Goal: Task Accomplishment & Management: Manage account settings

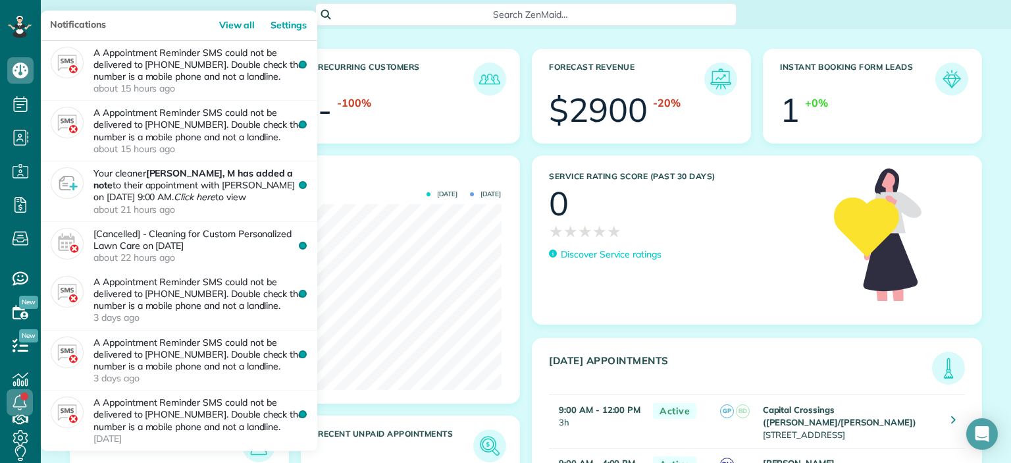
scroll to position [185, 417]
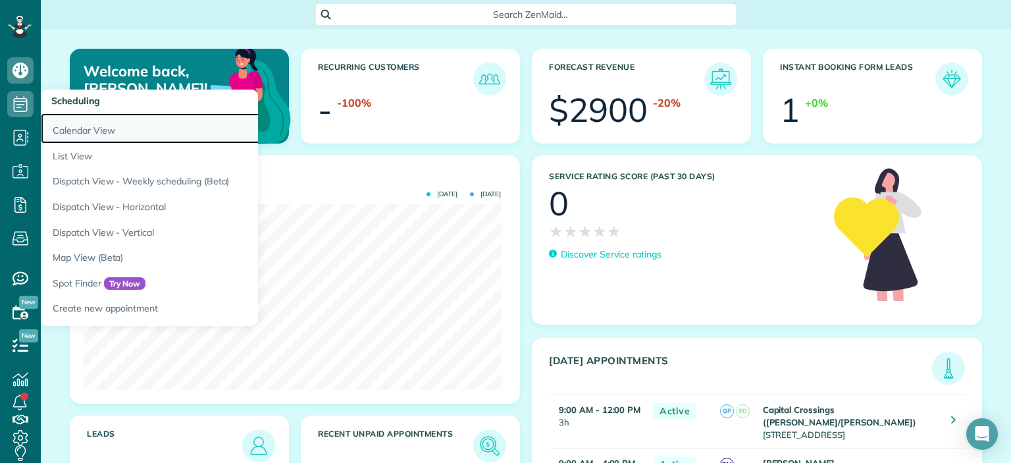
click at [66, 130] on link "Calendar View" at bounding box center [205, 128] width 329 height 30
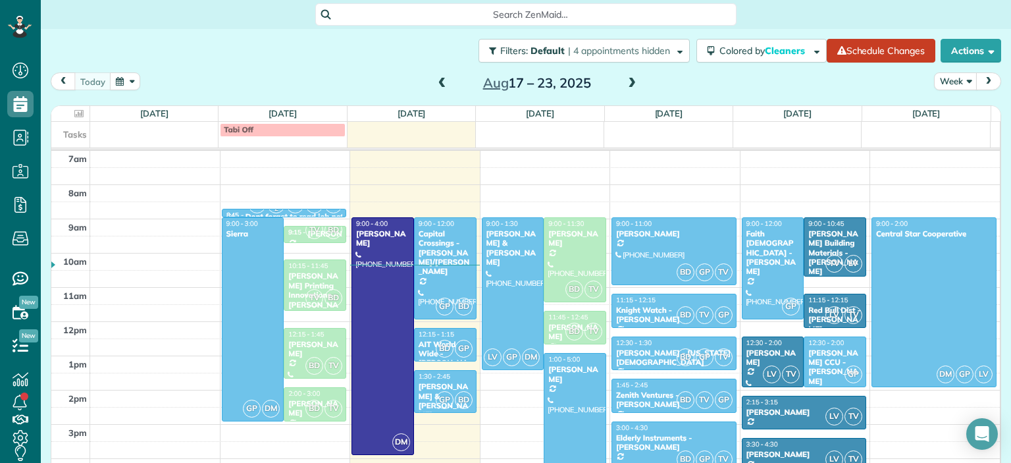
scroll to position [236, 0]
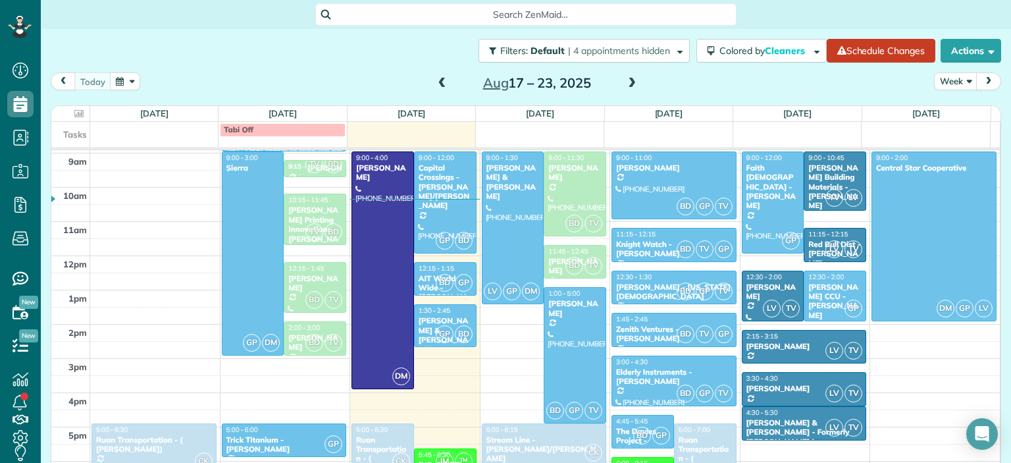
click at [436, 82] on span at bounding box center [442, 84] width 14 height 12
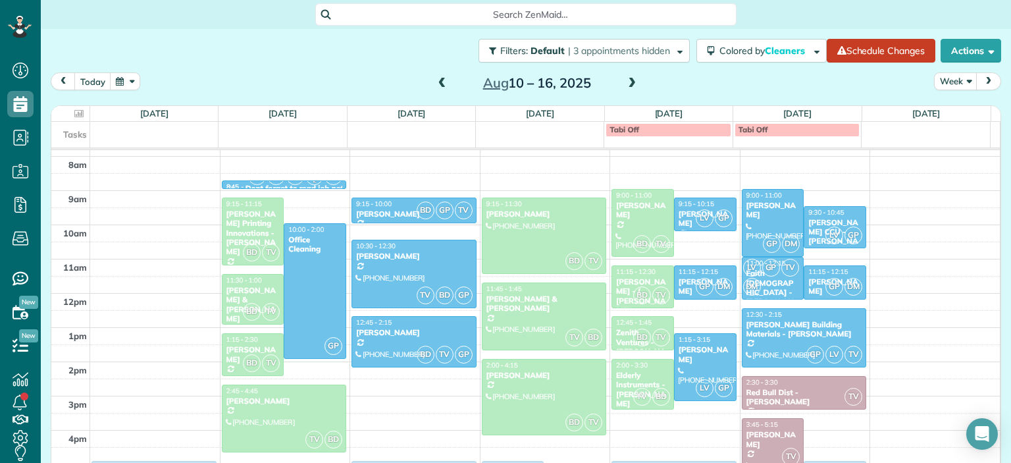
scroll to position [170, 0]
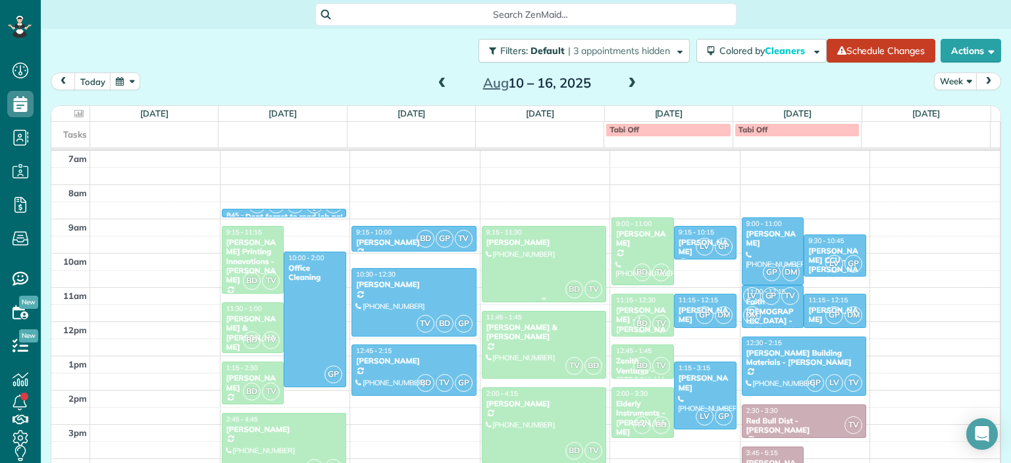
click at [565, 280] on div "BD TV" at bounding box center [584, 289] width 38 height 19
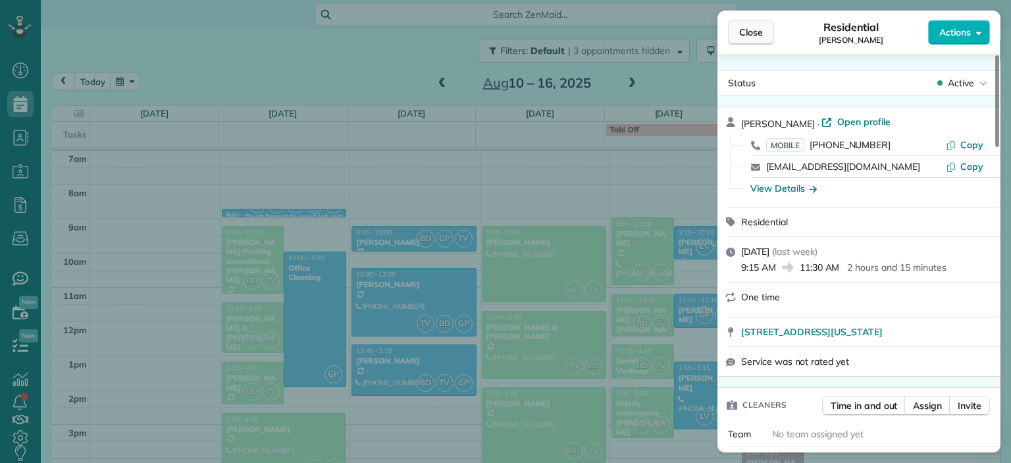
click at [753, 35] on span "Close" at bounding box center [751, 32] width 24 height 13
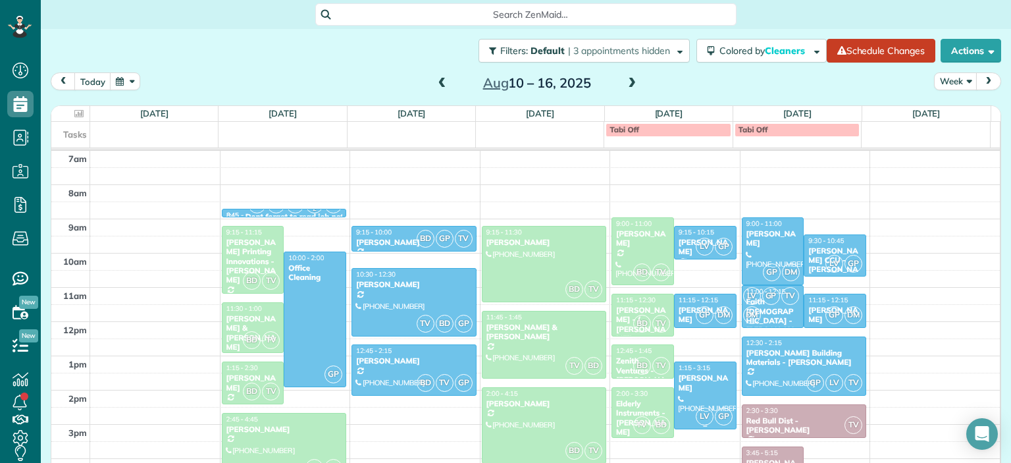
click at [680, 378] on div "Lindsey Kennedy" at bounding box center [705, 382] width 55 height 19
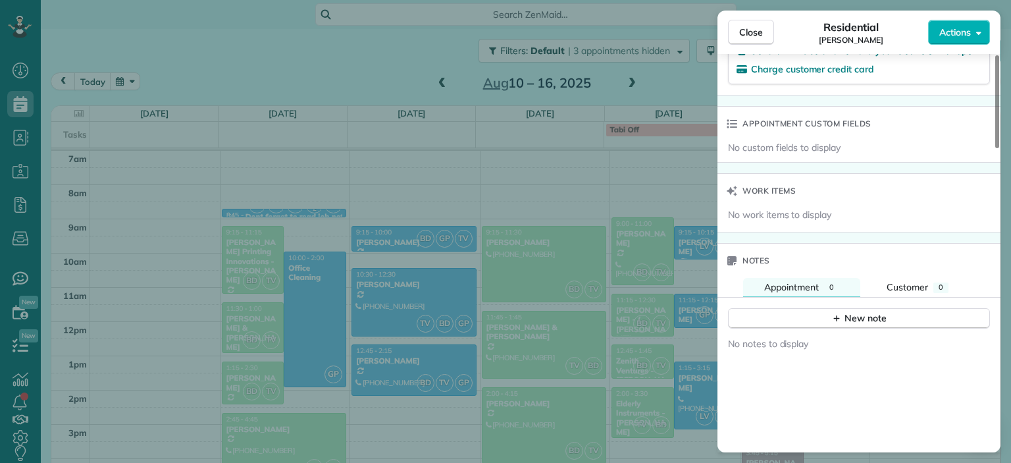
scroll to position [995, 0]
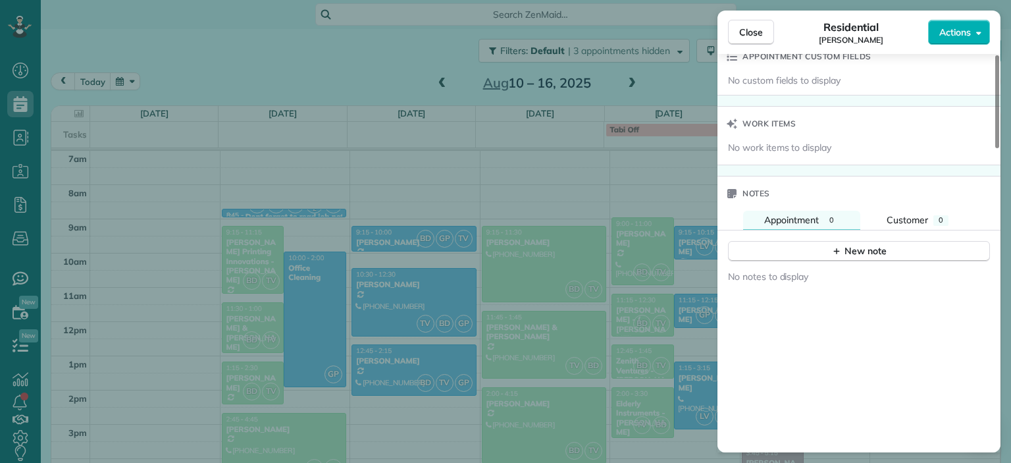
click at [692, 398] on div "Close Residential Lindsey Kennedy Actions Status Active Lindsey Kennedy · Open …" at bounding box center [505, 231] width 1011 height 463
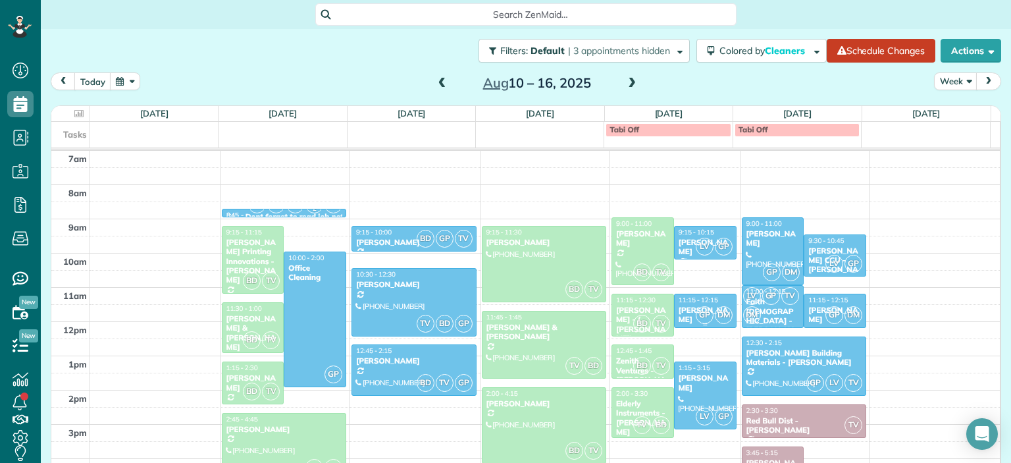
click at [679, 316] on div at bounding box center [704, 310] width 61 height 33
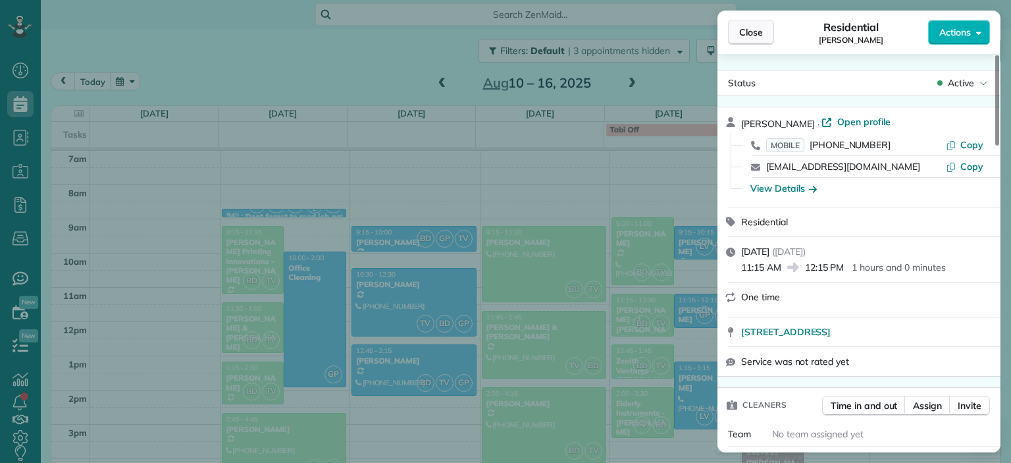
click at [747, 34] on span "Close" at bounding box center [751, 32] width 24 height 13
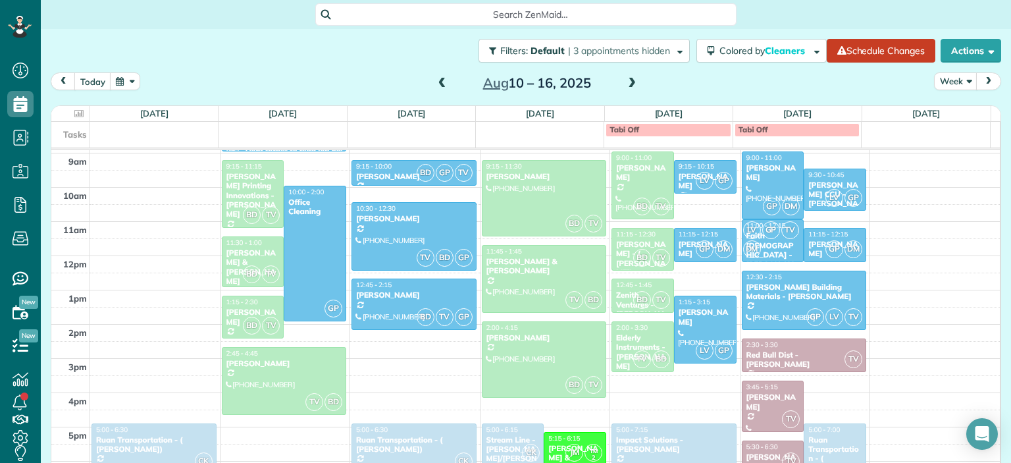
scroll to position [302, 0]
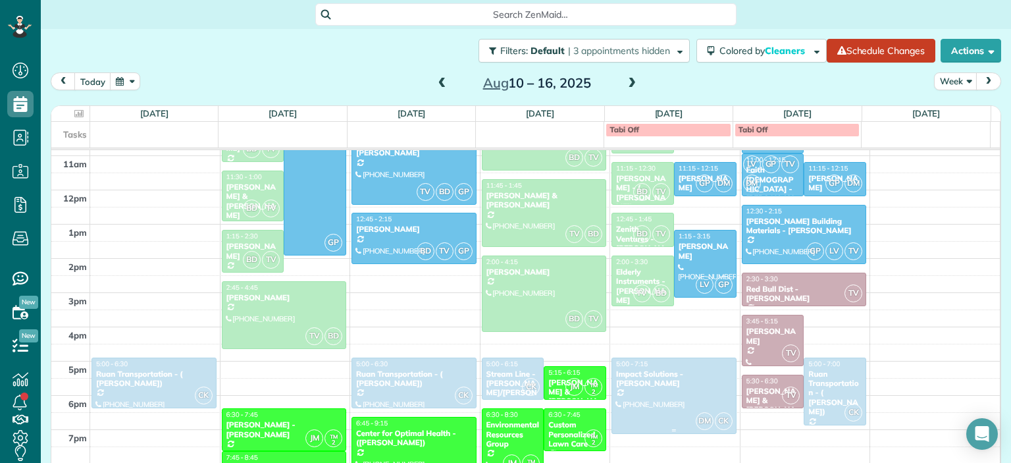
click at [639, 384] on div at bounding box center [674, 395] width 124 height 75
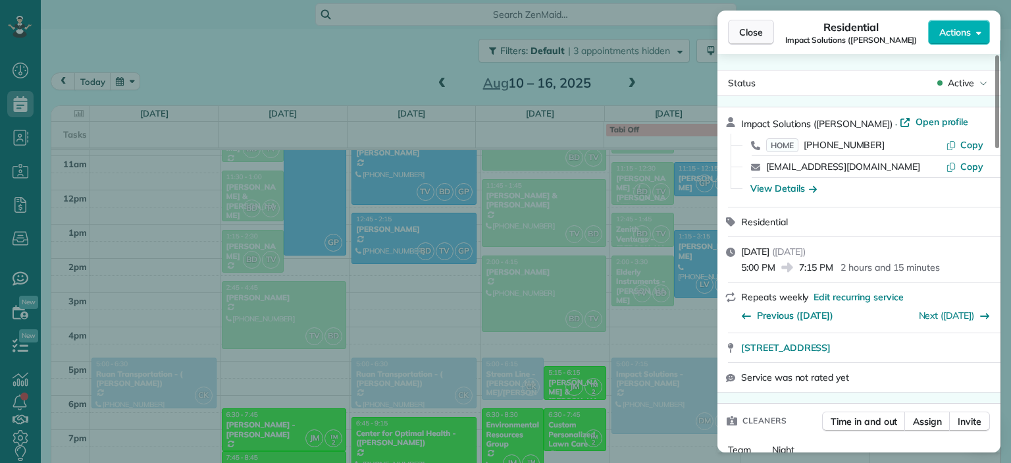
click at [753, 28] on span "Close" at bounding box center [751, 32] width 24 height 13
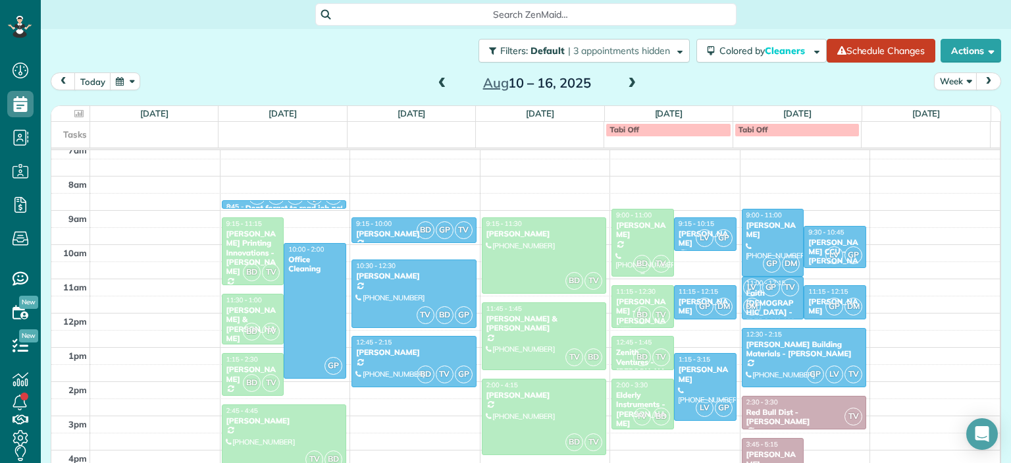
scroll to position [170, 0]
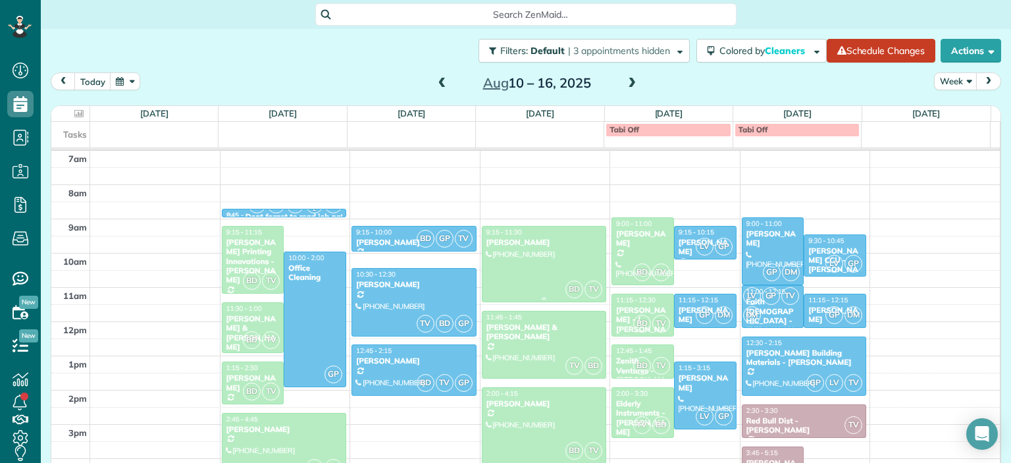
click at [530, 266] on div at bounding box center [544, 263] width 124 height 75
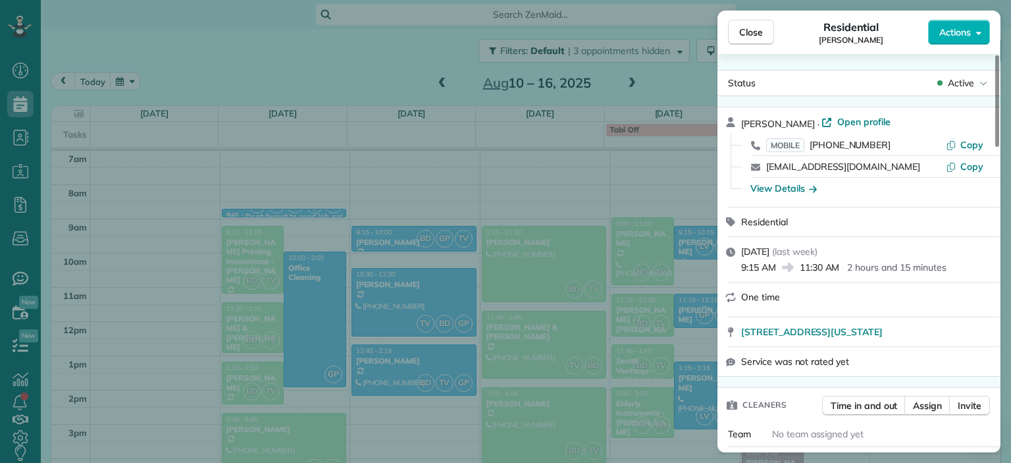
click at [813, 302] on div "One time" at bounding box center [866, 296] width 251 height 13
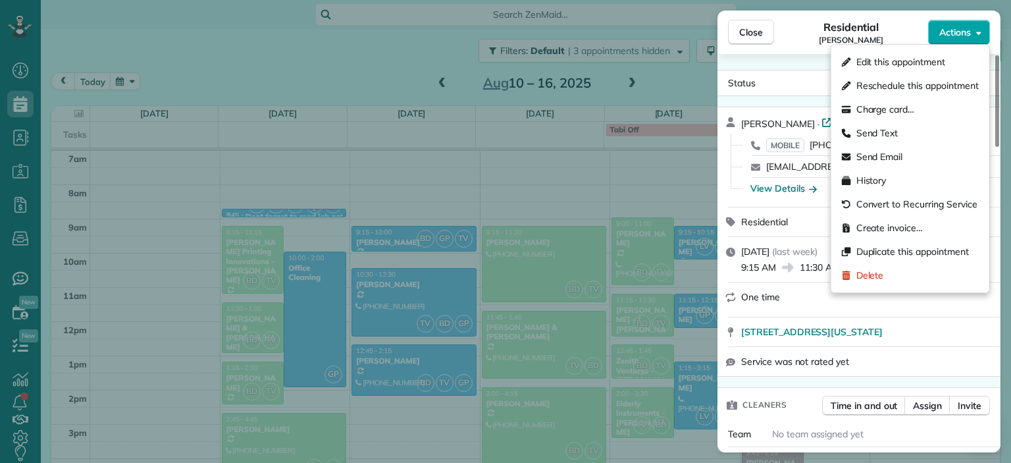
click at [941, 39] on button "Actions" at bounding box center [959, 32] width 62 height 25
click at [903, 80] on span "Reschedule this appointment" at bounding box center [917, 85] width 122 height 13
select select "*"
select select "****"
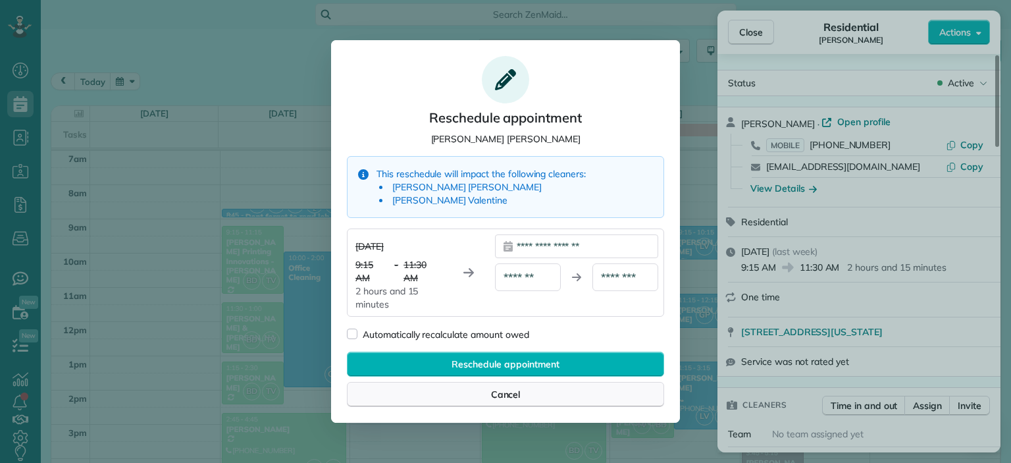
click at [519, 399] on span "Cancel" at bounding box center [506, 394] width 30 height 13
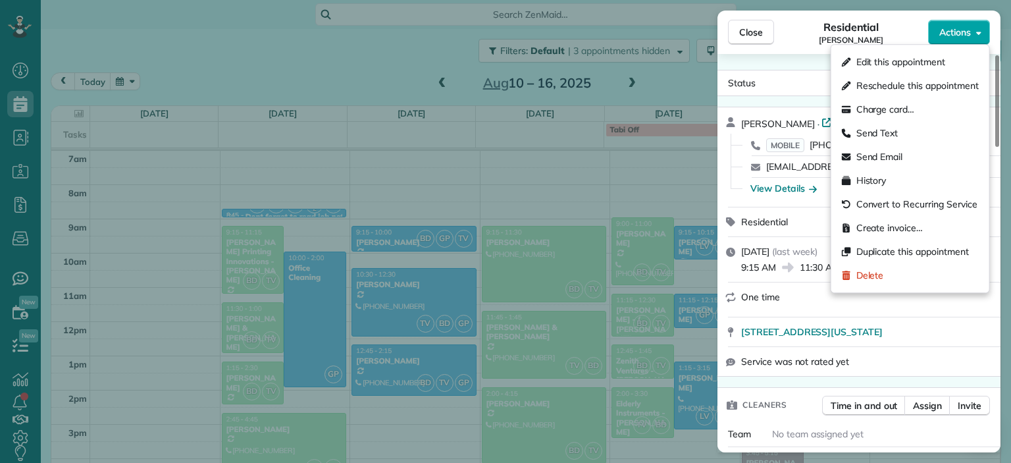
click at [951, 39] on button "Actions" at bounding box center [959, 32] width 62 height 25
click at [888, 65] on span "Edit this appointment" at bounding box center [900, 61] width 89 height 13
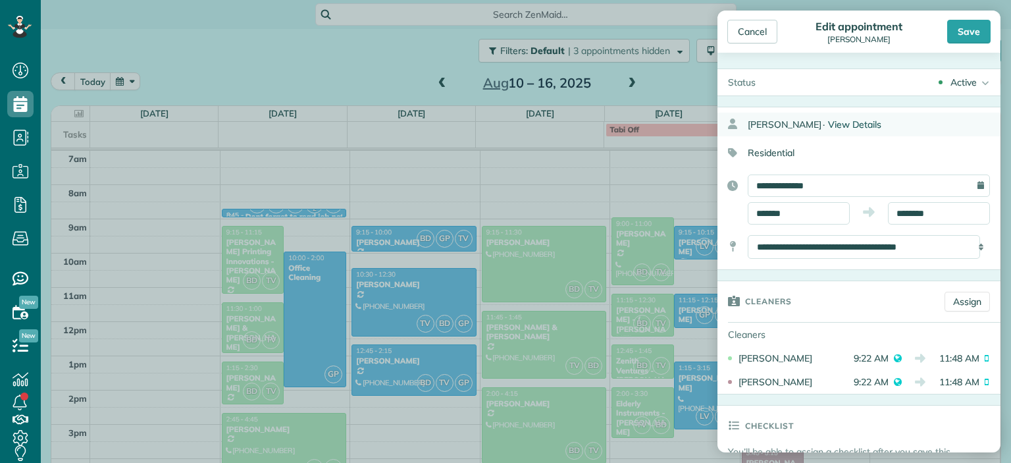
click at [846, 124] on span "View Details" at bounding box center [854, 124] width 53 height 12
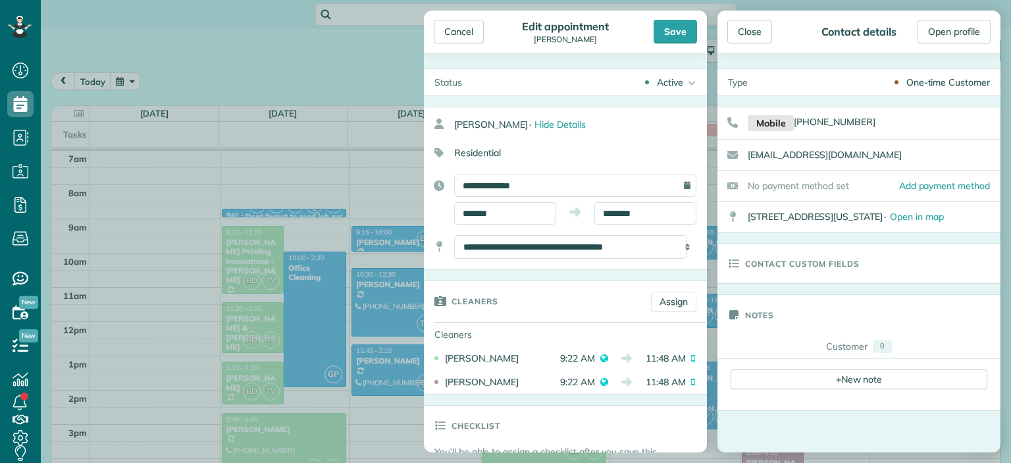
click at [921, 81] on div "One-time Customer" at bounding box center [948, 82] width 84 height 13
click at [884, 87] on div "One-time Customer" at bounding box center [879, 82] width 242 height 26
click at [840, 87] on div "One-time Customer" at bounding box center [879, 82] width 242 height 26
click at [747, 36] on div "Close" at bounding box center [749, 32] width 45 height 24
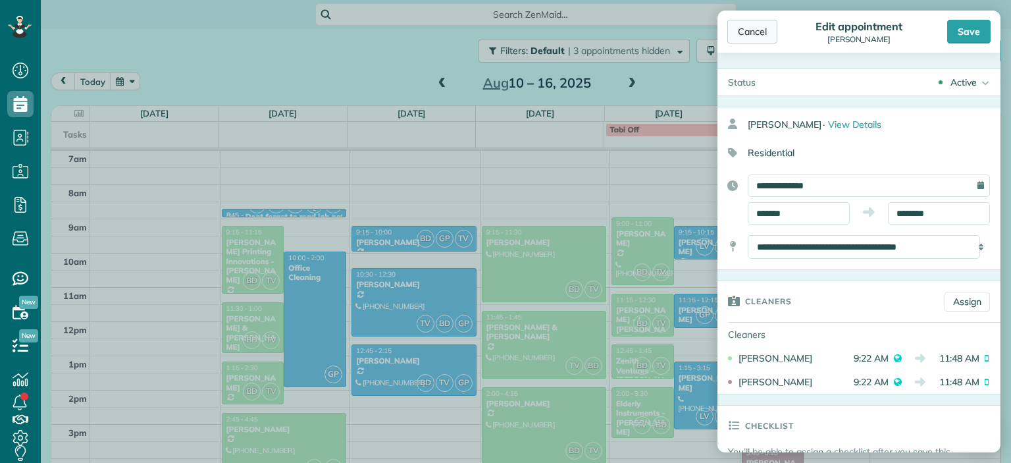
click at [764, 36] on div "Cancel" at bounding box center [752, 32] width 50 height 24
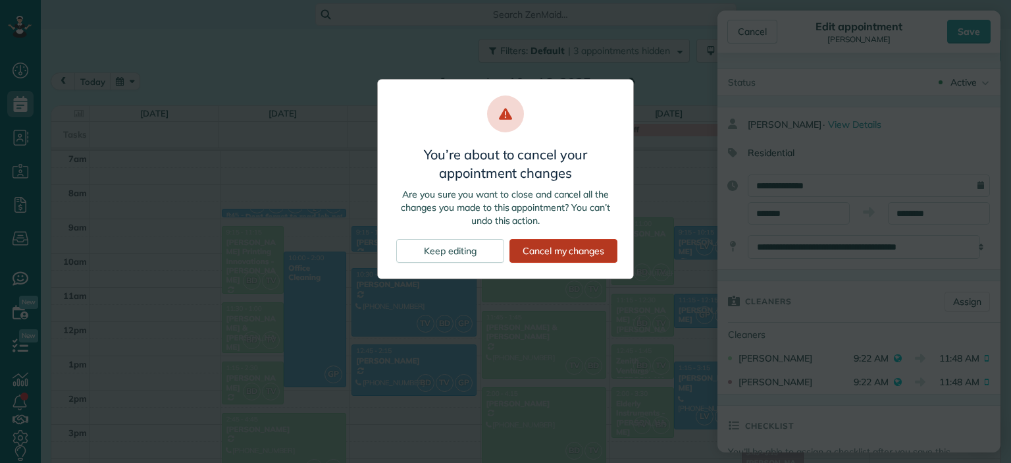
click at [583, 247] on div "Cancel my changes" at bounding box center [563, 251] width 108 height 24
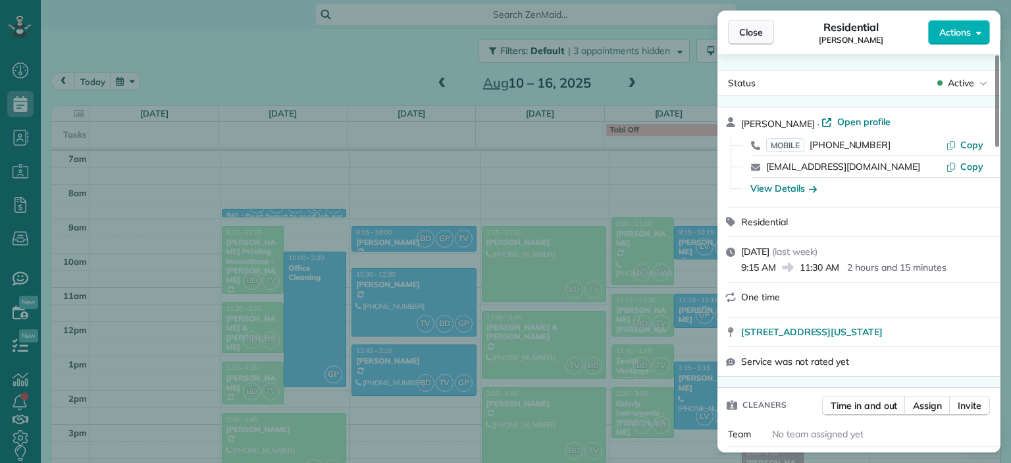
click at [752, 39] on button "Close" at bounding box center [751, 32] width 46 height 25
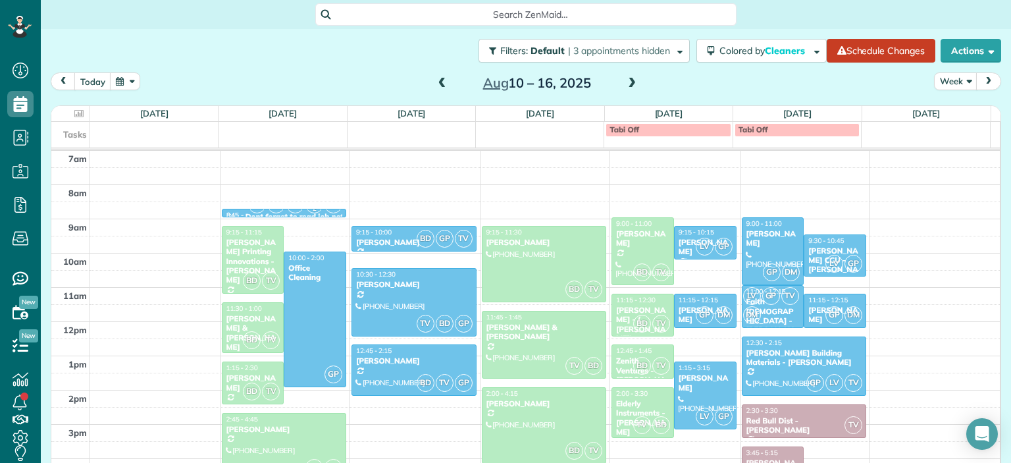
click at [626, 82] on span at bounding box center [631, 84] width 14 height 12
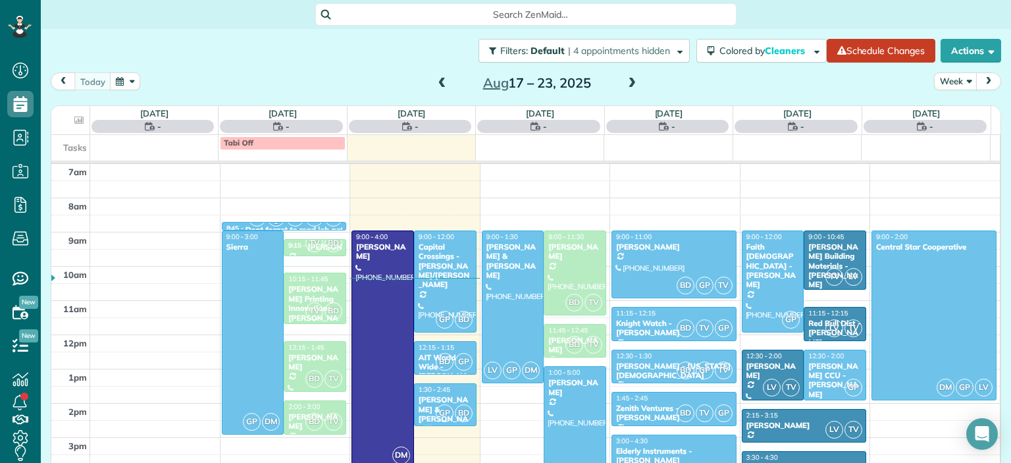
click at [626, 82] on span at bounding box center [631, 84] width 14 height 12
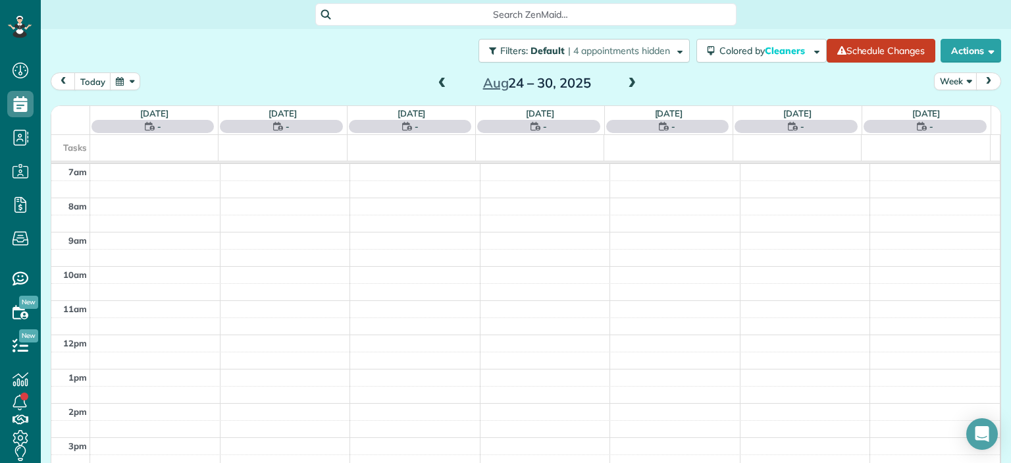
click at [626, 82] on span at bounding box center [631, 84] width 14 height 12
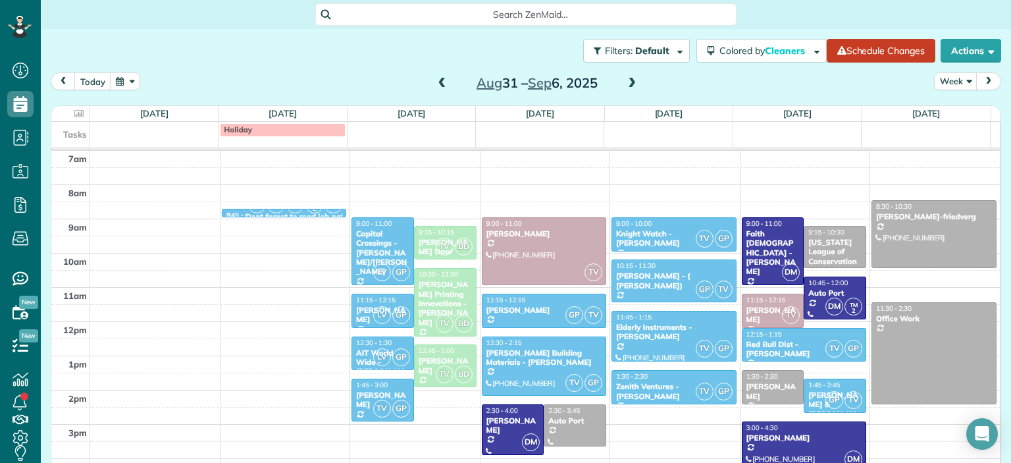
click at [626, 83] on span at bounding box center [631, 84] width 14 height 12
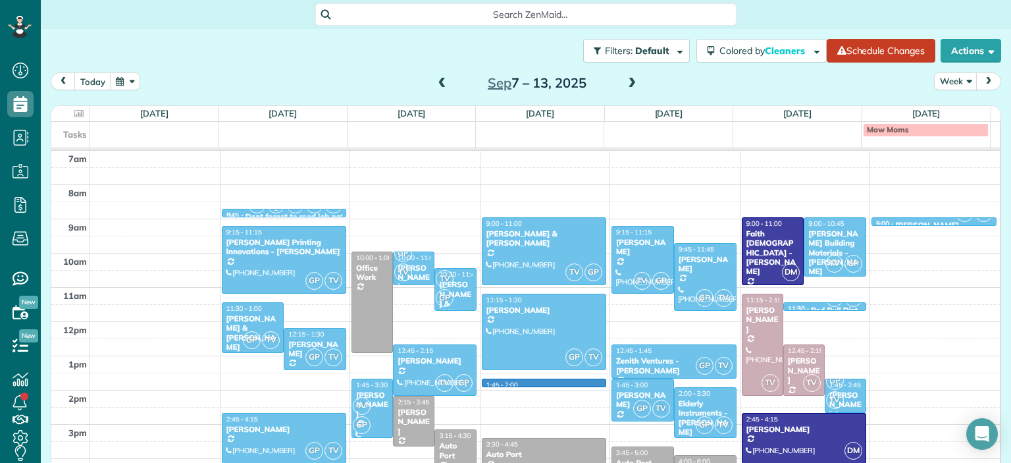
click at [522, 384] on div "2am 3am 4am 5am 6am 7am 8am 9am 10am 11am 12pm 1pm 2pm 3pm 4pm 5pm 6pm 7pm 8pm …" at bounding box center [525, 322] width 948 height 684
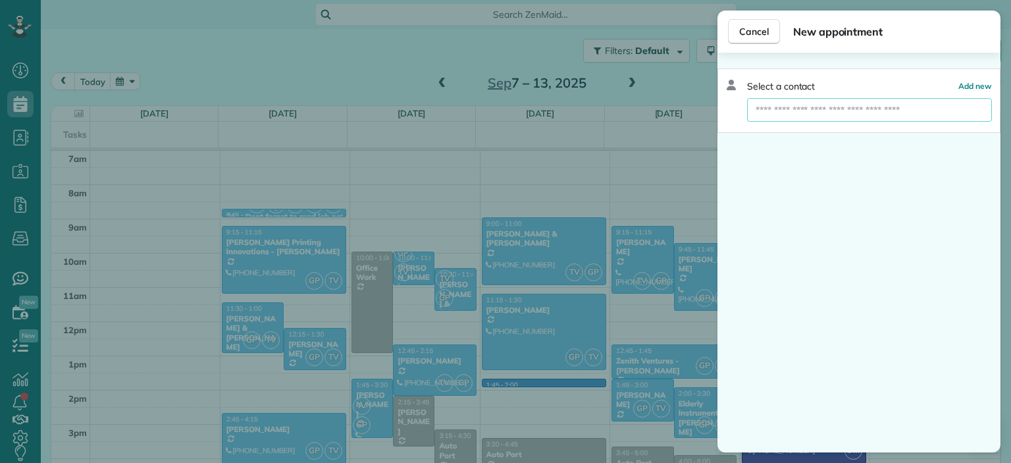
click at [886, 106] on input "text" at bounding box center [869, 110] width 245 height 24
type input "*"
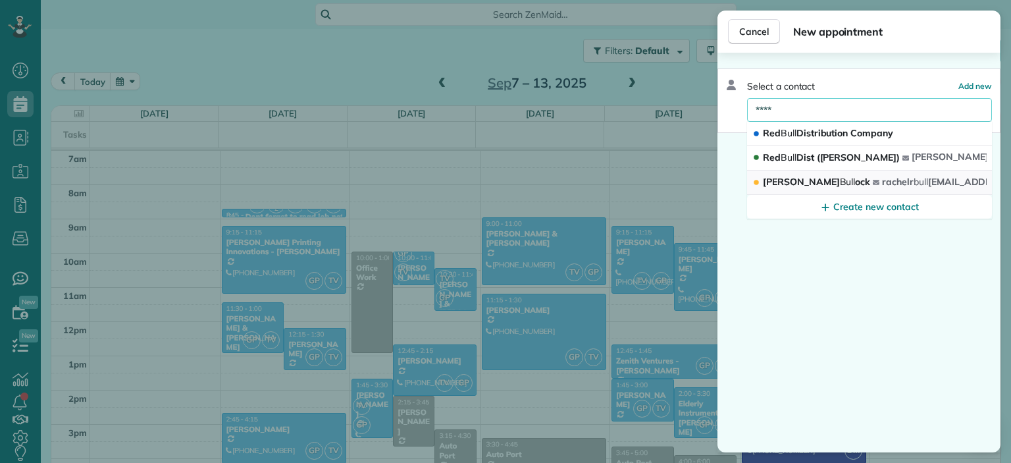
type input "****"
click at [811, 178] on span "Rachel Bull ock" at bounding box center [816, 182] width 107 height 12
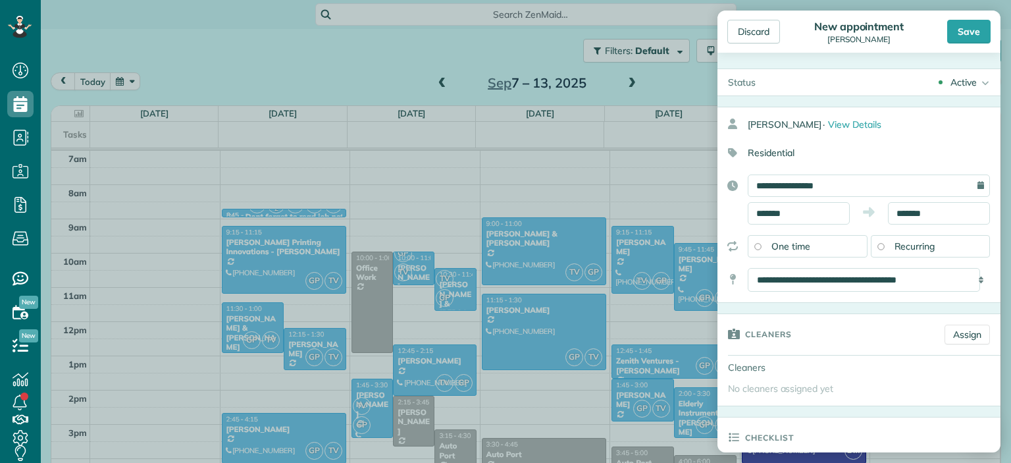
click at [895, 248] on span "Recurring" at bounding box center [914, 246] width 41 height 12
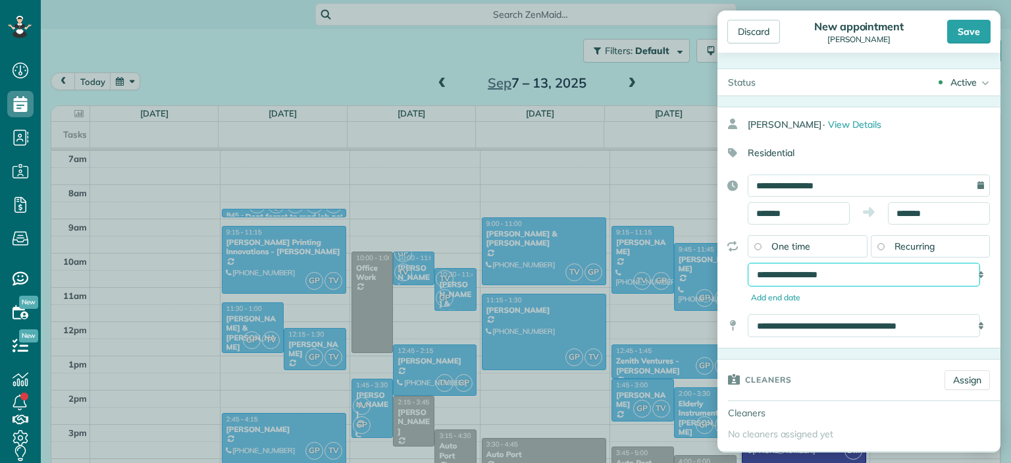
click at [837, 276] on select "**********" at bounding box center [863, 275] width 232 height 24
select select "**********"
click at [747, 263] on select "**********" at bounding box center [863, 275] width 232 height 24
click at [965, 32] on div "Save" at bounding box center [968, 32] width 43 height 24
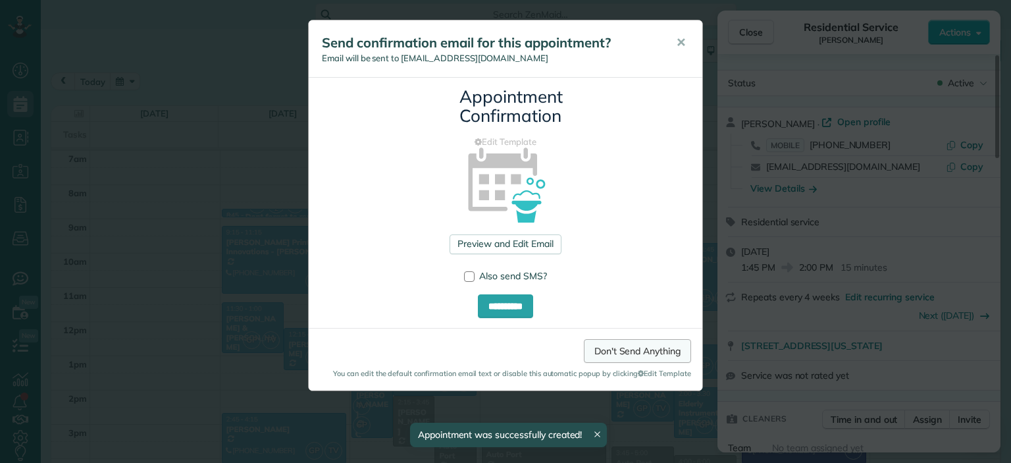
click at [617, 349] on link "Don't Send Anything" at bounding box center [637, 351] width 107 height 24
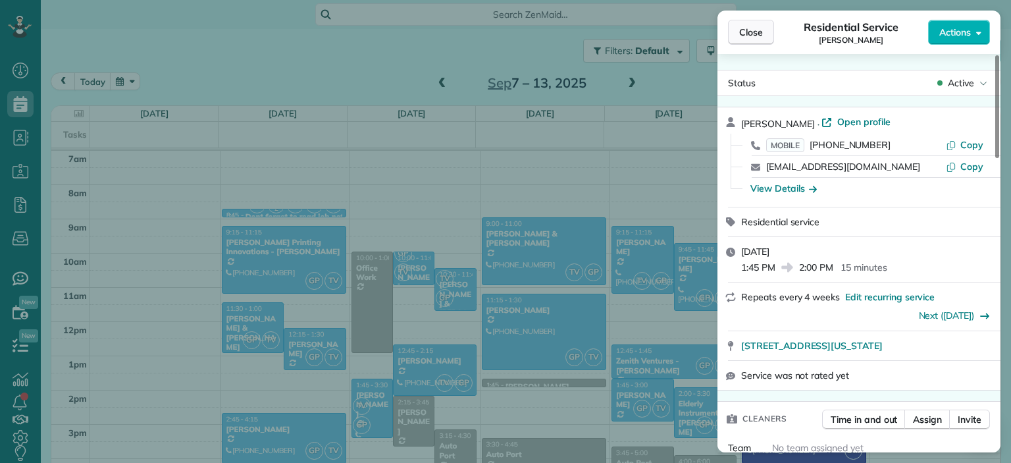
click at [747, 30] on span "Close" at bounding box center [751, 32] width 24 height 13
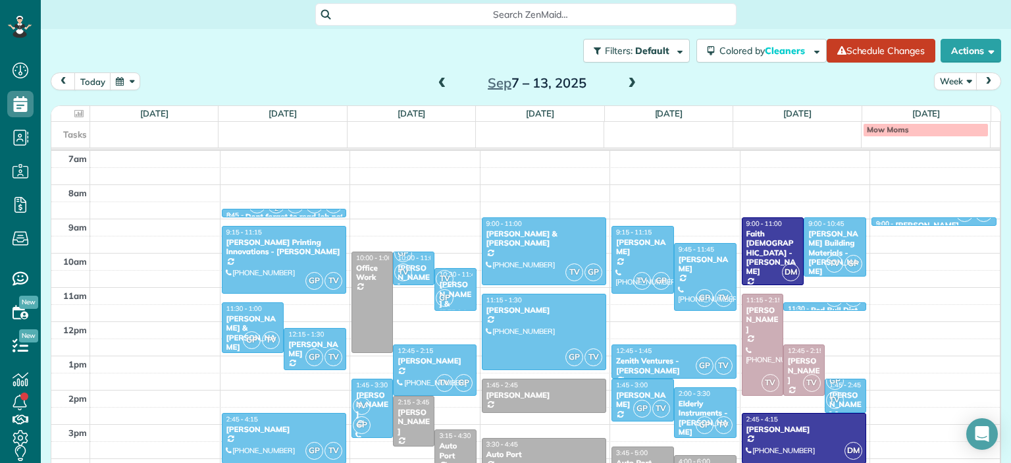
drag, startPoint x: 544, startPoint y: 384, endPoint x: 545, endPoint y: 407, distance: 22.4
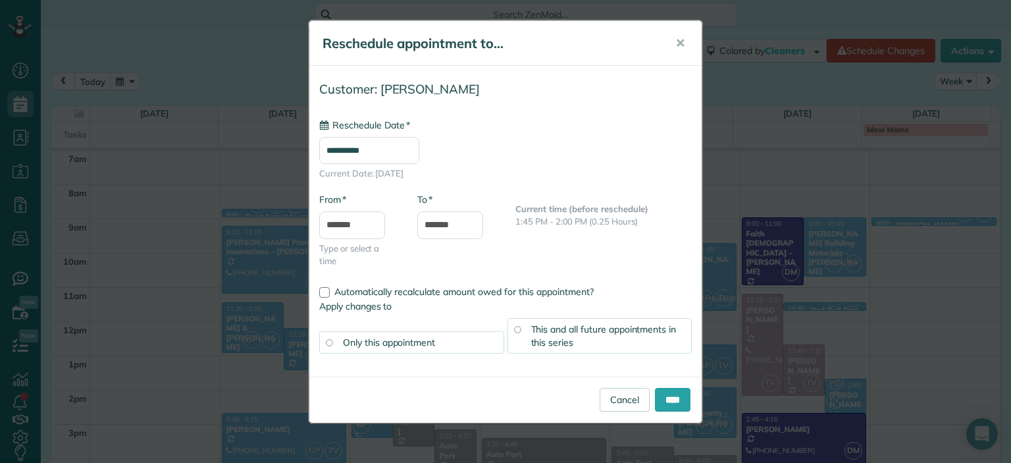
type input "**********"
click at [534, 328] on span "This and all future appointments in this series" at bounding box center [603, 335] width 145 height 25
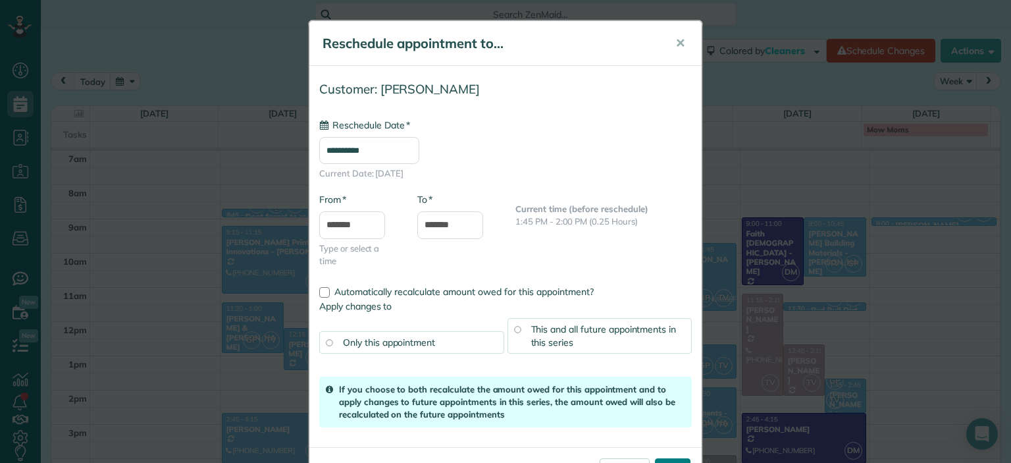
click at [657, 461] on input "****" at bounding box center [673, 470] width 36 height 24
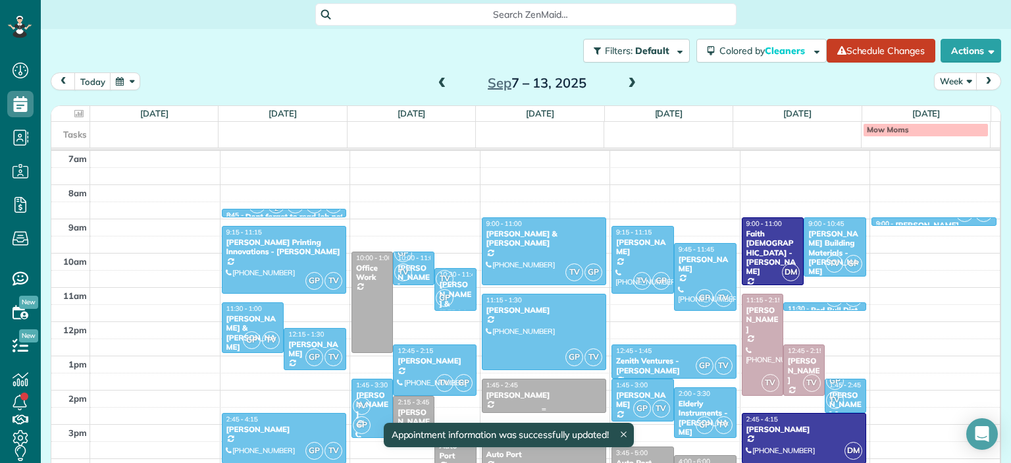
click at [572, 393] on div "Rachel Bullock" at bounding box center [544, 394] width 117 height 9
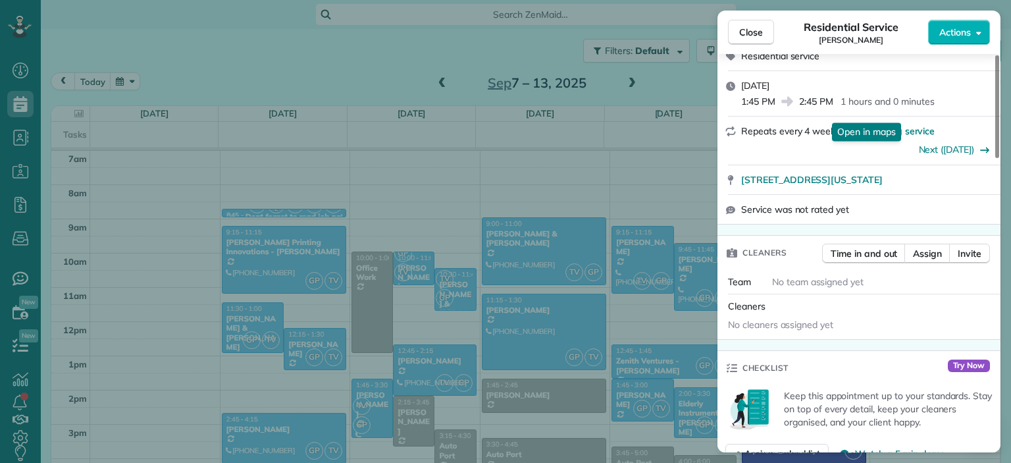
scroll to position [263, 0]
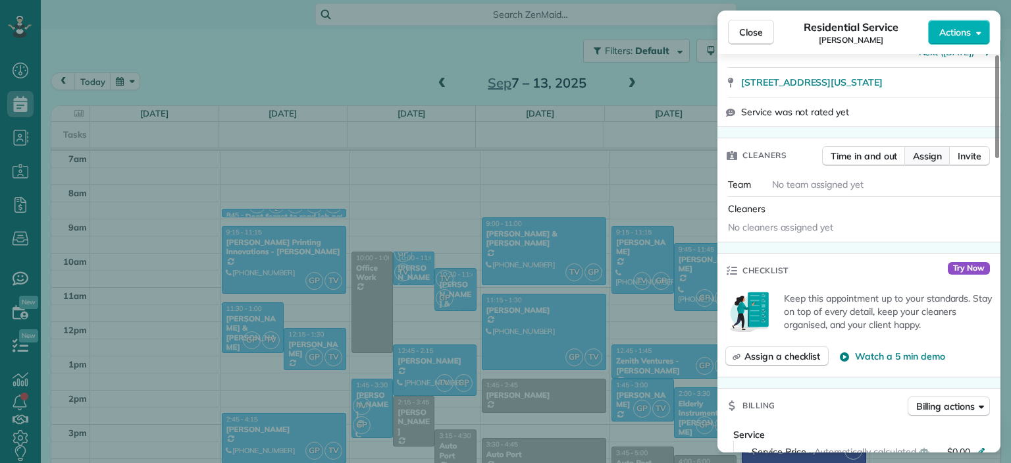
click at [919, 157] on span "Assign" at bounding box center [927, 155] width 29 height 13
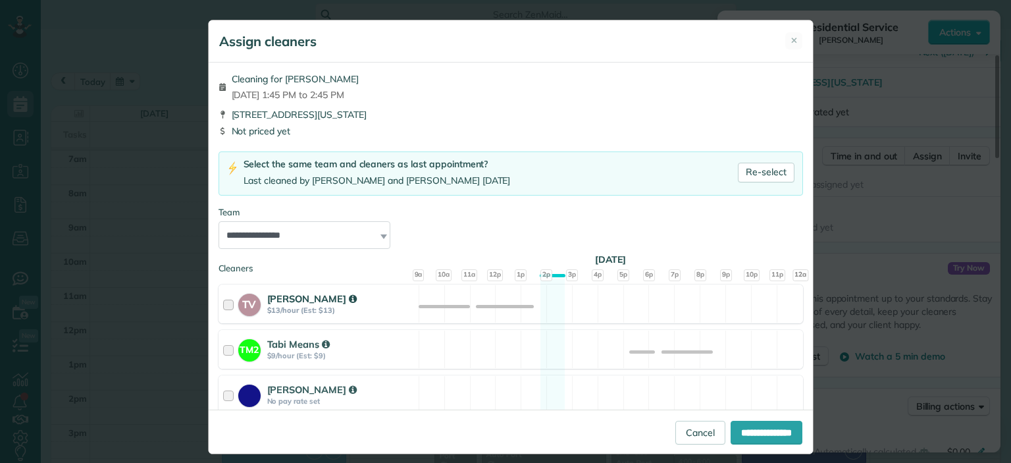
click at [227, 302] on div at bounding box center [230, 303] width 15 height 24
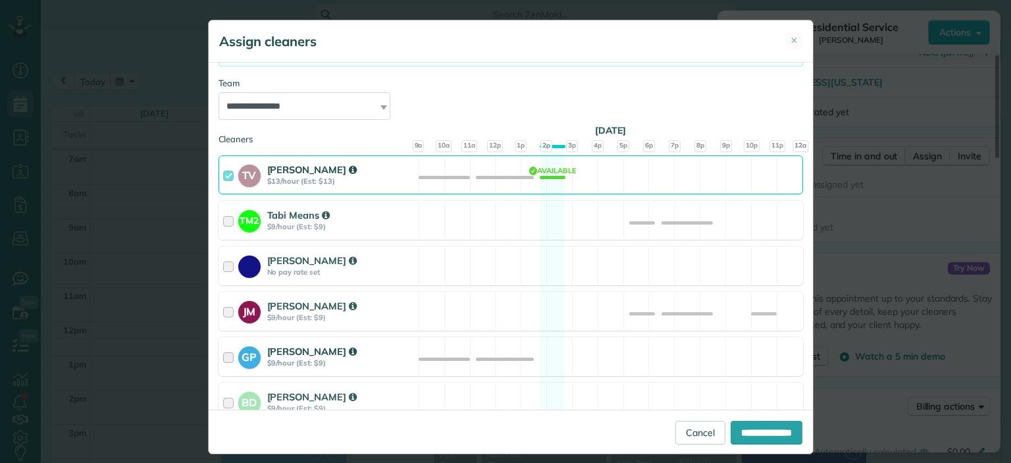
scroll to position [132, 0]
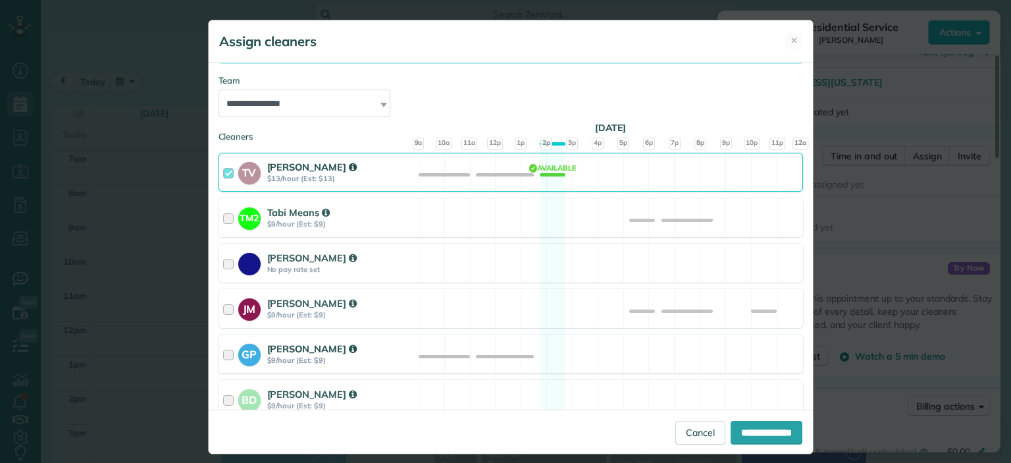
click at [253, 350] on strong "GP" at bounding box center [249, 352] width 22 height 18
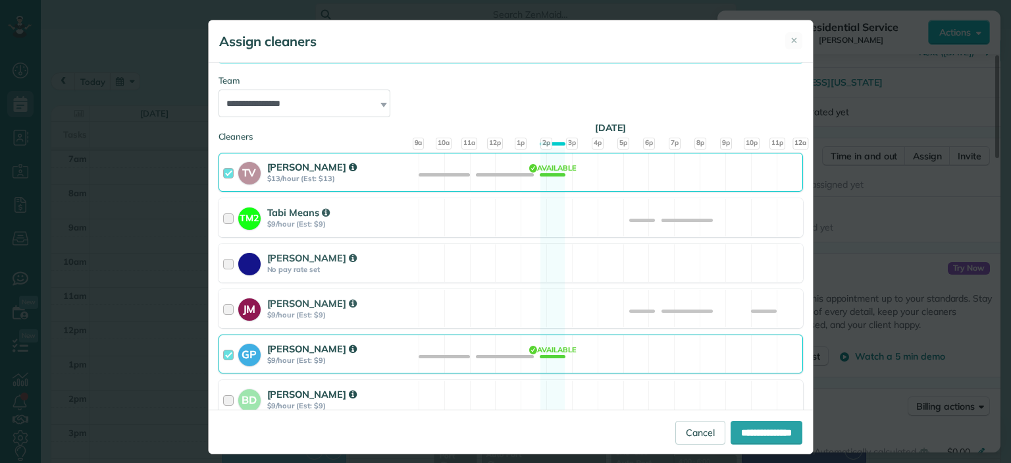
scroll to position [276, 0]
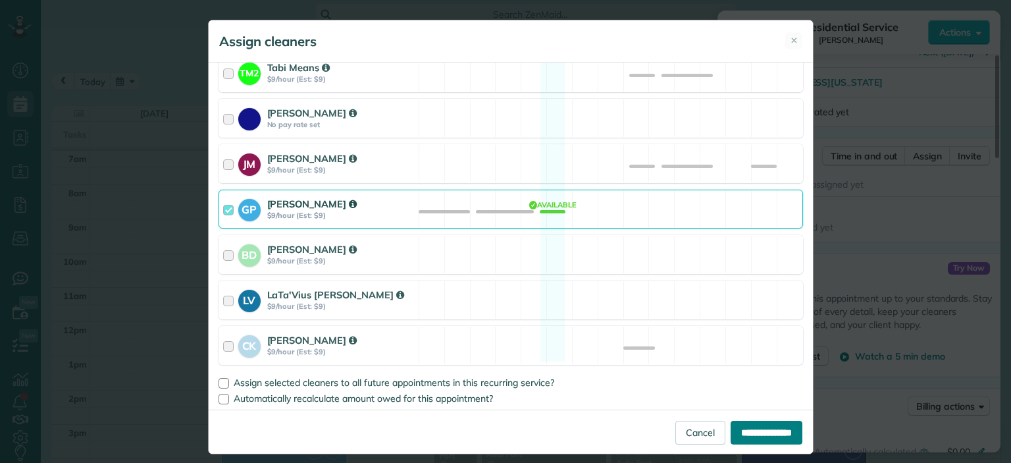
click at [745, 428] on input "**********" at bounding box center [766, 432] width 72 height 24
type input "**********"
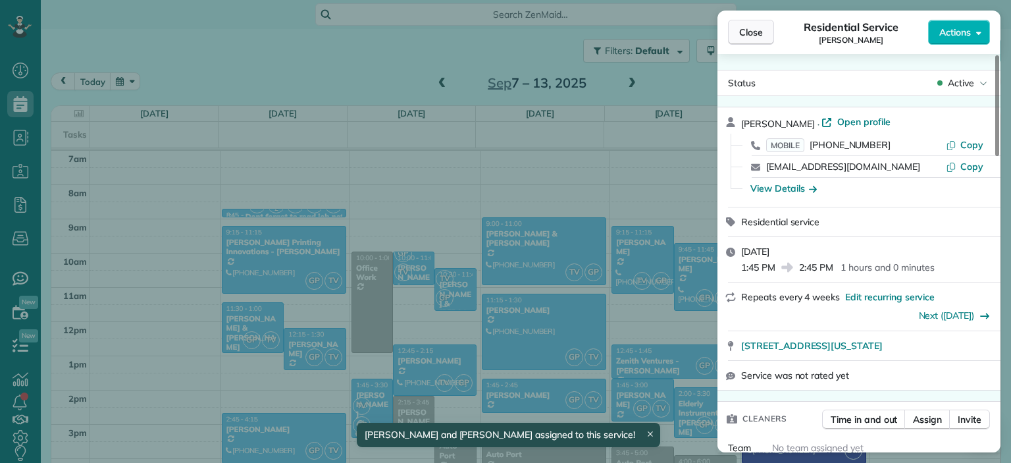
click at [753, 36] on span "Close" at bounding box center [751, 32] width 24 height 13
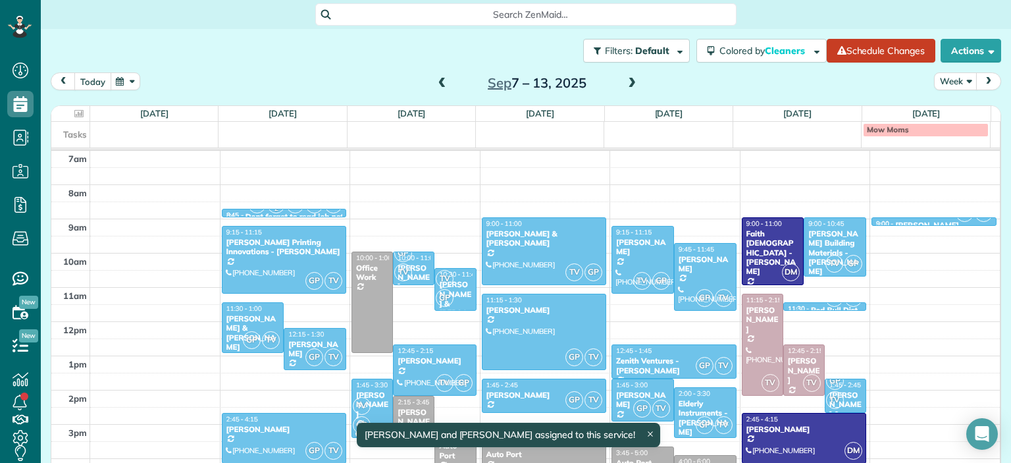
click at [99, 78] on button "today" at bounding box center [92, 81] width 37 height 18
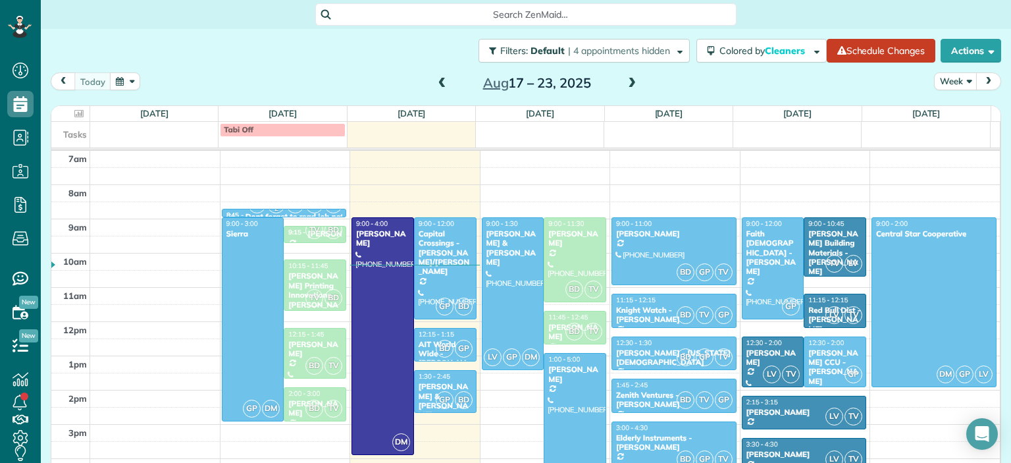
click at [441, 88] on span at bounding box center [442, 84] width 14 height 12
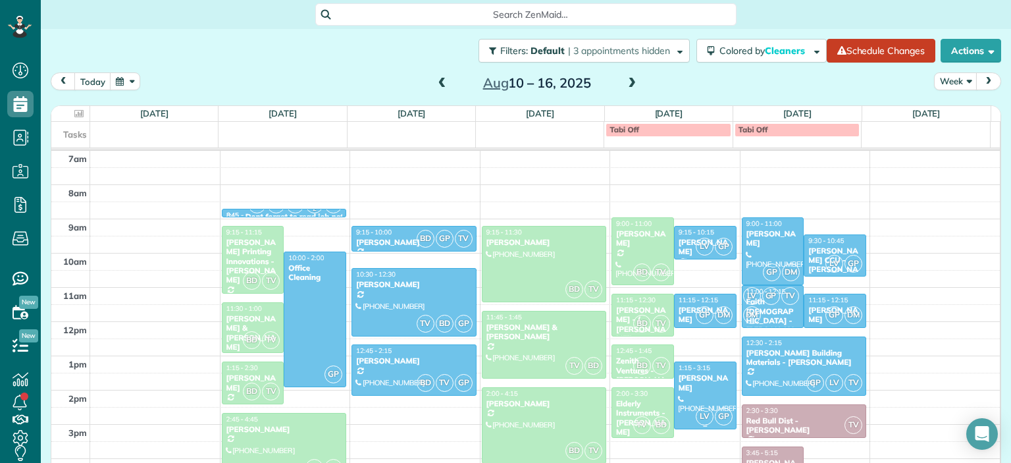
click at [697, 384] on div "Lindsey Kennedy" at bounding box center [705, 382] width 55 height 19
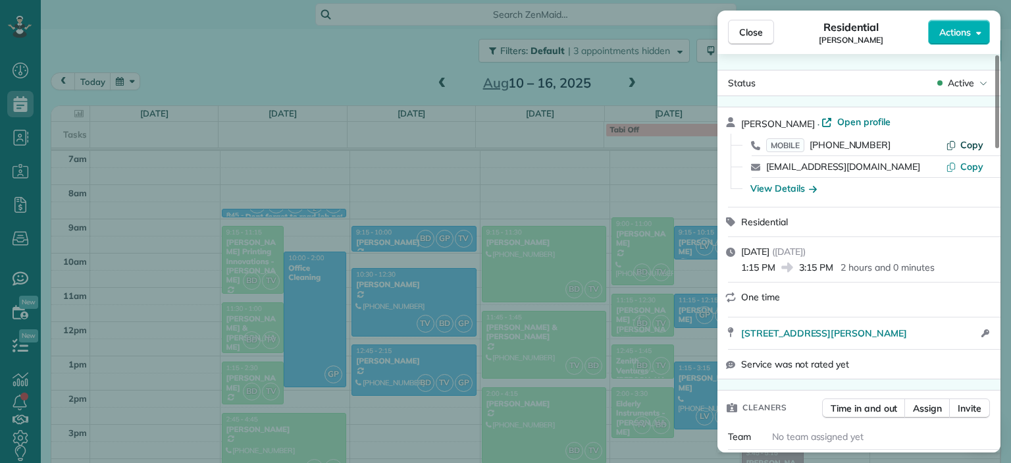
click at [971, 145] on span "Copy" at bounding box center [971, 145] width 23 height 12
click at [963, 164] on span "Copy" at bounding box center [971, 167] width 23 height 12
click at [790, 184] on div "View Details" at bounding box center [783, 188] width 66 height 13
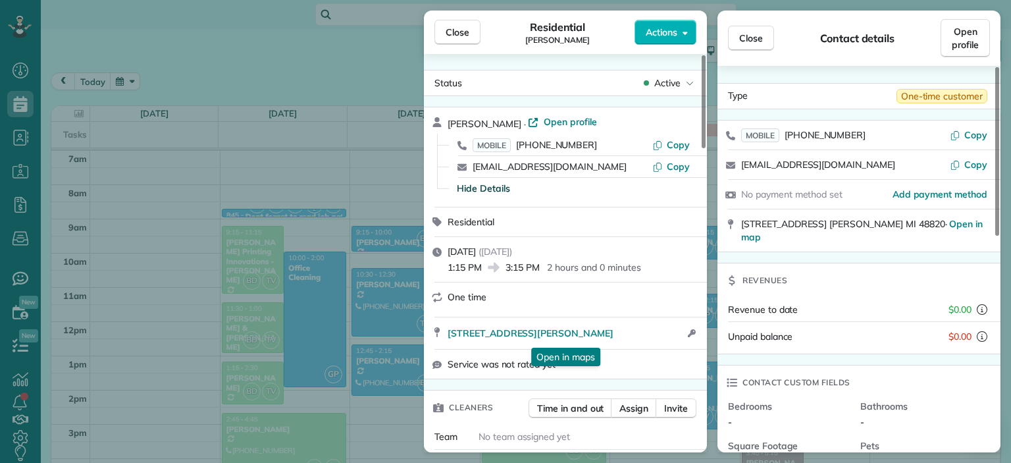
drag, startPoint x: 878, startPoint y: 226, endPoint x: 738, endPoint y: 234, distance: 140.4
click at [738, 234] on div "210 Ayla Drive DeWitt MI 48820 · Open in map" at bounding box center [858, 230] width 283 height 42
click at [462, 30] on span "Close" at bounding box center [457, 32] width 24 height 13
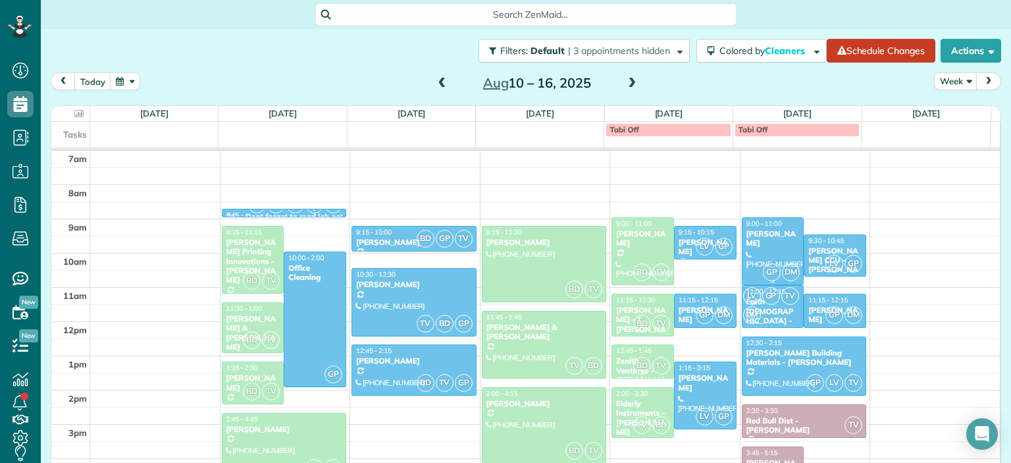
click at [767, 234] on div "Brent McCort" at bounding box center [773, 238] width 55 height 19
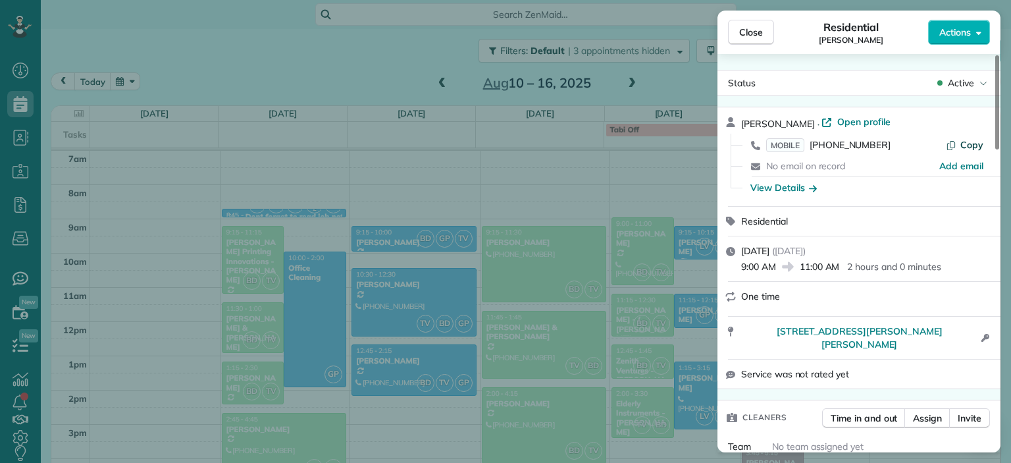
click at [971, 143] on span "Copy" at bounding box center [971, 145] width 23 height 12
click at [788, 188] on div "View Details" at bounding box center [783, 187] width 66 height 13
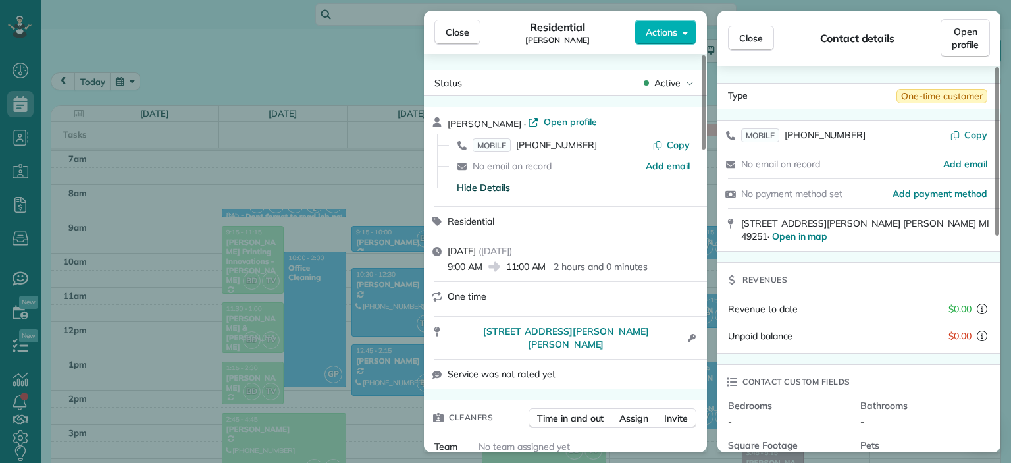
drag, startPoint x: 901, startPoint y: 222, endPoint x: 740, endPoint y: 226, distance: 161.9
click at [740, 226] on div "4740 Blackmore Road Leslie MI 49251 · Open in map" at bounding box center [858, 230] width 283 height 42
click at [468, 28] on span "Close" at bounding box center [457, 32] width 24 height 13
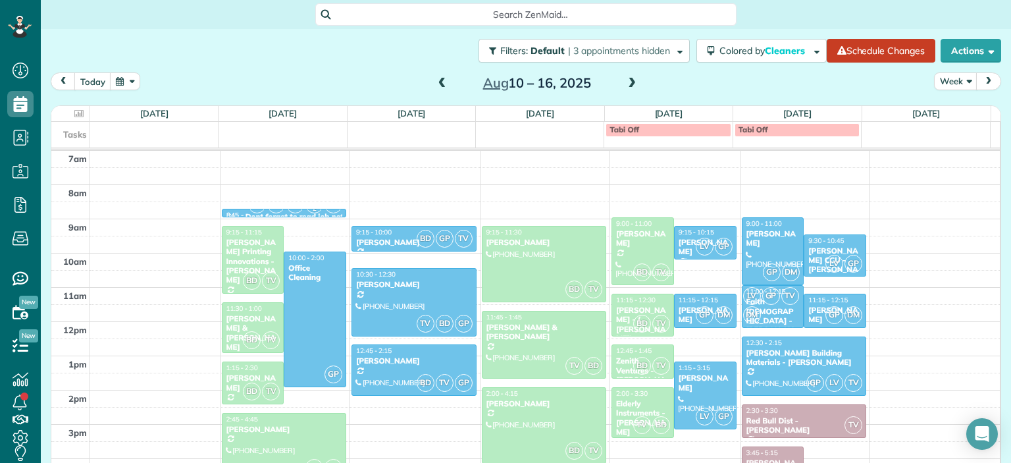
click at [632, 82] on span at bounding box center [631, 84] width 14 height 12
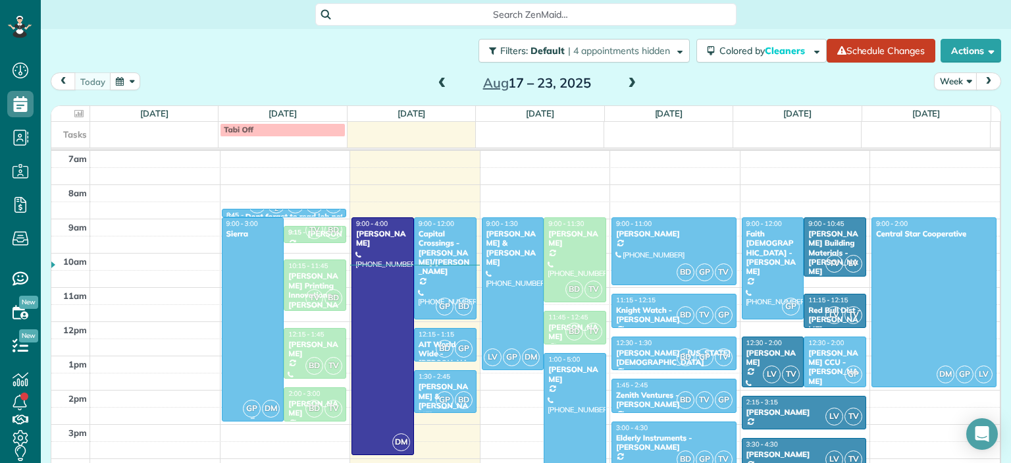
click at [234, 255] on div at bounding box center [252, 319] width 61 height 203
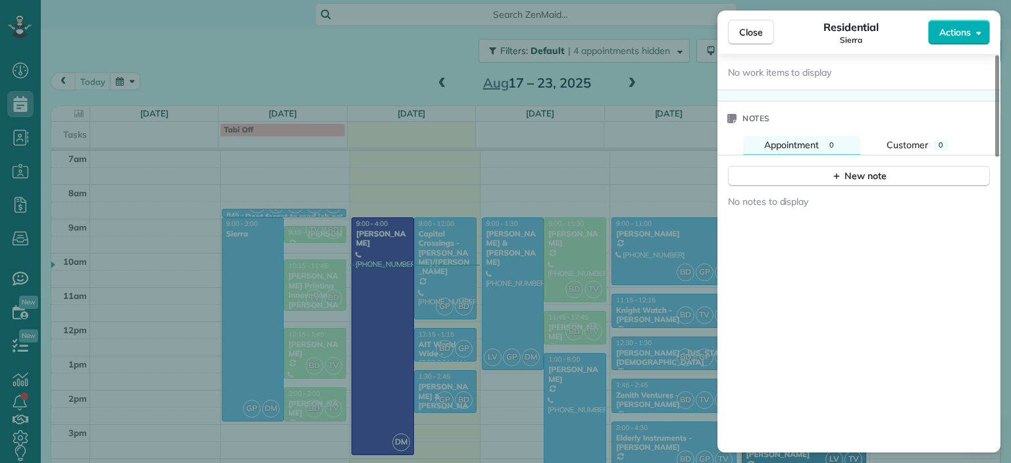
scroll to position [1021, 0]
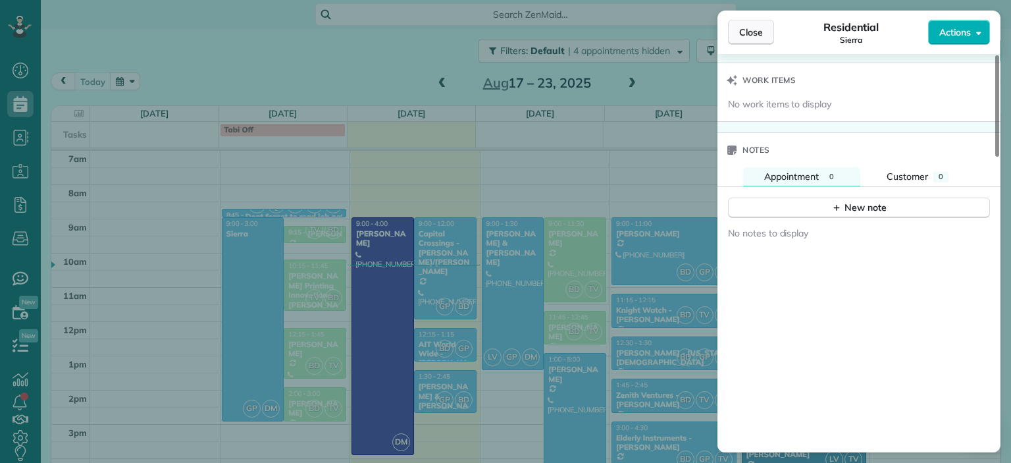
click at [761, 36] on span "Close" at bounding box center [751, 32] width 24 height 13
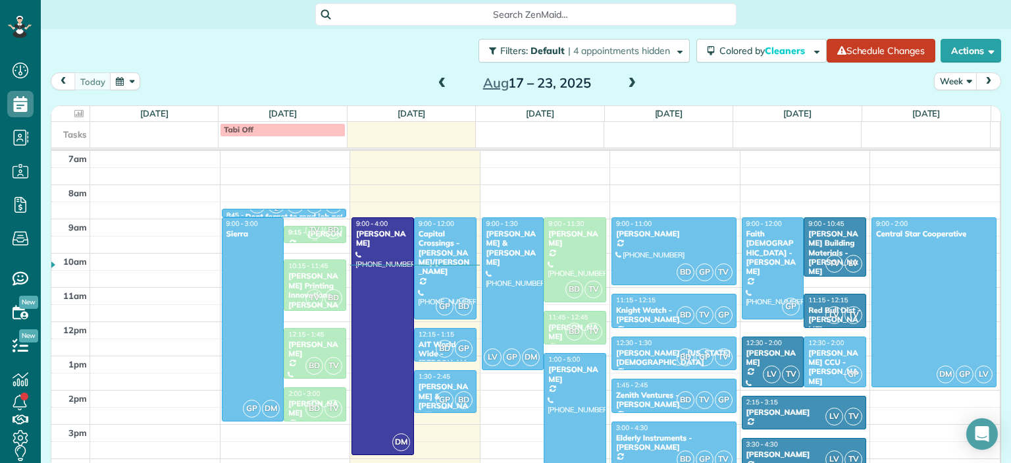
click at [297, 234] on div "9:15 - 9:45" at bounding box center [298, 232] width 20 height 9
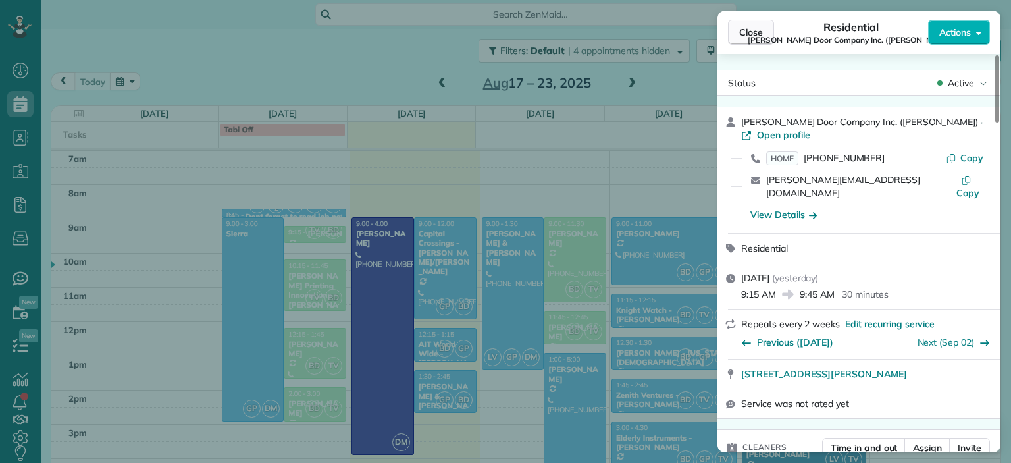
click at [751, 36] on span "Close" at bounding box center [751, 32] width 24 height 13
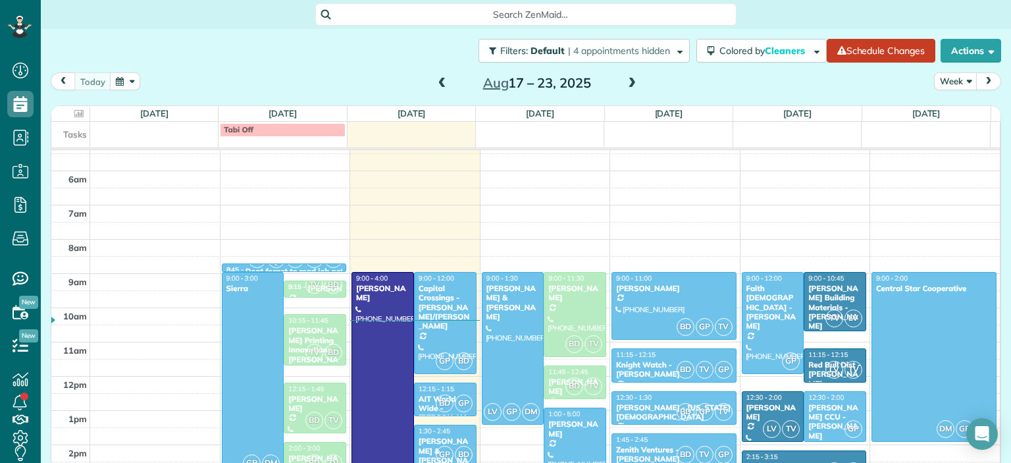
scroll to position [98, 0]
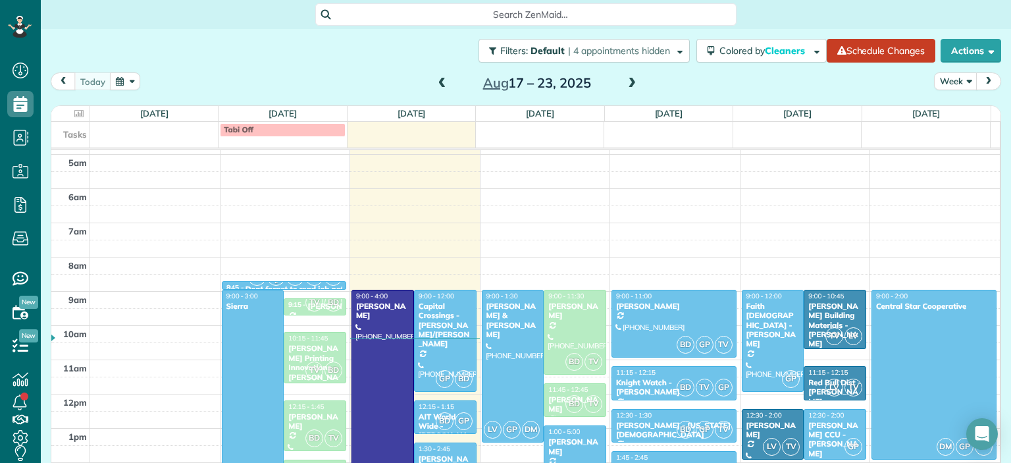
click at [363, 352] on div at bounding box center [382, 408] width 61 height 236
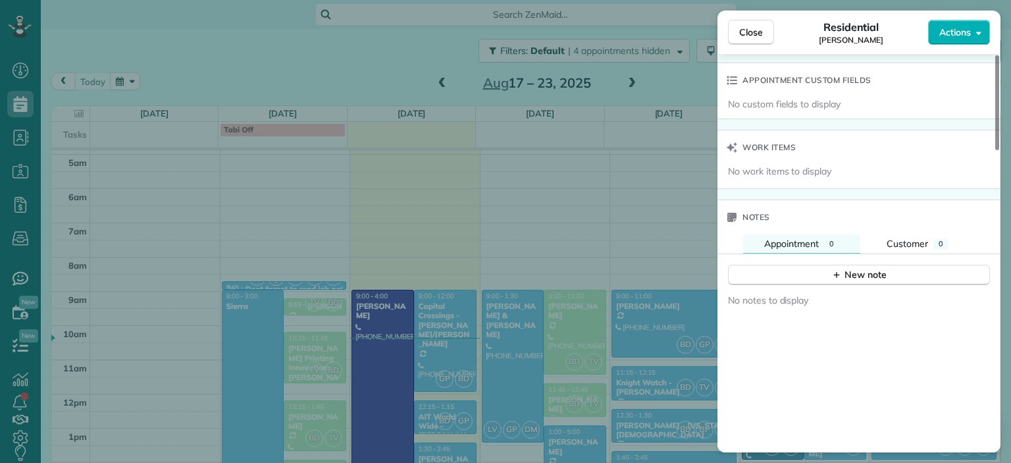
scroll to position [992, 0]
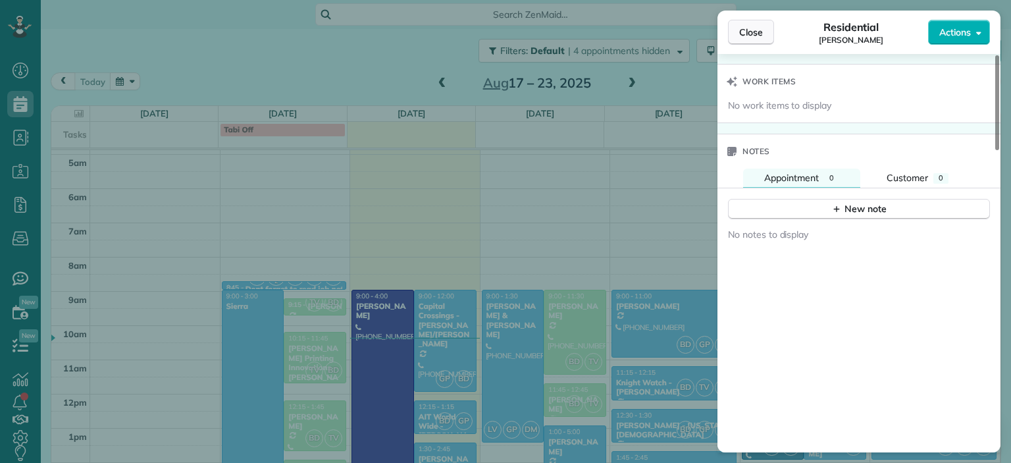
click at [758, 34] on span "Close" at bounding box center [751, 32] width 24 height 13
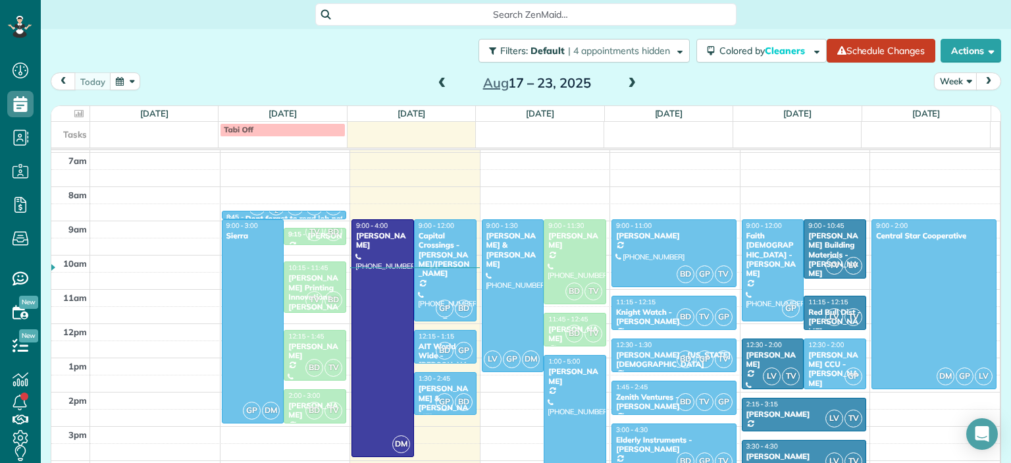
scroll to position [230, 0]
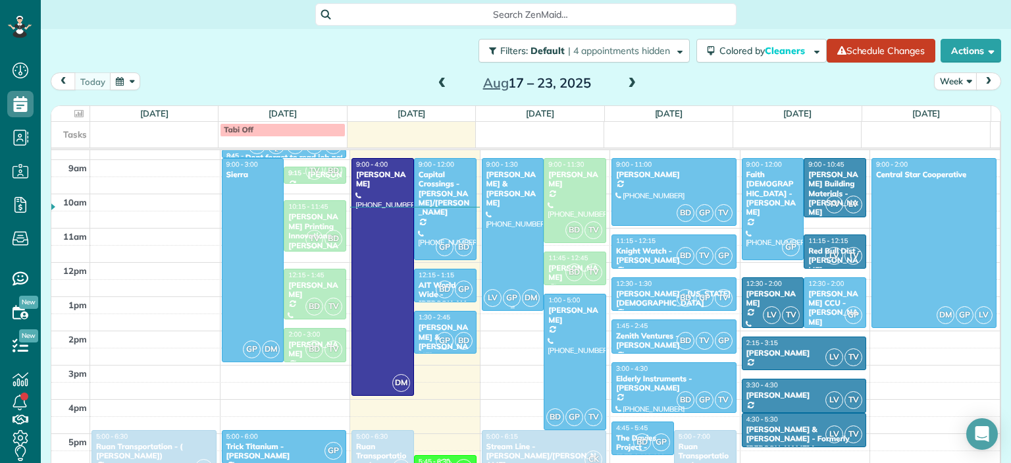
click at [497, 252] on div at bounding box center [512, 234] width 61 height 151
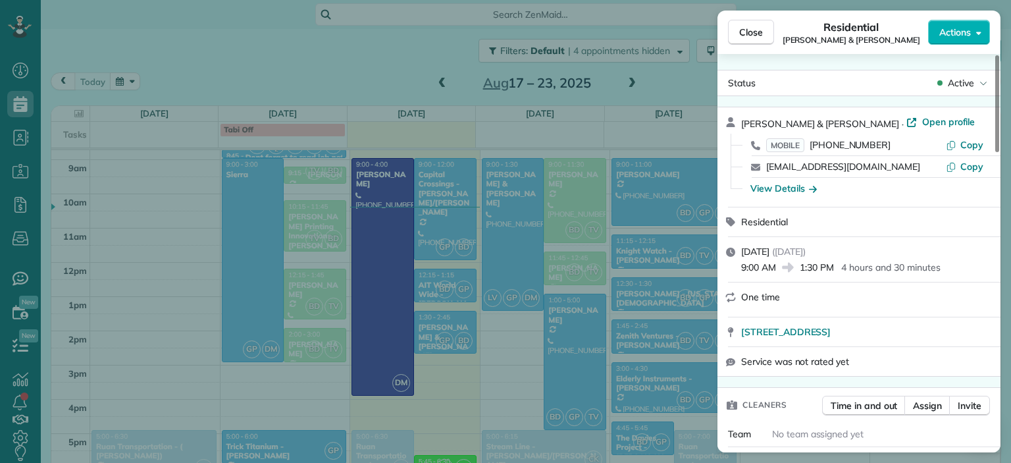
scroll to position [66, 0]
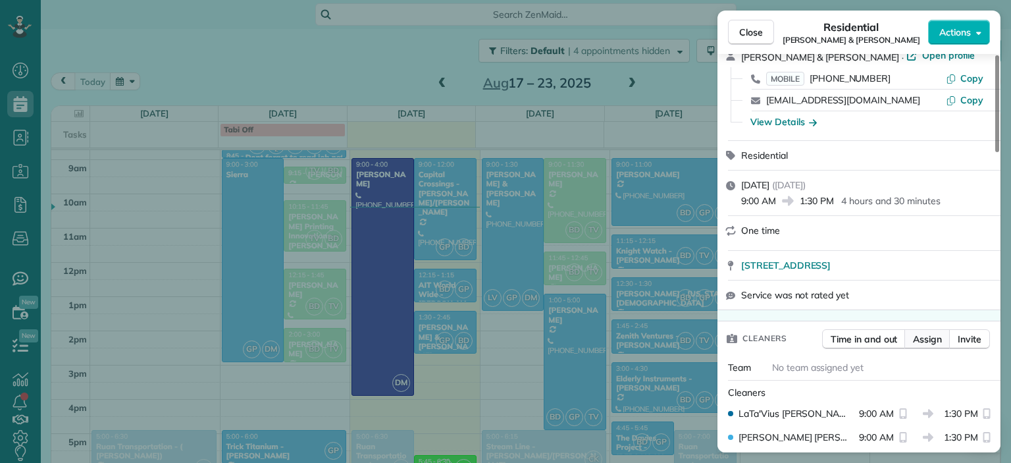
click at [924, 345] on span "Assign" at bounding box center [927, 338] width 29 height 13
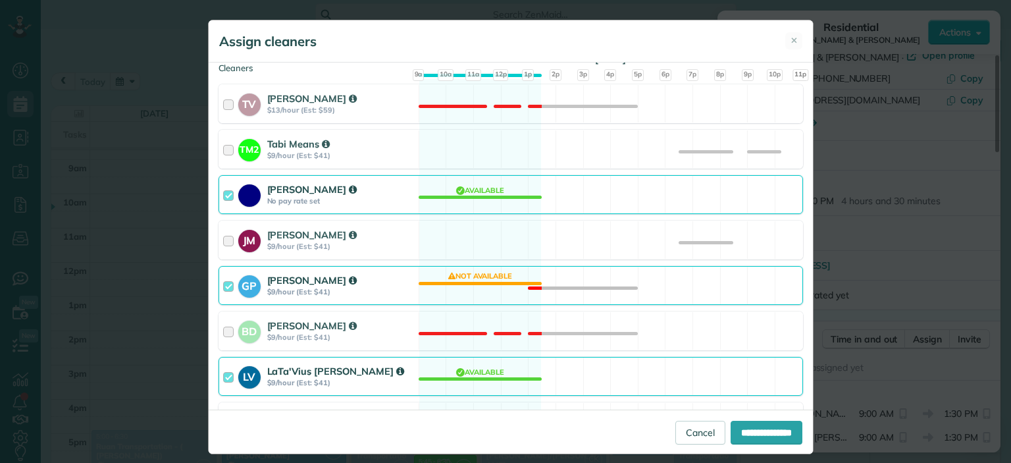
scroll to position [261, 0]
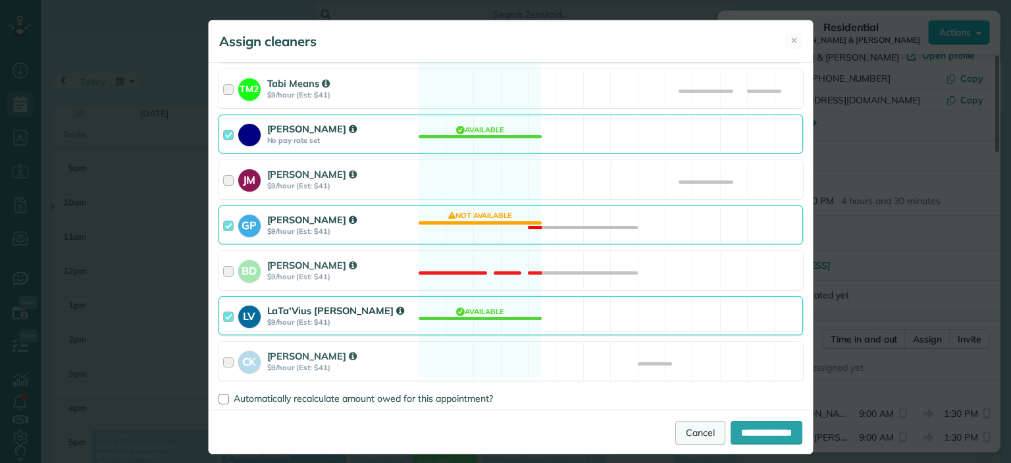
click at [675, 426] on link "Cancel" at bounding box center [700, 432] width 50 height 24
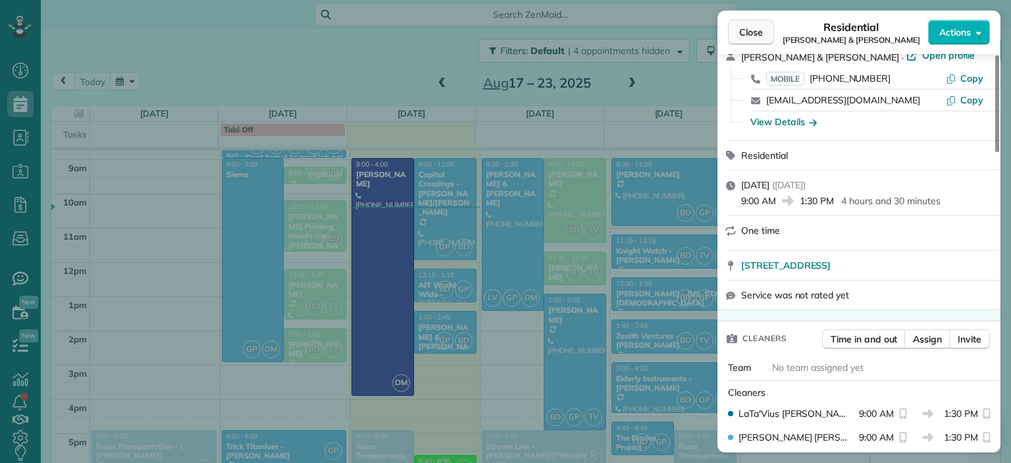
click at [759, 28] on span "Close" at bounding box center [751, 32] width 24 height 13
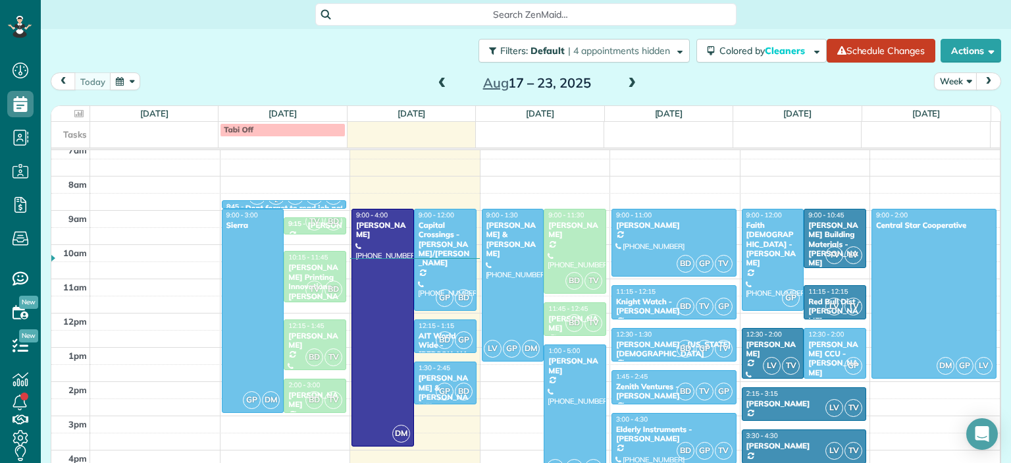
scroll to position [164, 0]
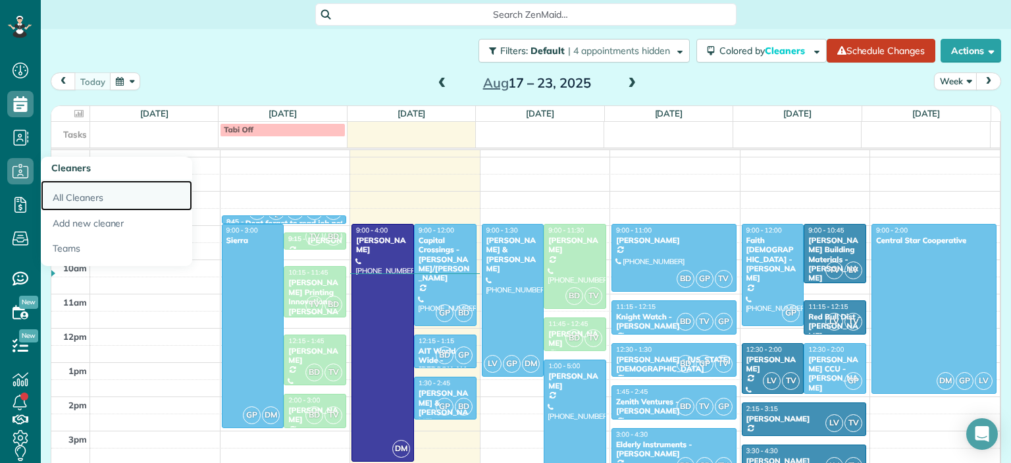
click at [93, 194] on link "All Cleaners" at bounding box center [116, 195] width 151 height 30
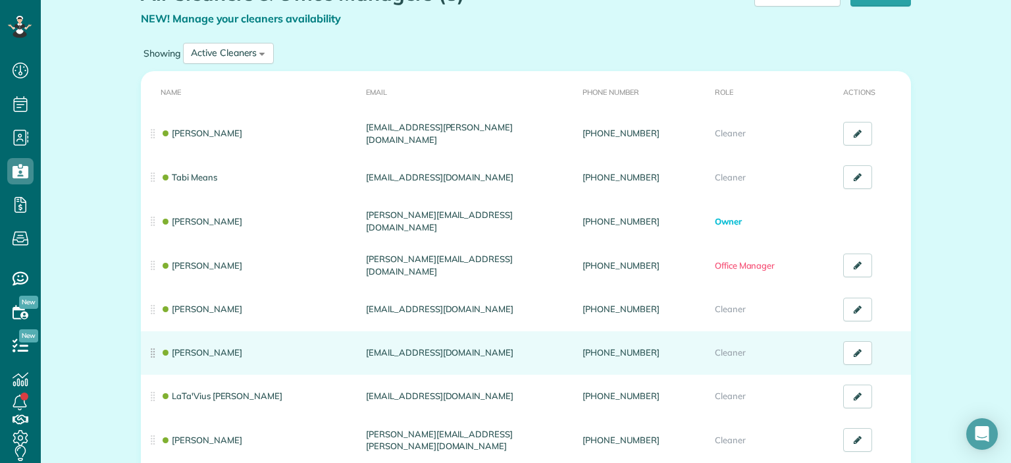
scroll to position [132, 0]
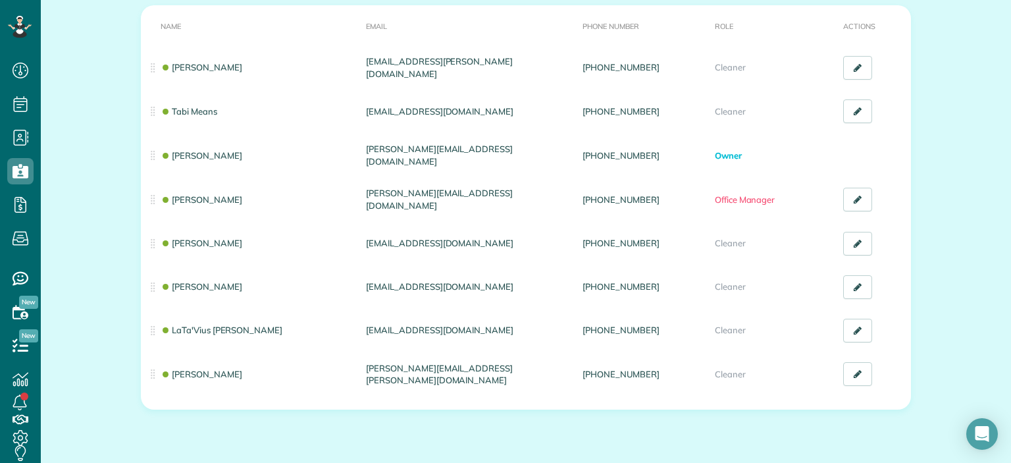
drag, startPoint x: 245, startPoint y: 51, endPoint x: 245, endPoint y: 42, distance: 8.6
drag, startPoint x: 245, startPoint y: 42, endPoint x: 109, endPoint y: 68, distance: 139.2
click at [106, 70] on div "All Cleaners & Office Managers (8) NEW! Manage your cleaners availability Your …" at bounding box center [526, 201] width 970 height 609
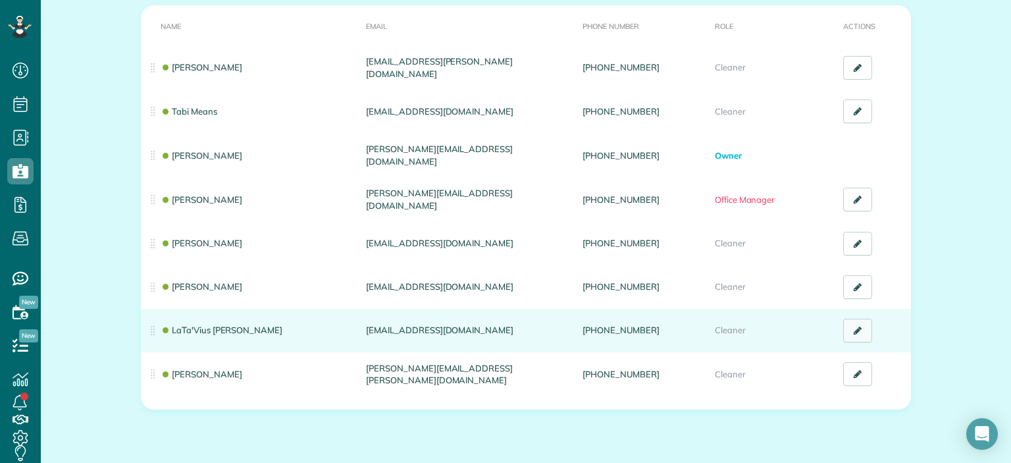
click at [853, 326] on icon at bounding box center [857, 330] width 8 height 9
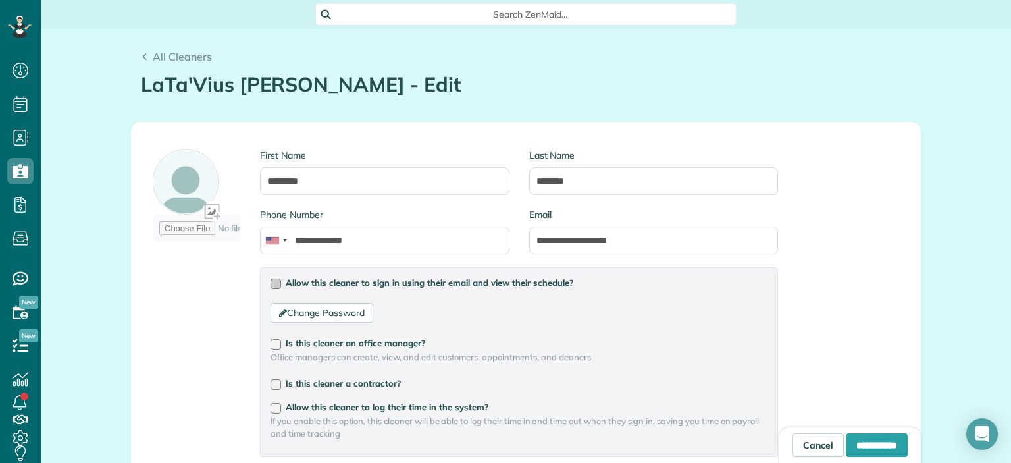
click at [270, 284] on div at bounding box center [275, 283] width 11 height 11
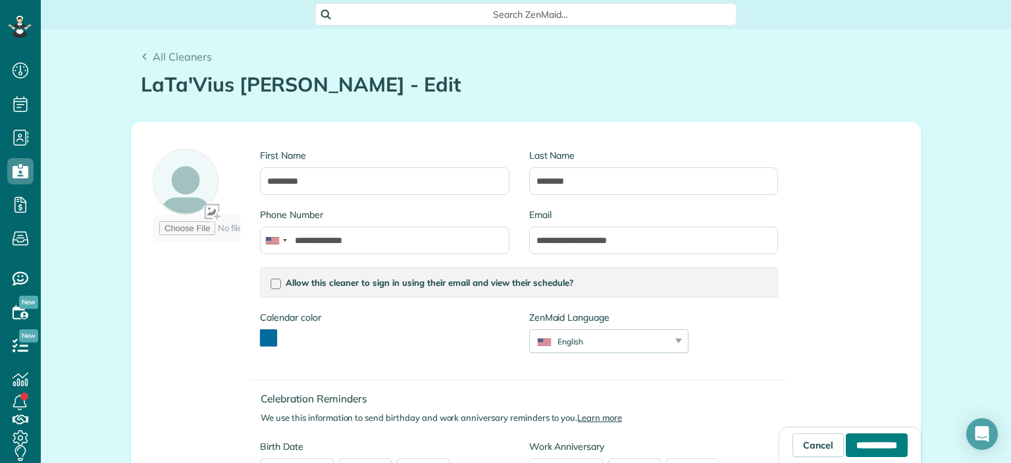
click at [853, 436] on input "**********" at bounding box center [877, 445] width 62 height 24
type input "**********"
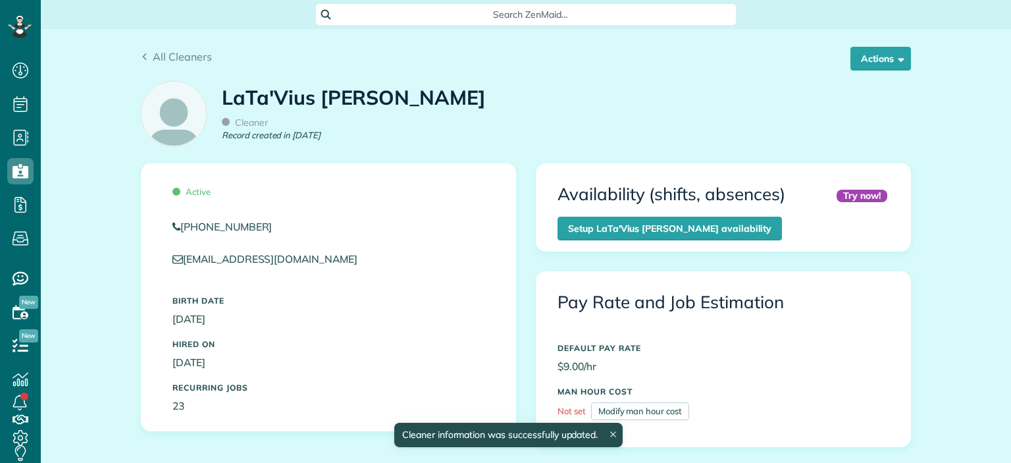
scroll to position [142, 0]
click at [891, 64] on button "Actions" at bounding box center [880, 59] width 61 height 24
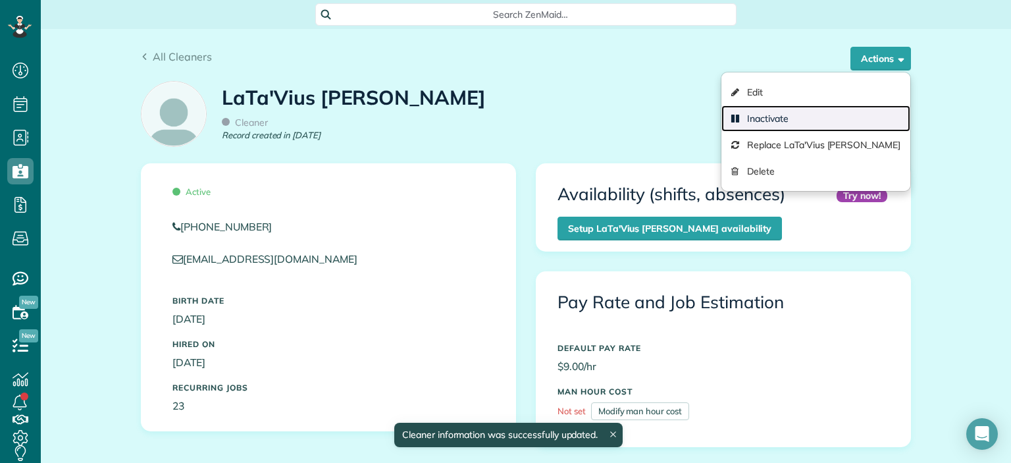
click at [819, 116] on link "Inactivate" at bounding box center [815, 118] width 189 height 26
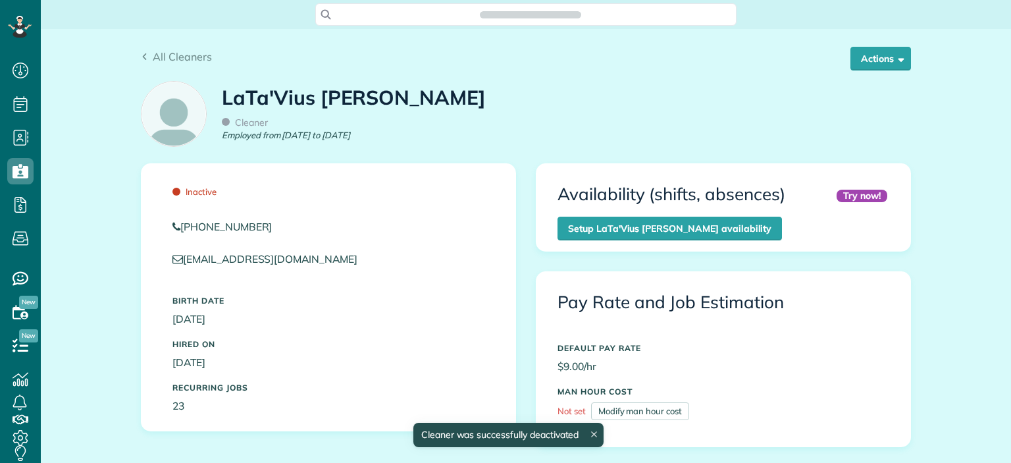
scroll to position [142, 0]
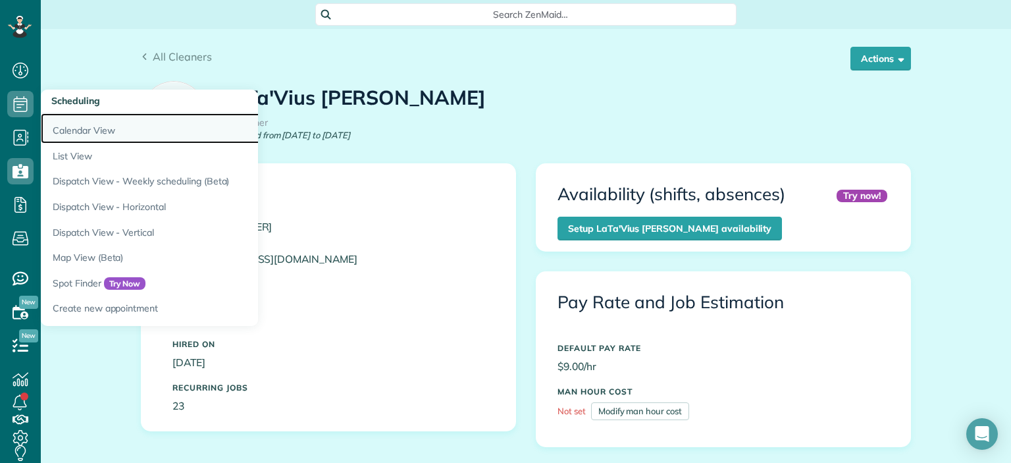
click at [74, 134] on link "Calendar View" at bounding box center [205, 128] width 329 height 30
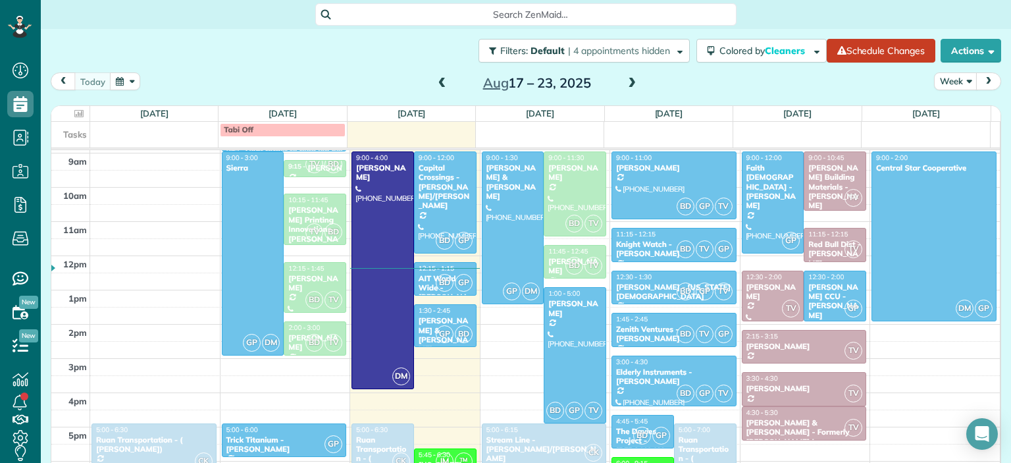
scroll to position [170, 0]
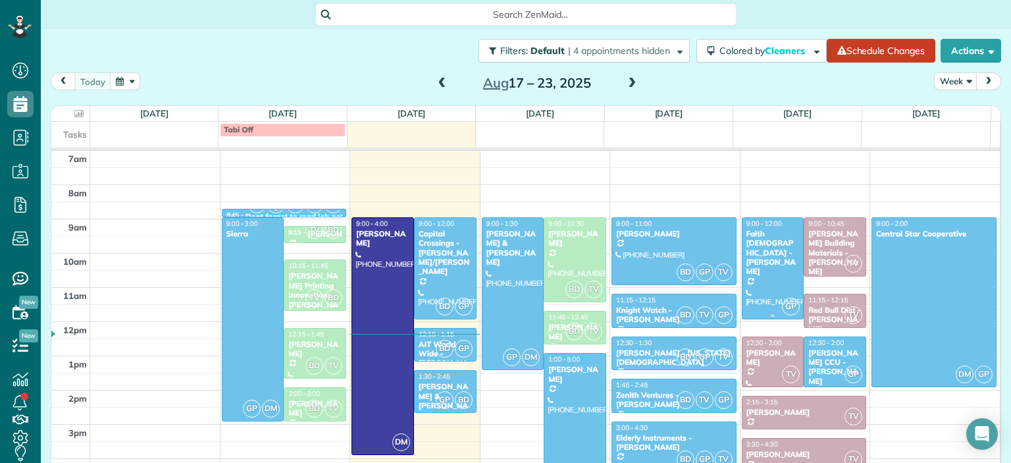
click at [766, 264] on div at bounding box center [772, 268] width 61 height 101
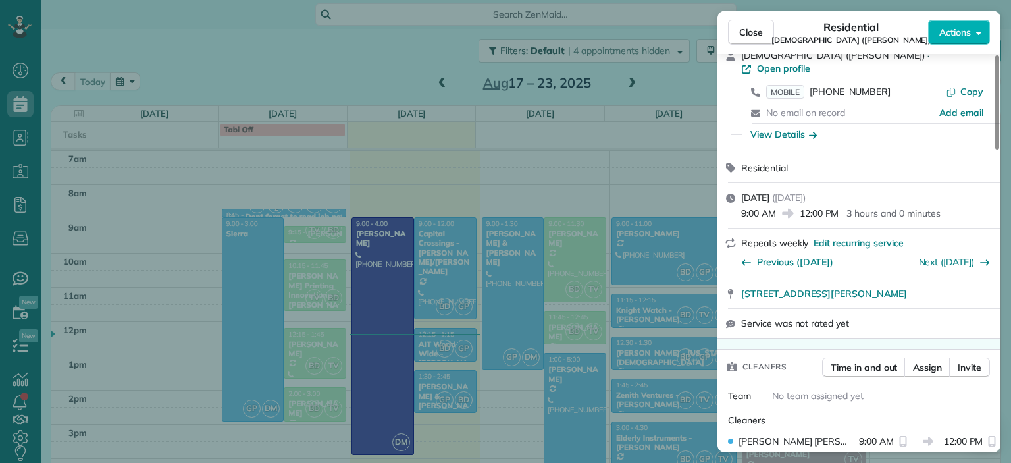
scroll to position [134, 0]
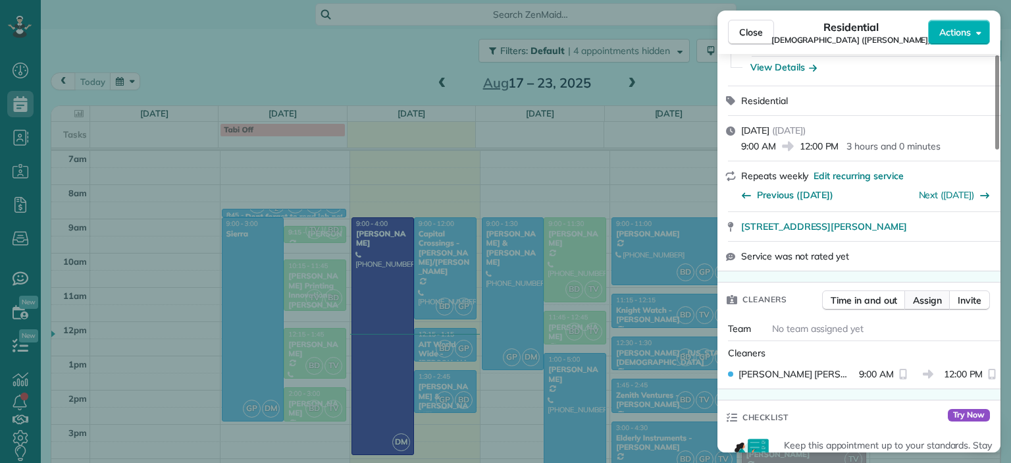
click at [939, 293] on span "Assign" at bounding box center [927, 299] width 29 height 13
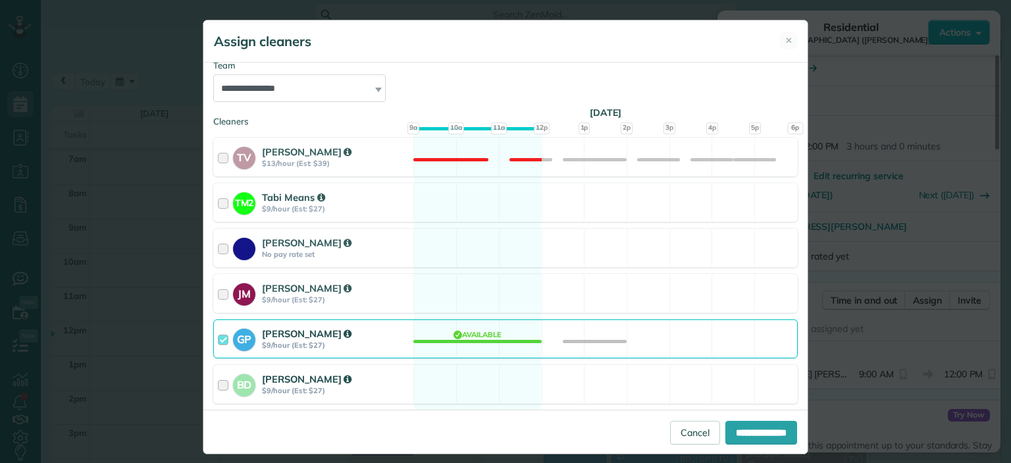
scroll to position [197, 0]
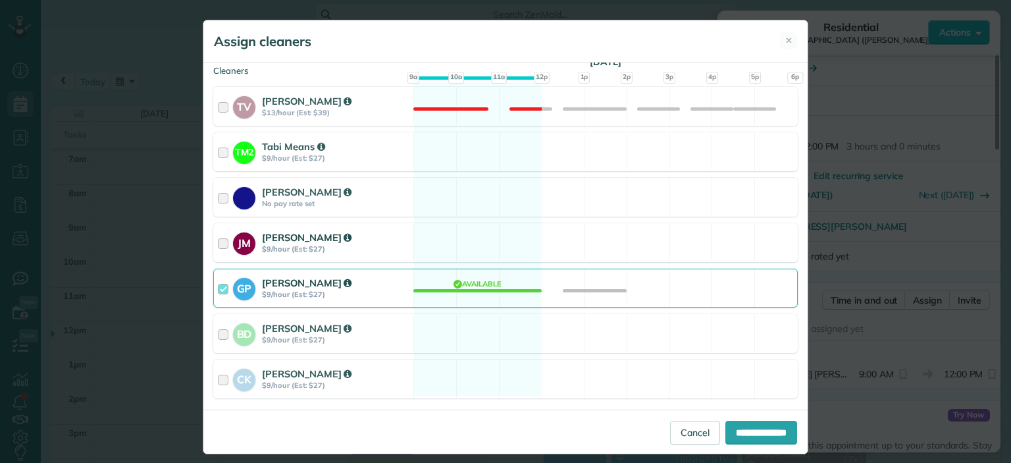
click at [218, 235] on div at bounding box center [225, 242] width 15 height 24
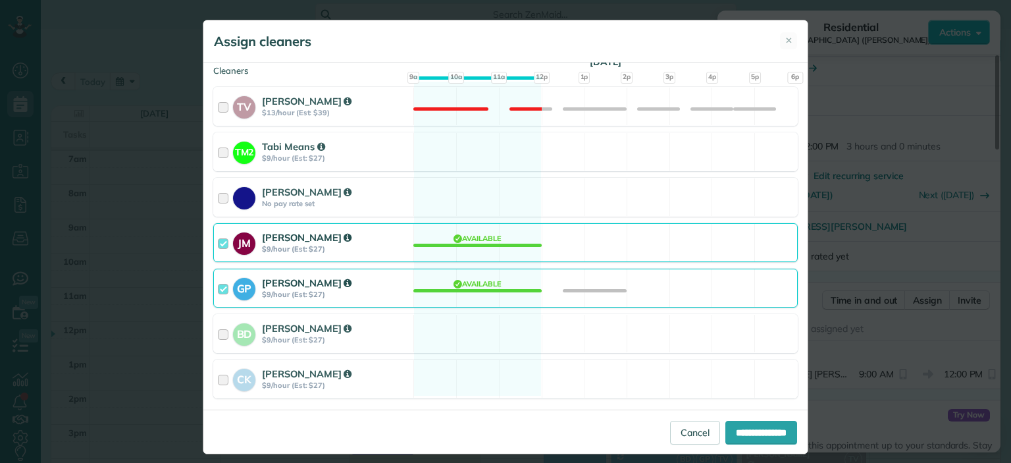
click at [218, 286] on div at bounding box center [225, 288] width 15 height 24
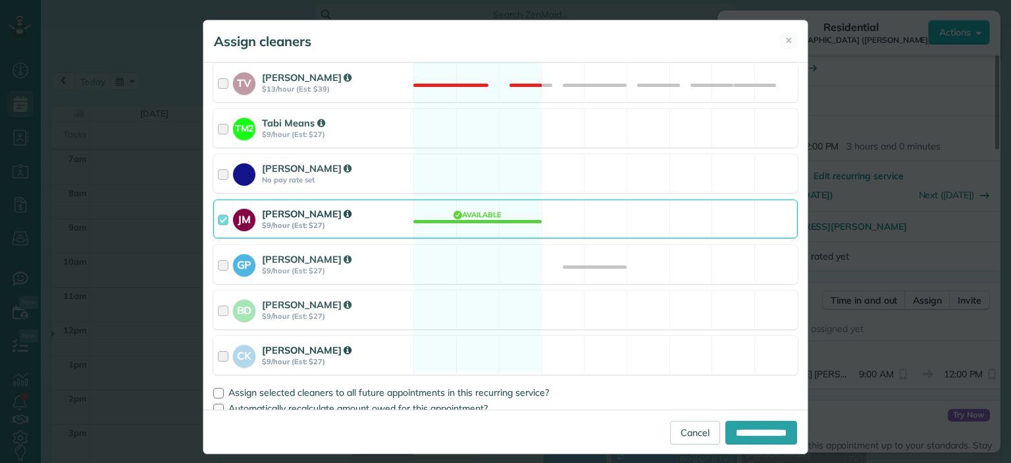
scroll to position [232, 0]
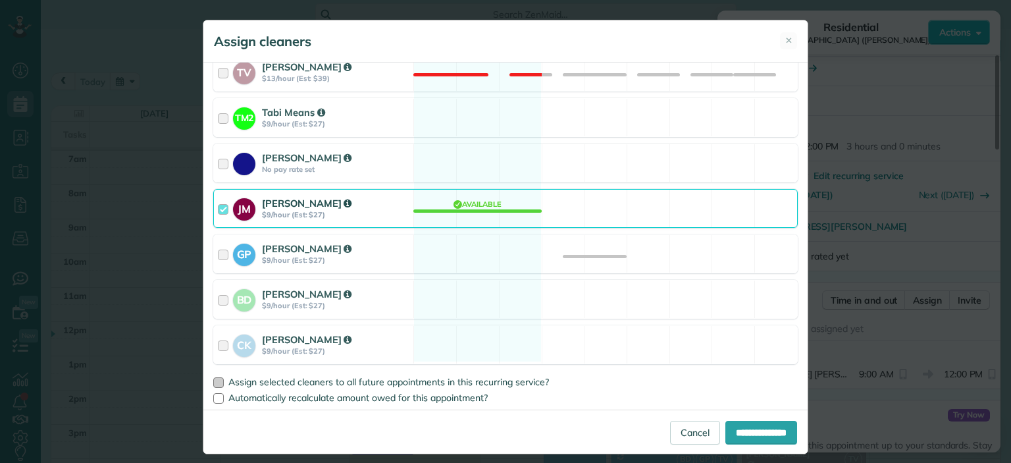
click at [216, 382] on div at bounding box center [218, 382] width 11 height 11
click at [734, 432] on input "**********" at bounding box center [761, 432] width 72 height 24
type input "**********"
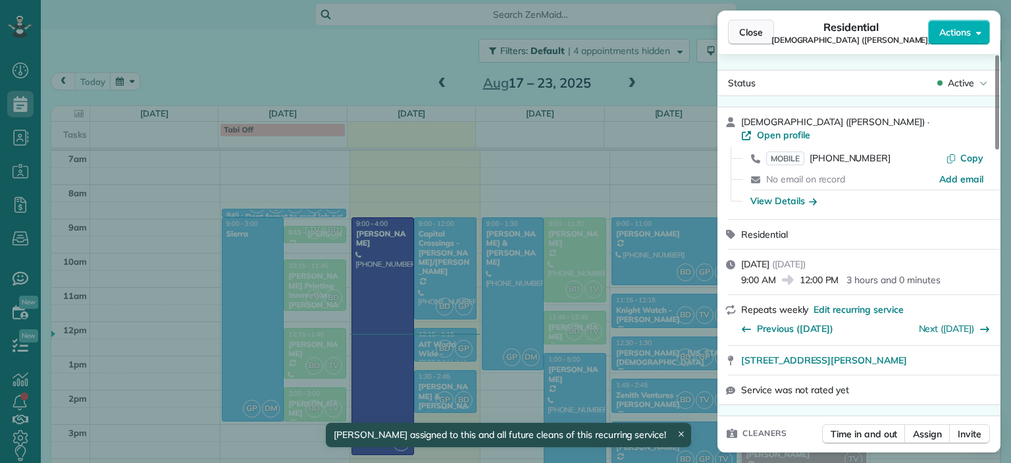
click at [765, 31] on button "Close" at bounding box center [751, 32] width 46 height 25
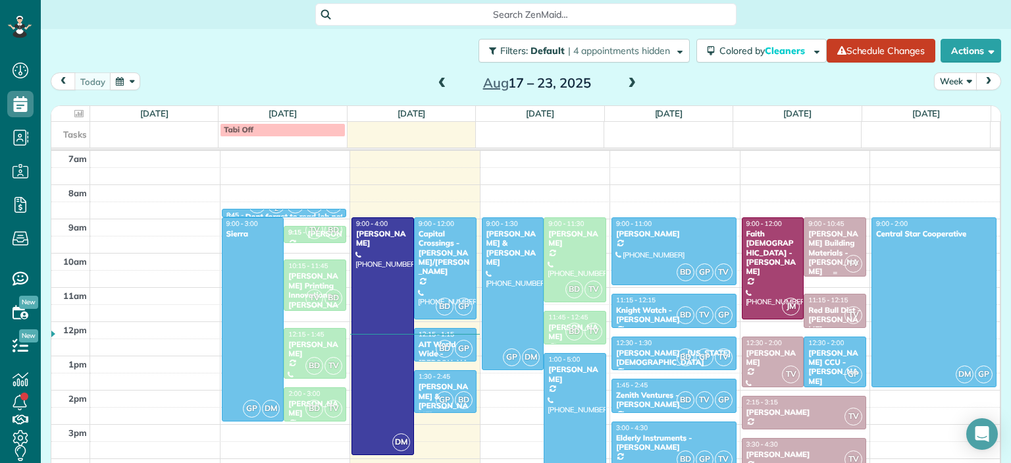
click at [832, 246] on div "[PERSON_NAME] Building Materials - [PERSON_NAME]" at bounding box center [834, 252] width 55 height 47
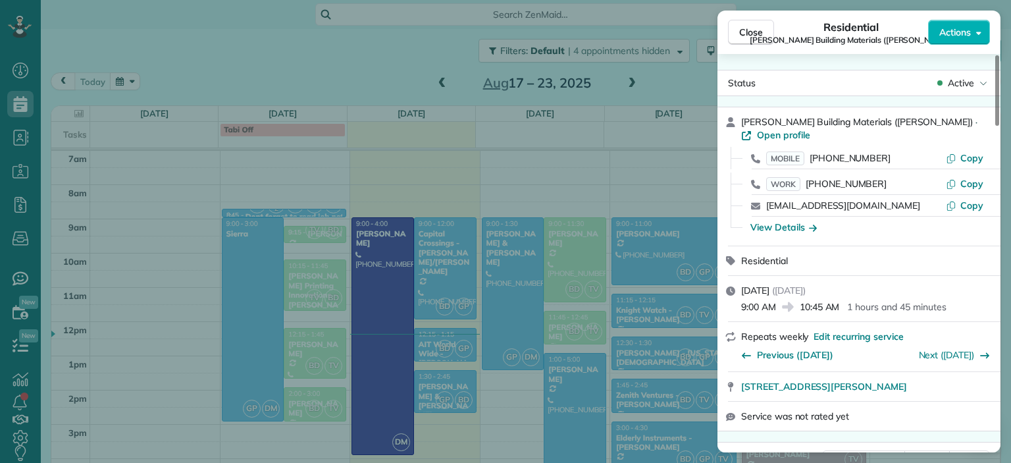
scroll to position [134, 0]
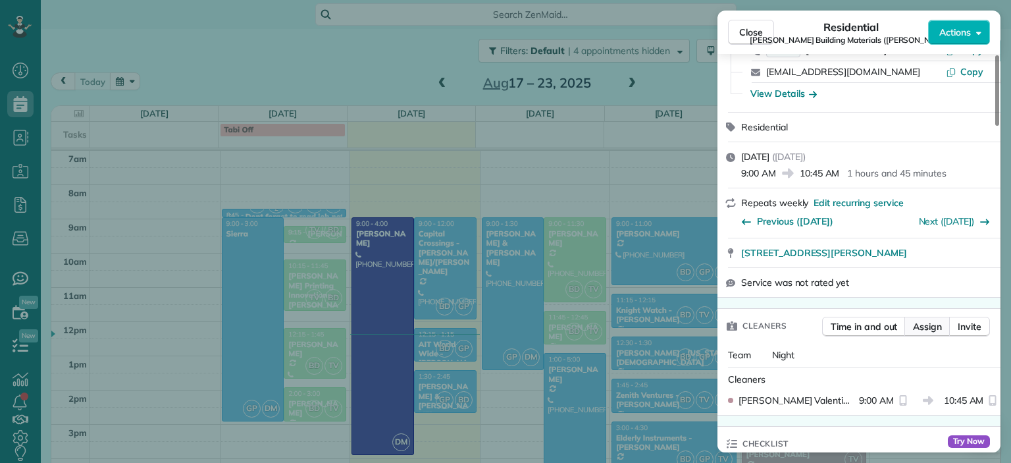
click at [921, 330] on span "Assign" at bounding box center [927, 326] width 29 height 13
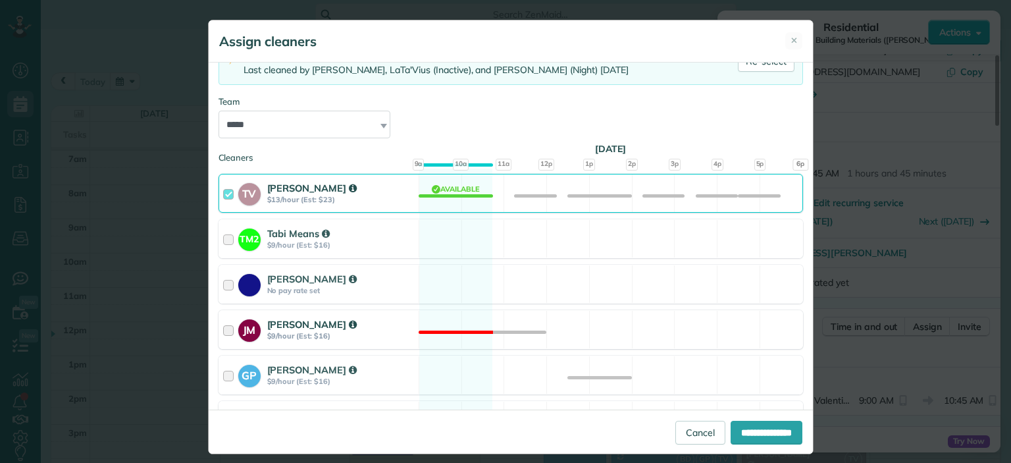
scroll to position [132, 0]
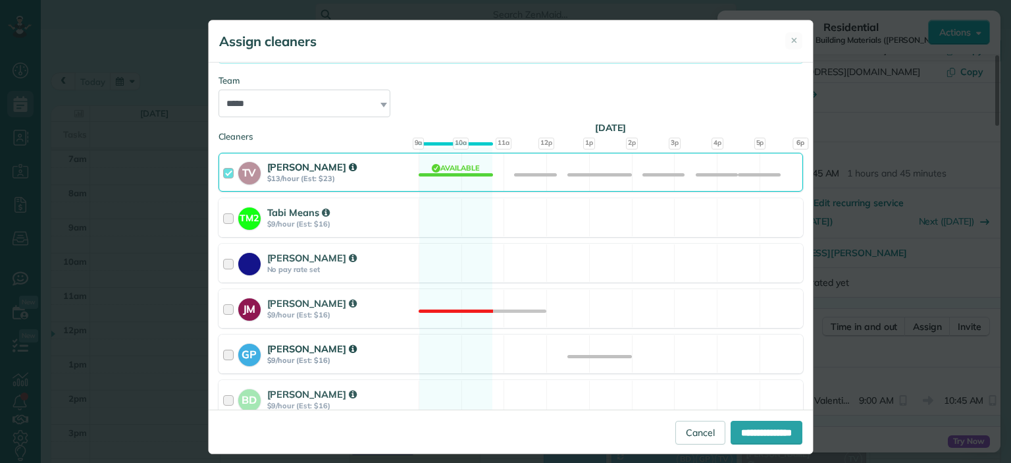
click at [224, 351] on div at bounding box center [230, 353] width 15 height 24
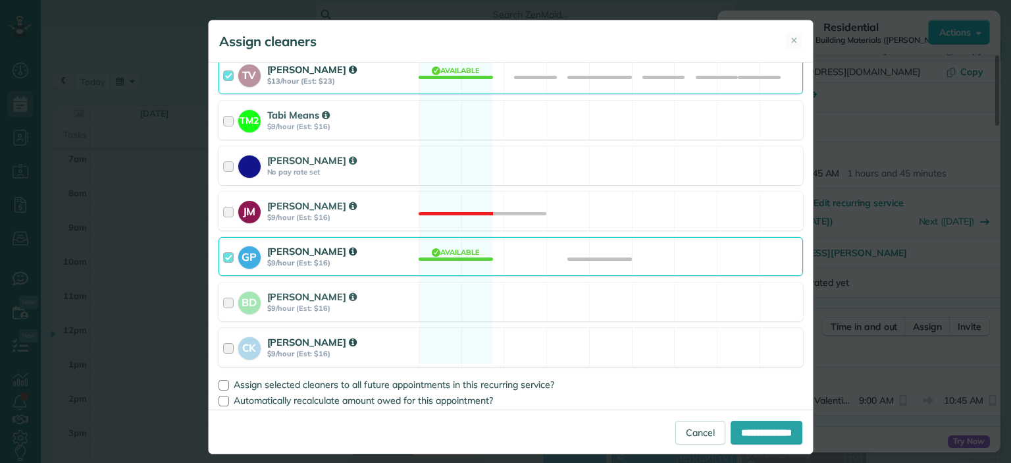
scroll to position [232, 0]
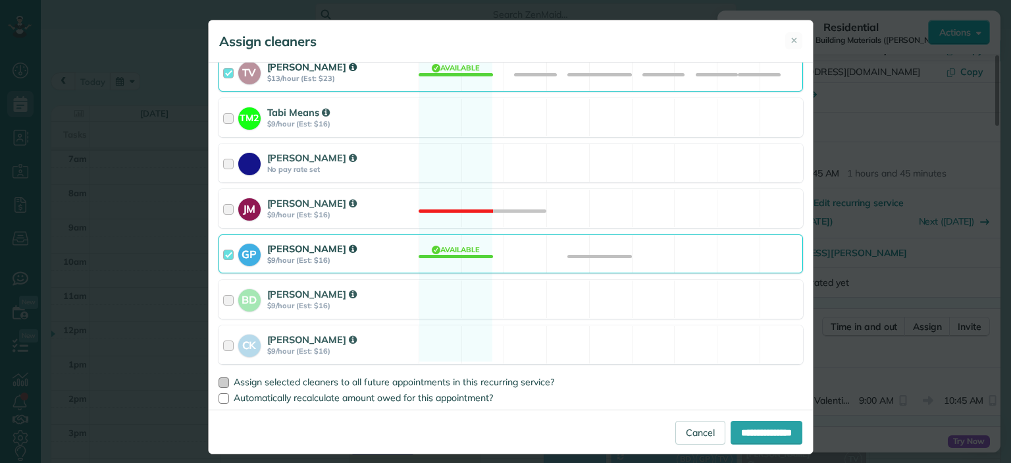
click at [237, 381] on span "Assign selected cleaners to all future appointments in this recurring service?" at bounding box center [394, 382] width 320 height 12
click at [761, 431] on input "**********" at bounding box center [766, 432] width 72 height 24
type input "**********"
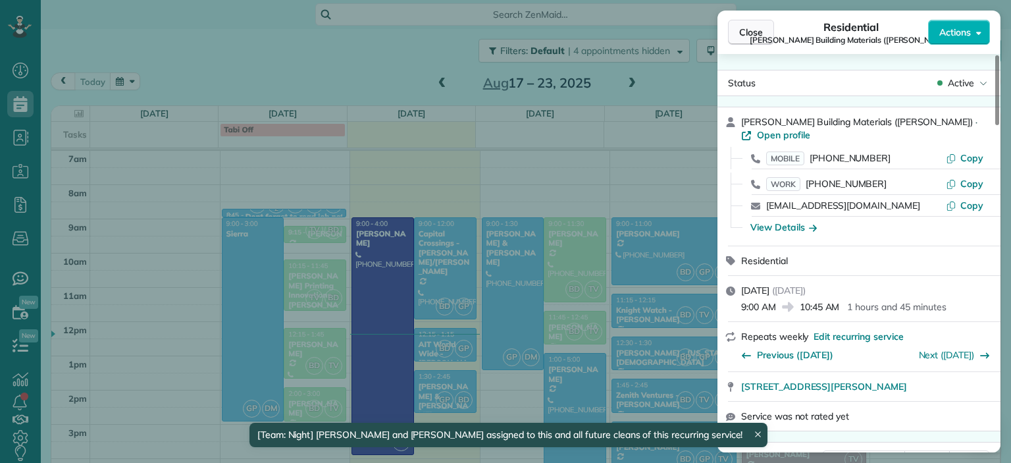
click at [753, 36] on span "Close" at bounding box center [751, 32] width 24 height 13
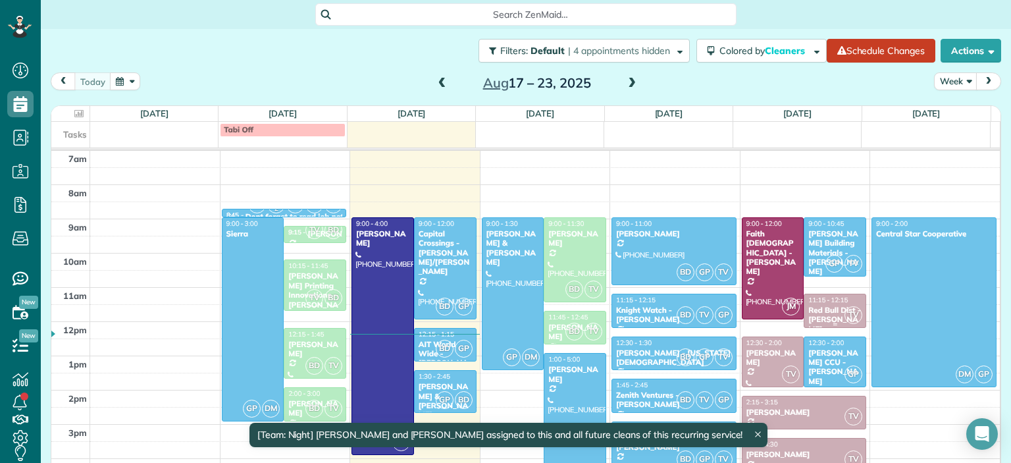
click at [811, 313] on div "Red Bull Dist - [PERSON_NAME]" at bounding box center [834, 319] width 55 height 28
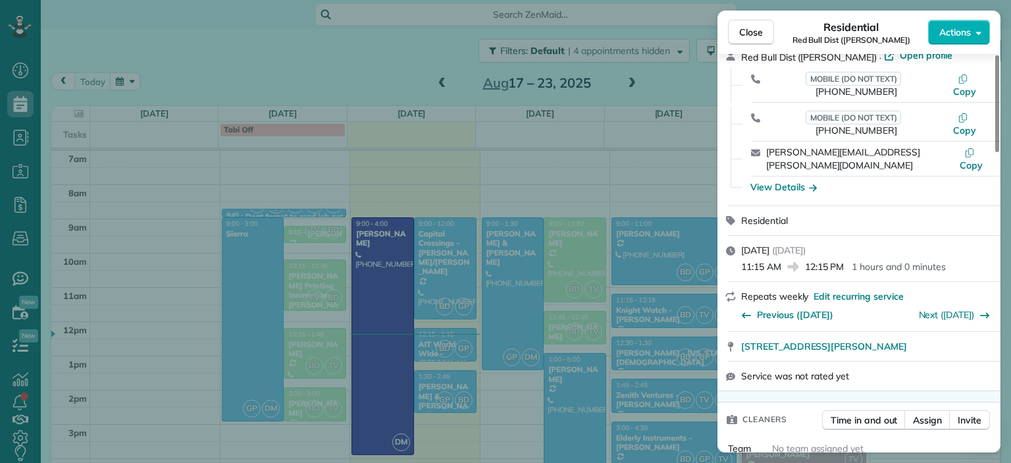
scroll to position [200, 0]
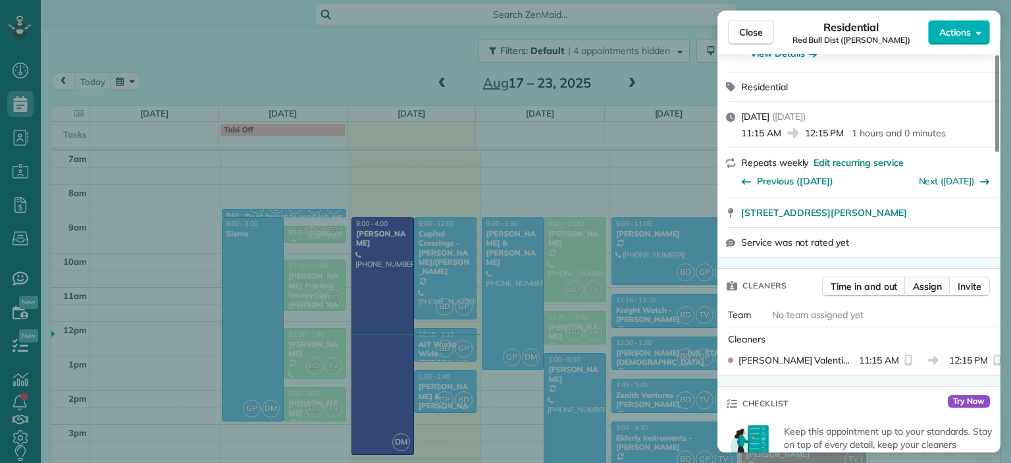
click at [926, 280] on span "Assign" at bounding box center [927, 286] width 29 height 13
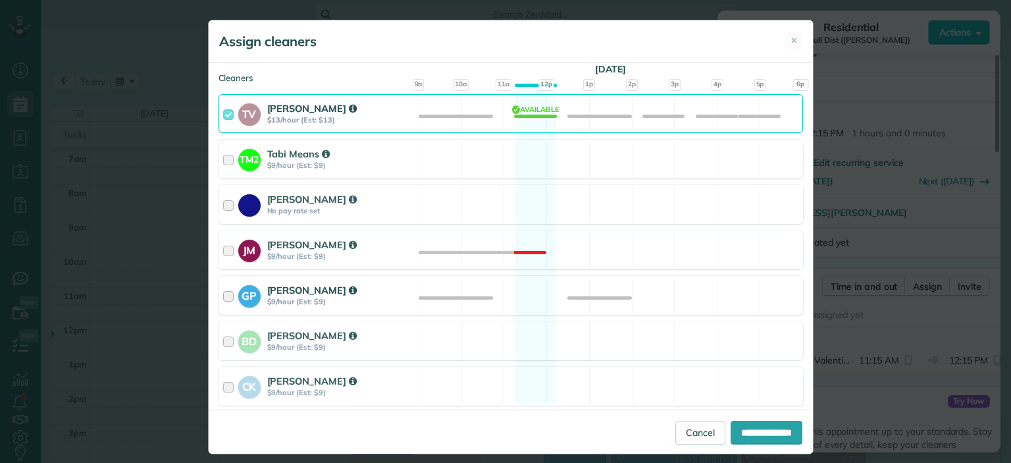
scroll to position [197, 0]
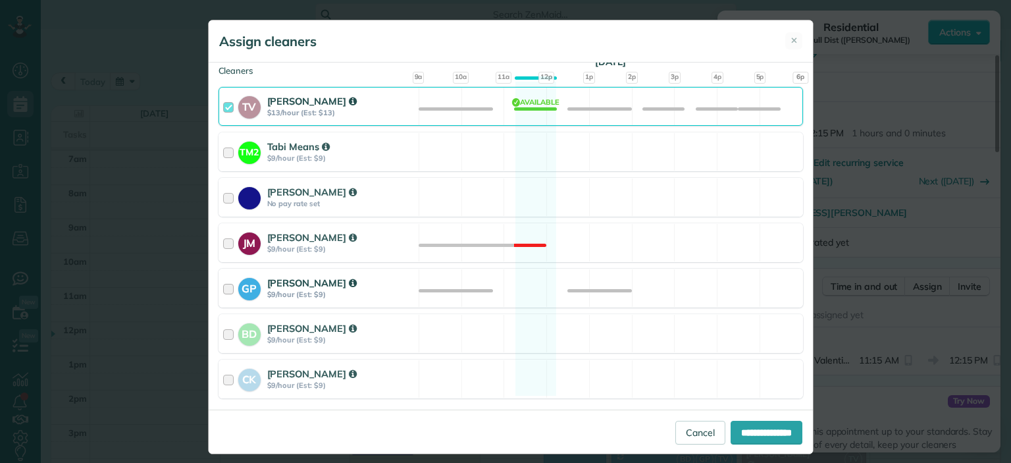
click at [224, 286] on div at bounding box center [230, 288] width 15 height 24
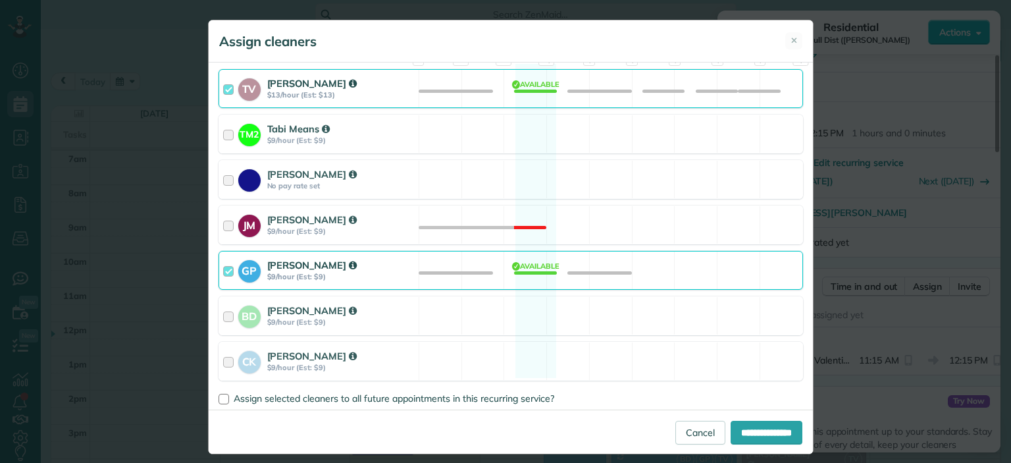
scroll to position [232, 0]
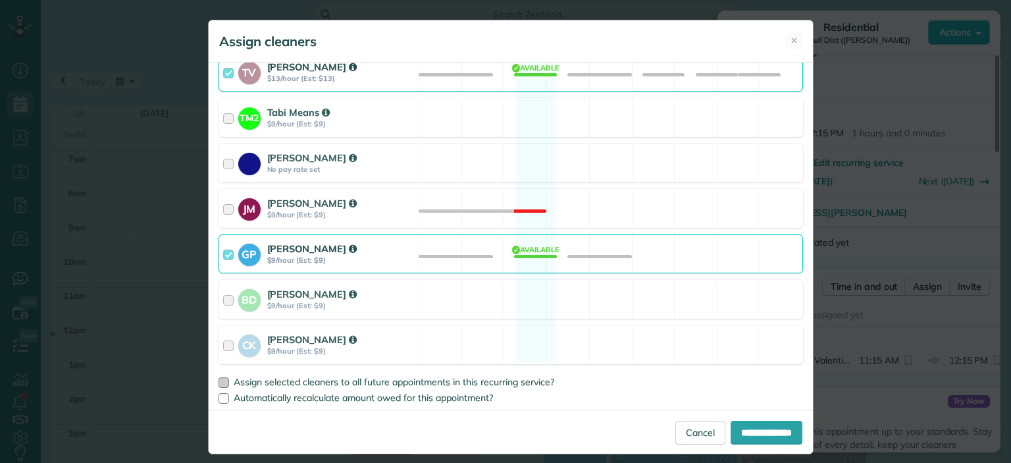
click at [353, 376] on span "Assign selected cleaners to all future appointments in this recurring service?" at bounding box center [394, 382] width 320 height 12
click at [734, 431] on input "**********" at bounding box center [766, 432] width 72 height 24
type input "**********"
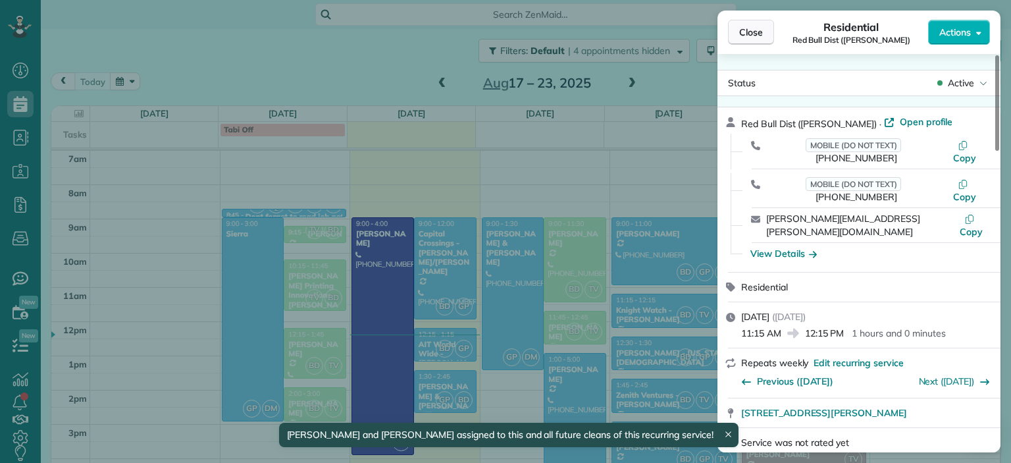
click at [765, 29] on button "Close" at bounding box center [751, 32] width 46 height 25
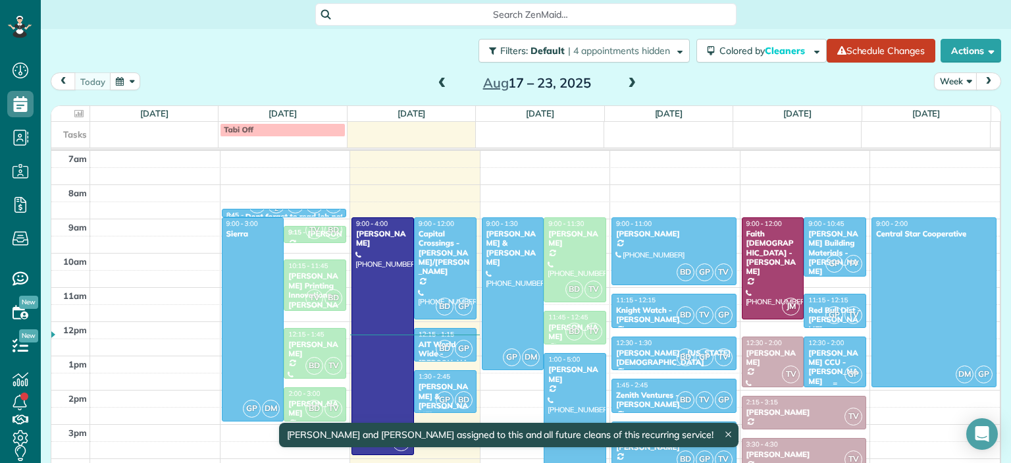
click at [808, 355] on div "Leslie CCU - Beth Grimshaw" at bounding box center [834, 367] width 55 height 38
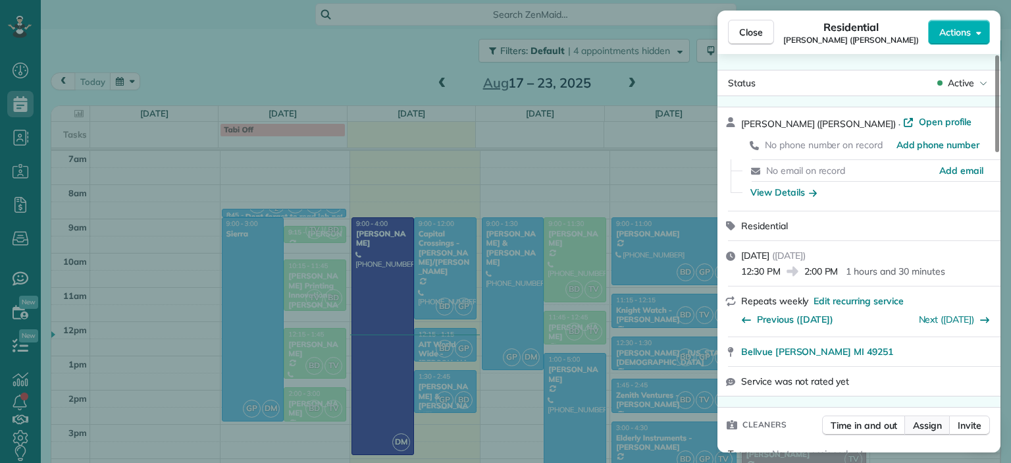
click at [926, 428] on span "Assign" at bounding box center [927, 424] width 29 height 13
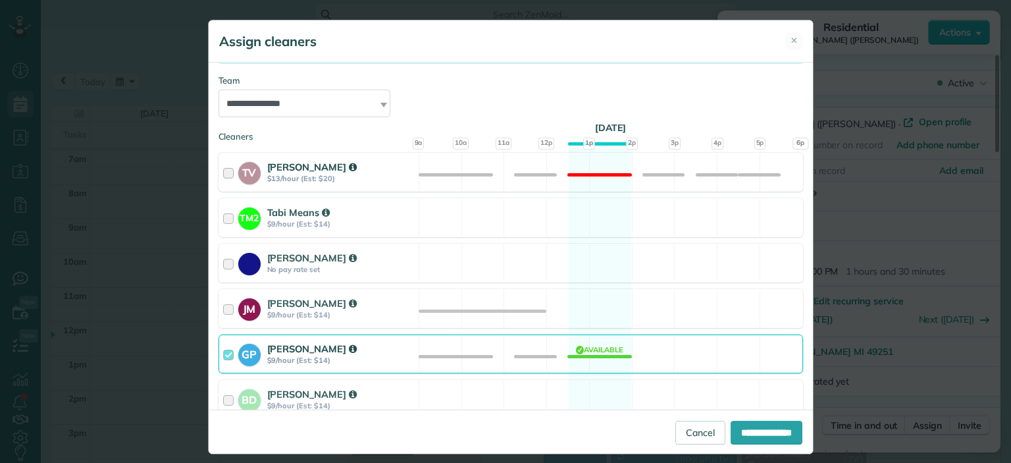
scroll to position [197, 0]
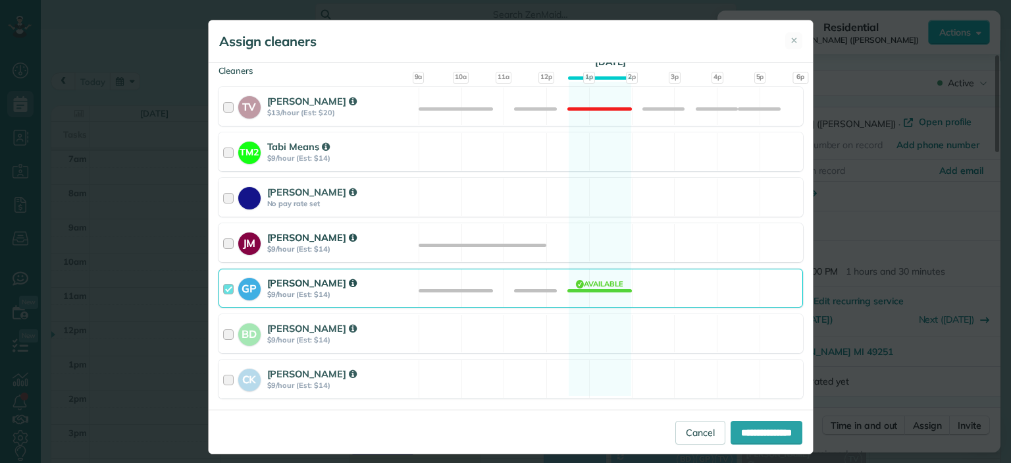
click at [223, 241] on div at bounding box center [230, 242] width 15 height 24
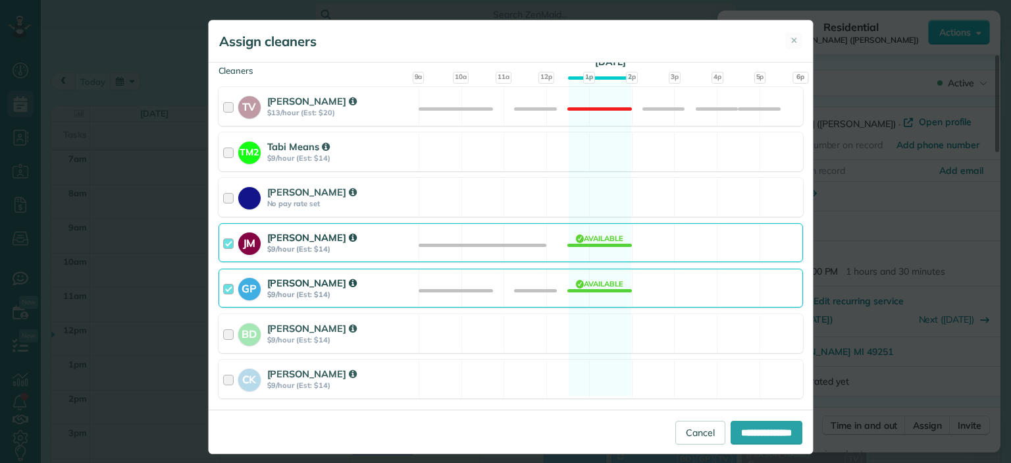
click at [229, 288] on div at bounding box center [230, 288] width 15 height 24
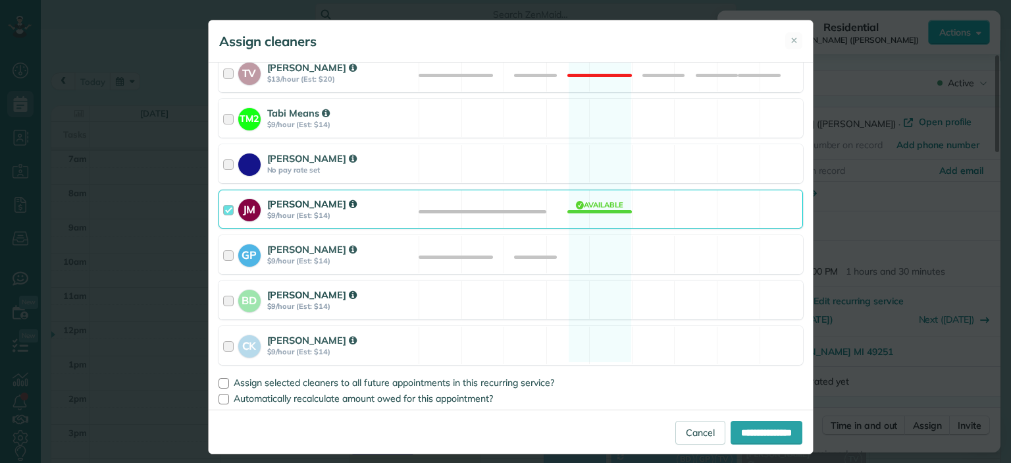
scroll to position [232, 0]
click at [218, 381] on div at bounding box center [223, 382] width 11 height 11
click at [737, 433] on input "**********" at bounding box center [766, 432] width 72 height 24
type input "**********"
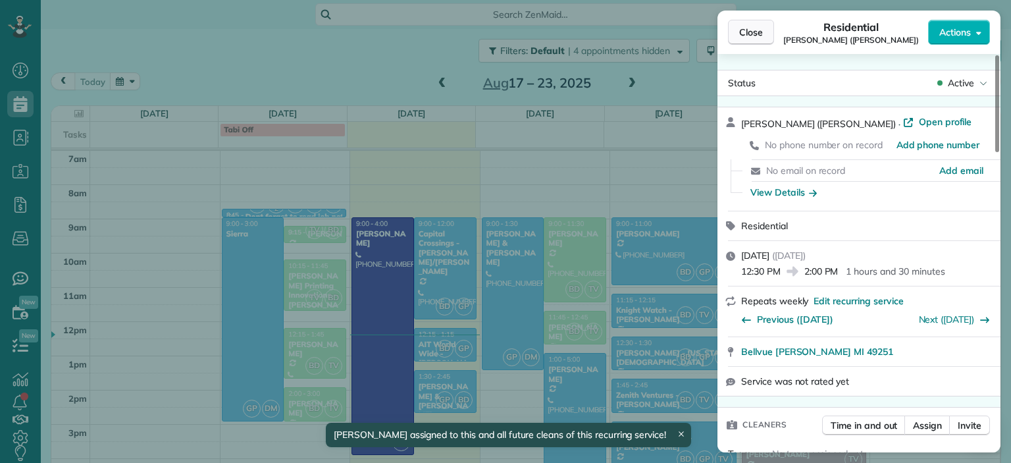
click at [749, 30] on span "Close" at bounding box center [751, 32] width 24 height 13
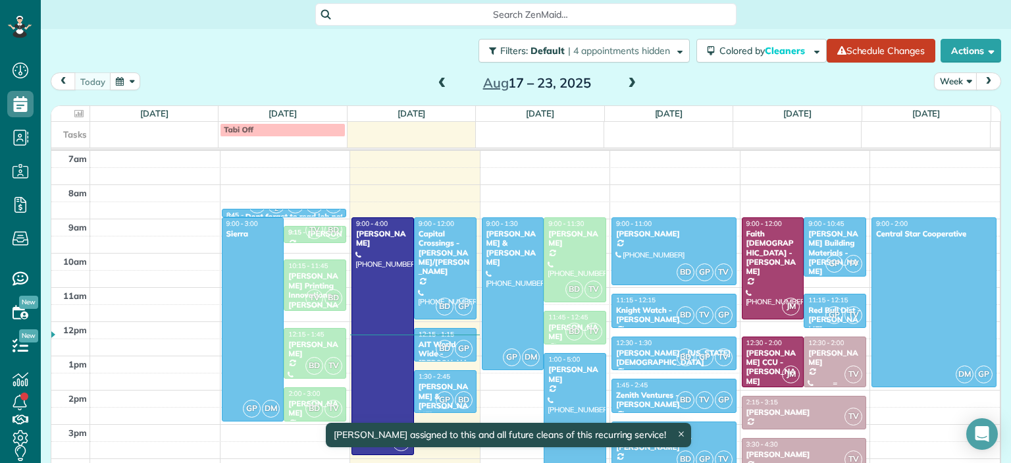
click at [813, 364] on div "Breanna O'keefe" at bounding box center [834, 357] width 55 height 19
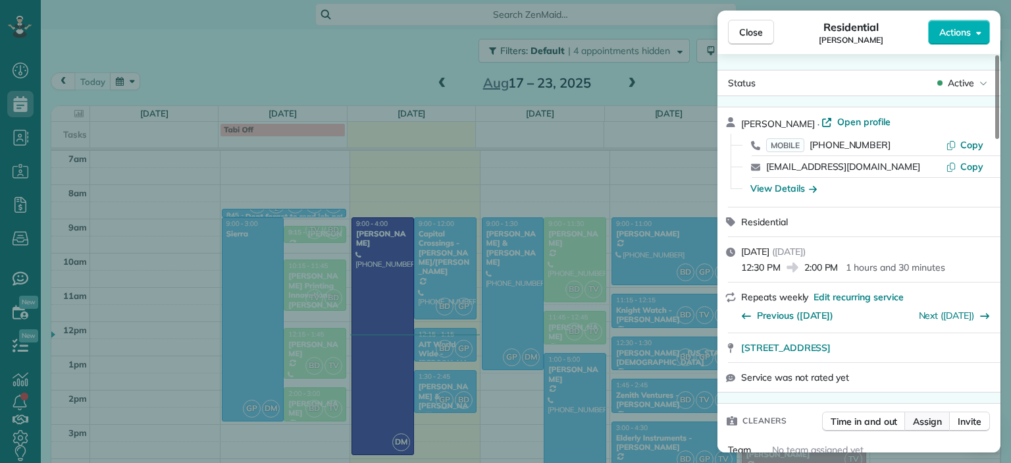
click at [925, 426] on span "Assign" at bounding box center [927, 421] width 29 height 13
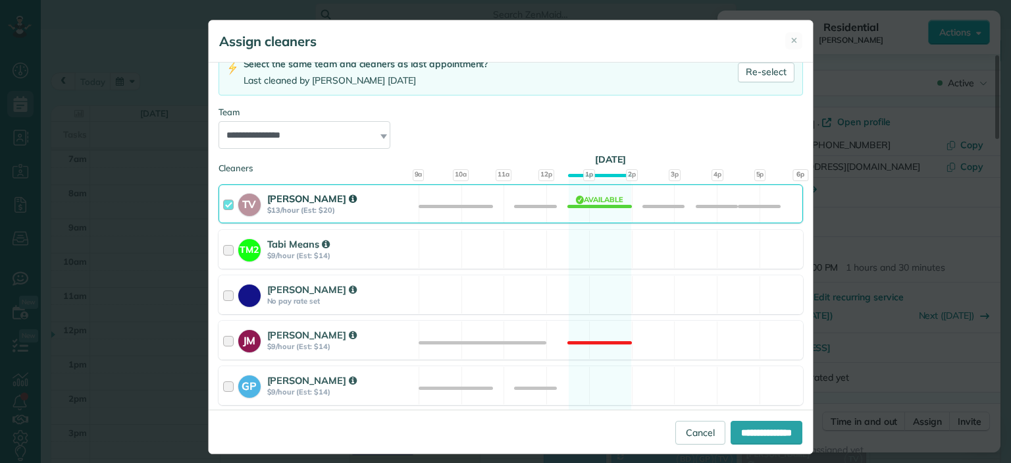
scroll to position [132, 0]
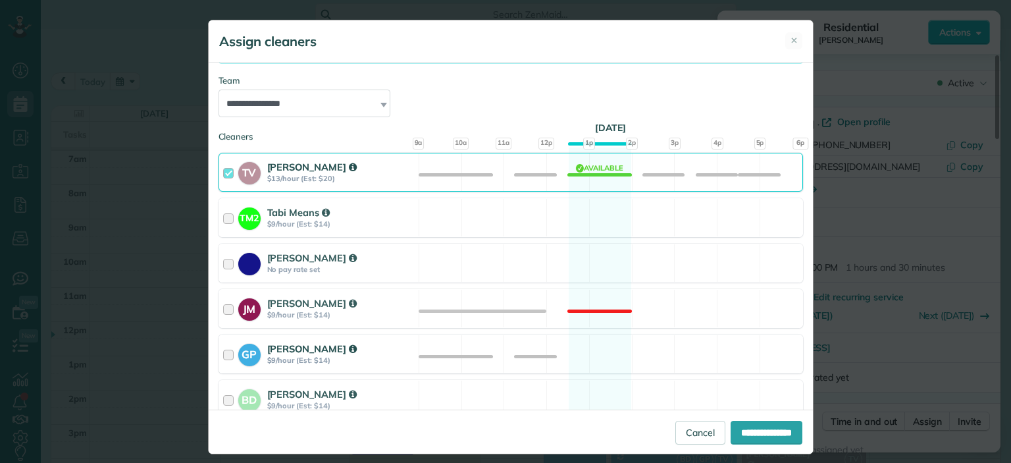
click at [300, 342] on strong "Gavyn Peterson" at bounding box center [311, 348] width 89 height 13
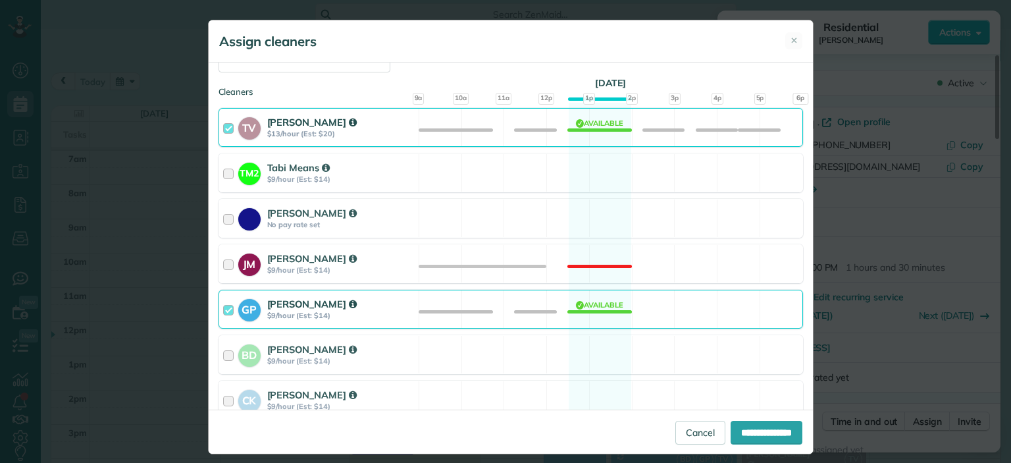
scroll to position [232, 0]
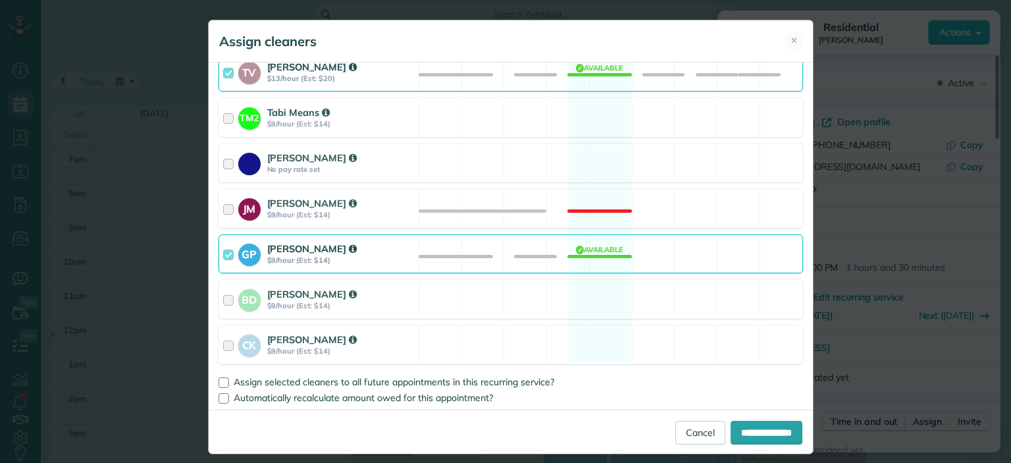
click at [295, 371] on div "Assign selected cleaners to all future appointments in this recurring service? …" at bounding box center [510, 386] width 584 height 32
click at [299, 379] on span "Assign selected cleaners to all future appointments in this recurring service?" at bounding box center [394, 382] width 320 height 12
click at [756, 438] on input "**********" at bounding box center [766, 432] width 72 height 24
type input "**********"
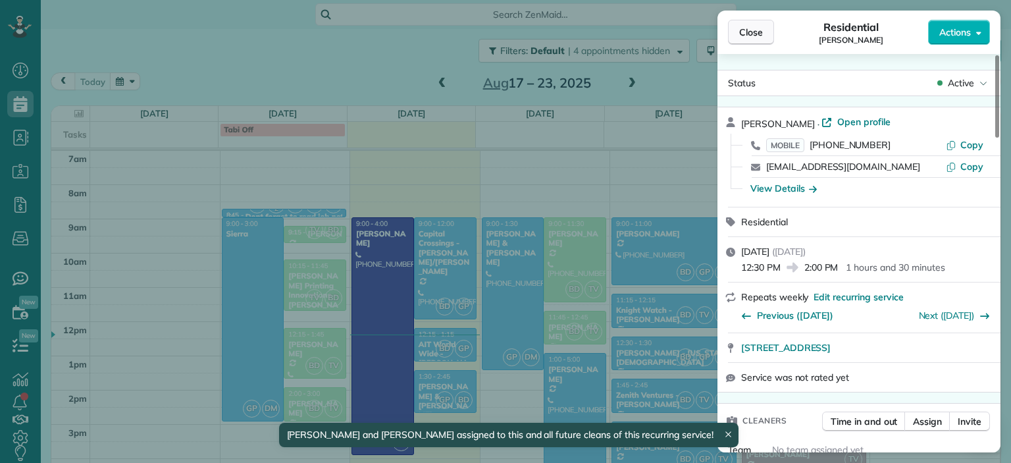
click at [750, 26] on span "Close" at bounding box center [751, 32] width 24 height 13
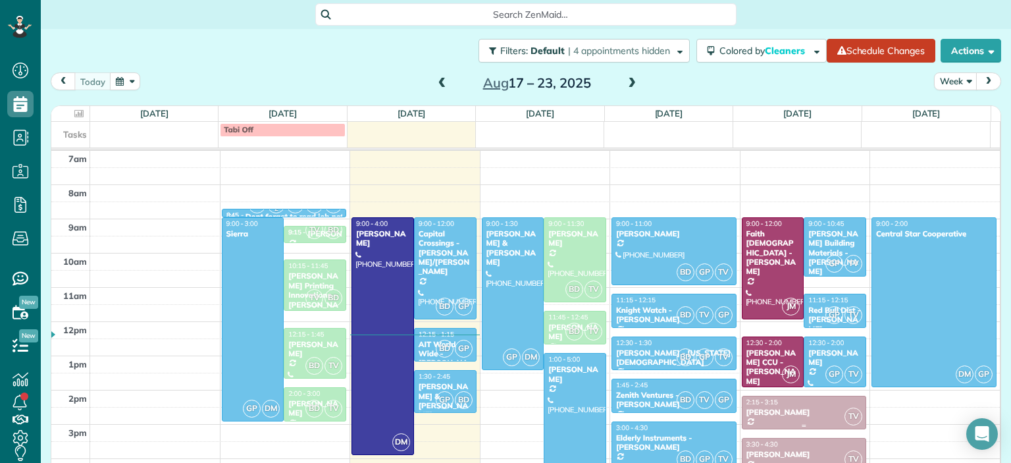
click at [788, 408] on div "[PERSON_NAME]" at bounding box center [804, 411] width 117 height 9
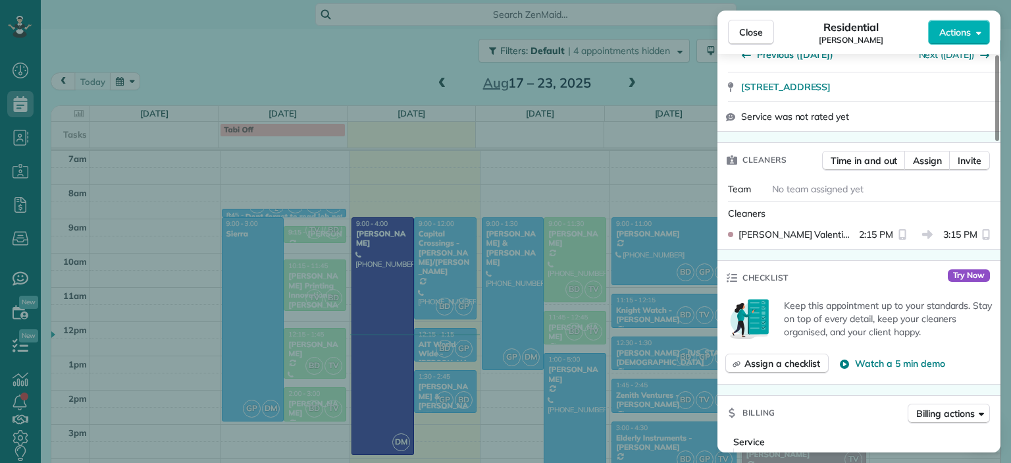
scroll to position [263, 0]
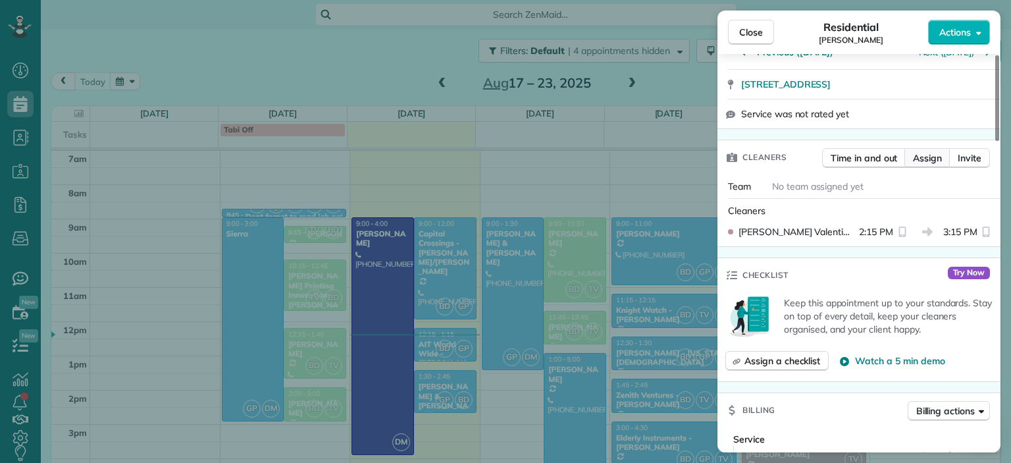
click at [919, 158] on span "Assign" at bounding box center [927, 157] width 29 height 13
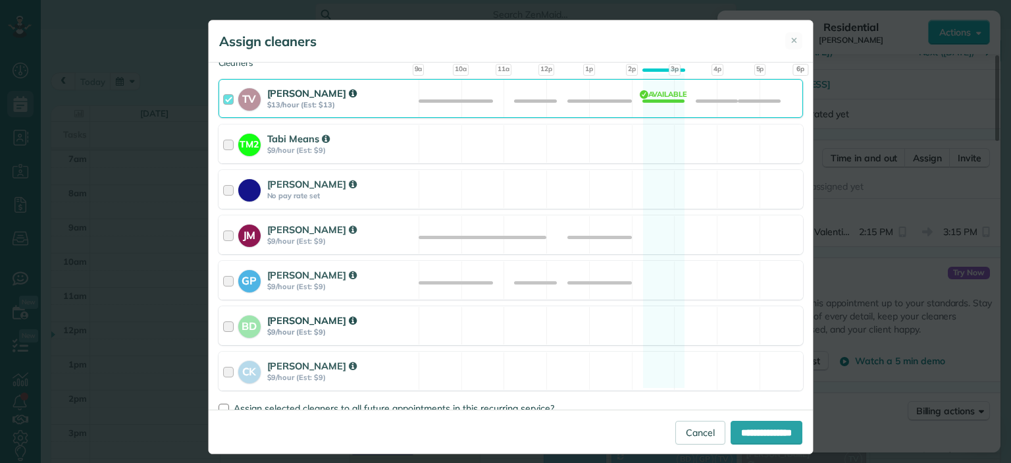
scroll to position [232, 0]
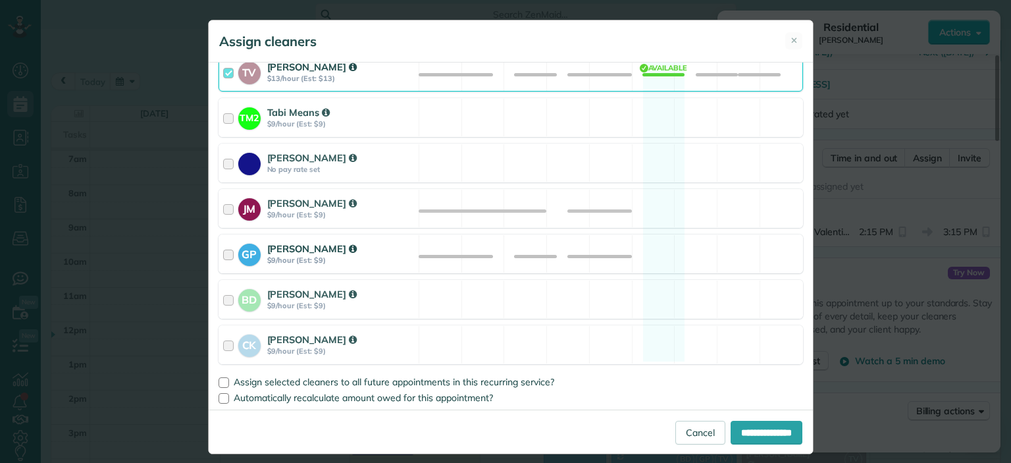
click at [240, 255] on strong "GP" at bounding box center [249, 252] width 22 height 18
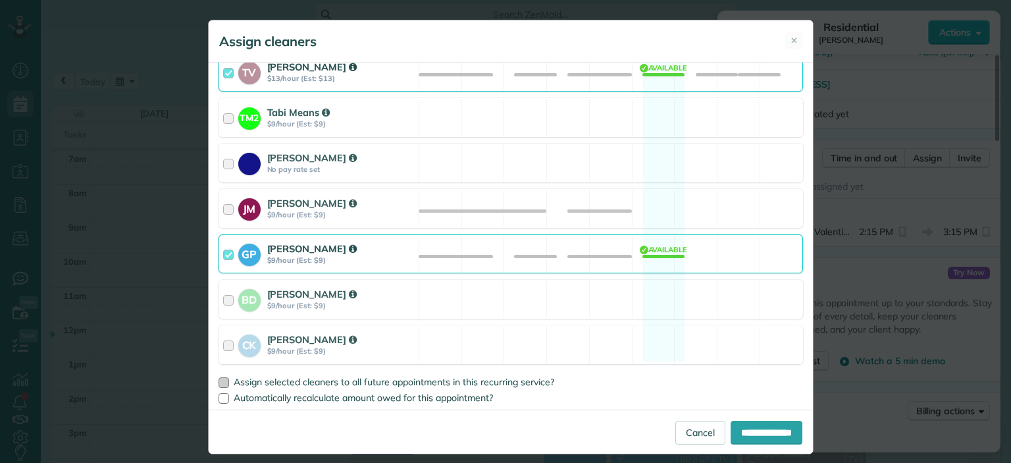
click at [434, 376] on span "Assign selected cleaners to all future appointments in this recurring service?" at bounding box center [394, 382] width 320 height 12
click at [745, 429] on input "**********" at bounding box center [766, 432] width 72 height 24
type input "**********"
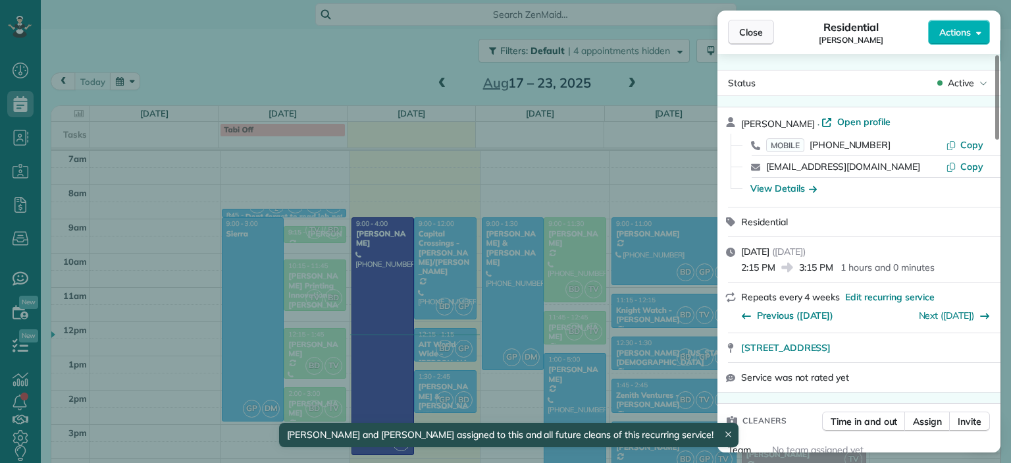
click at [747, 34] on span "Close" at bounding box center [751, 32] width 24 height 13
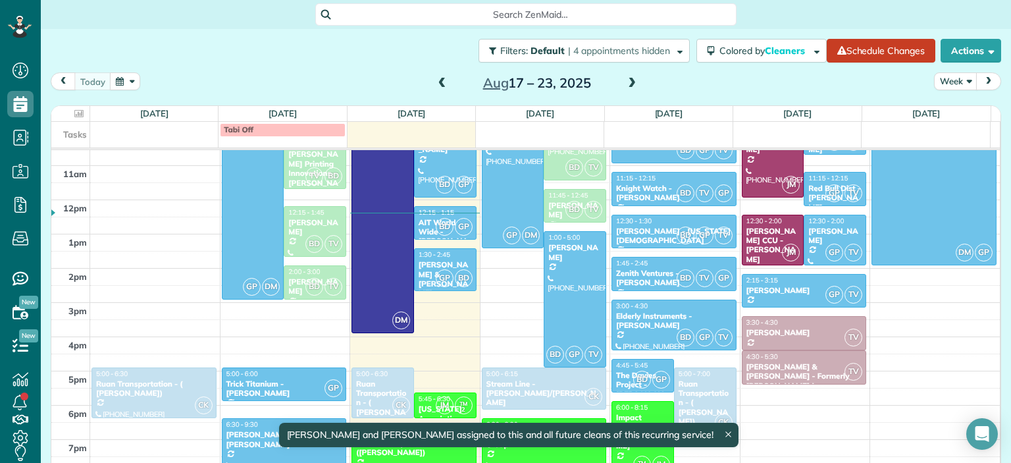
scroll to position [302, 0]
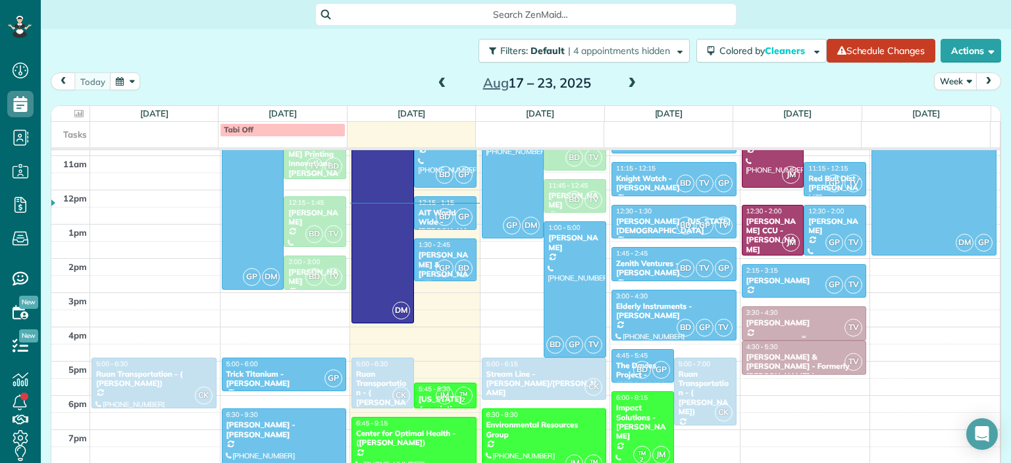
click at [755, 309] on span "3:30 - 4:30" at bounding box center [762, 312] width 32 height 9
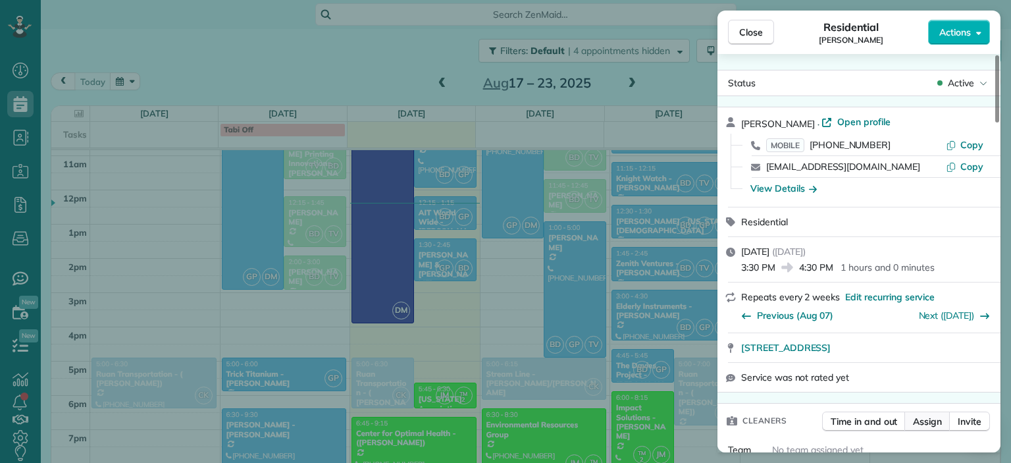
click at [934, 422] on span "Assign" at bounding box center [927, 421] width 29 height 13
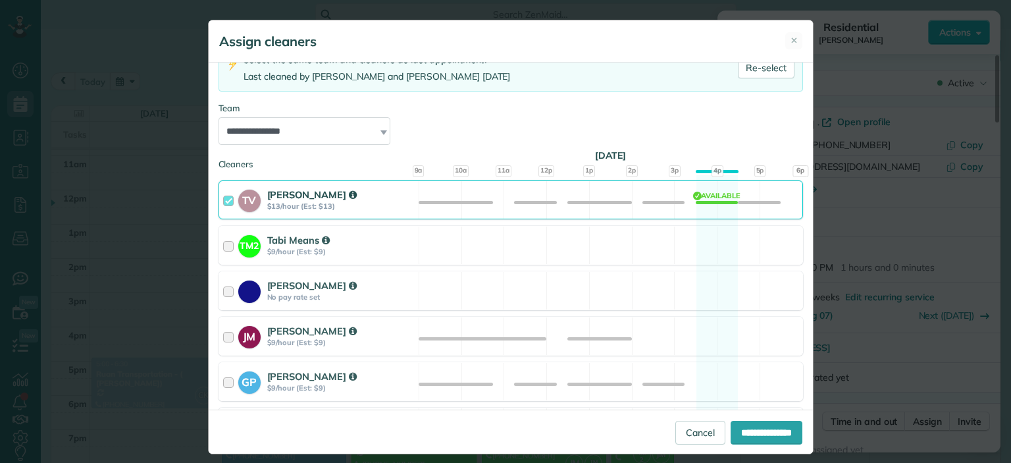
scroll to position [132, 0]
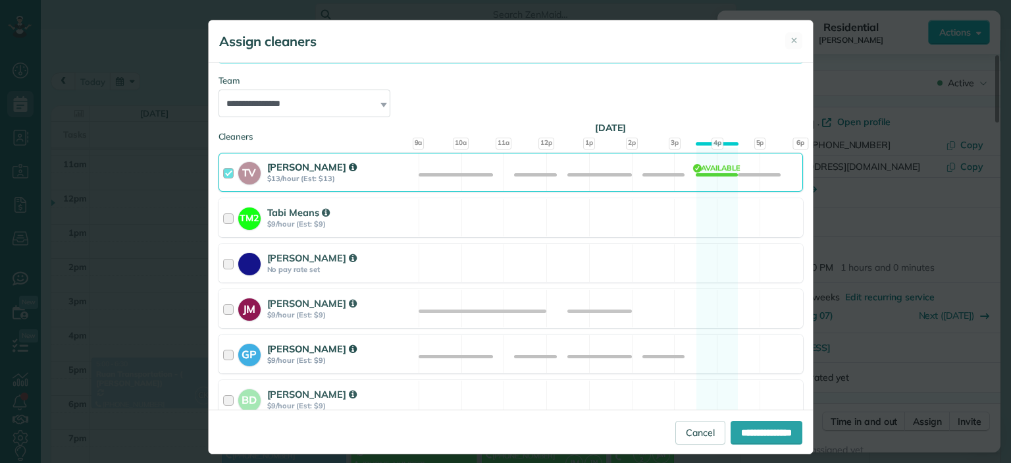
click at [241, 351] on strong "GP" at bounding box center [249, 352] width 22 height 18
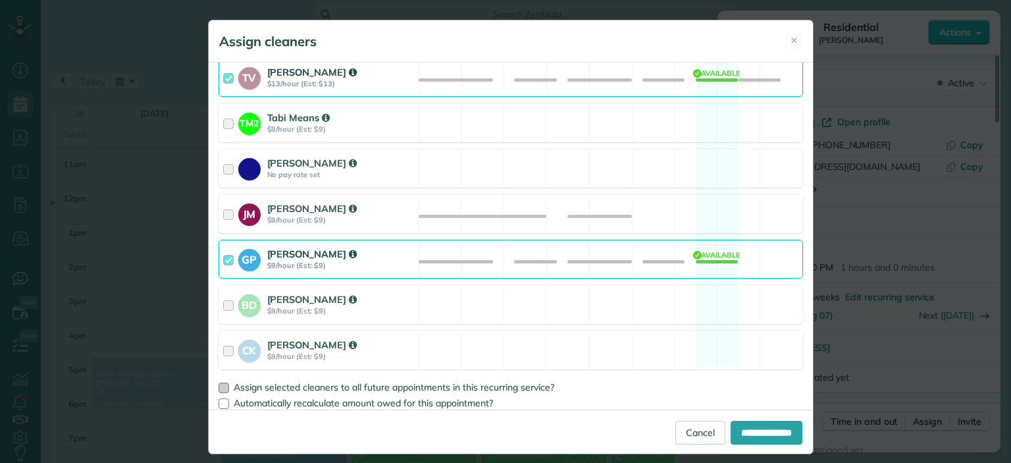
scroll to position [232, 0]
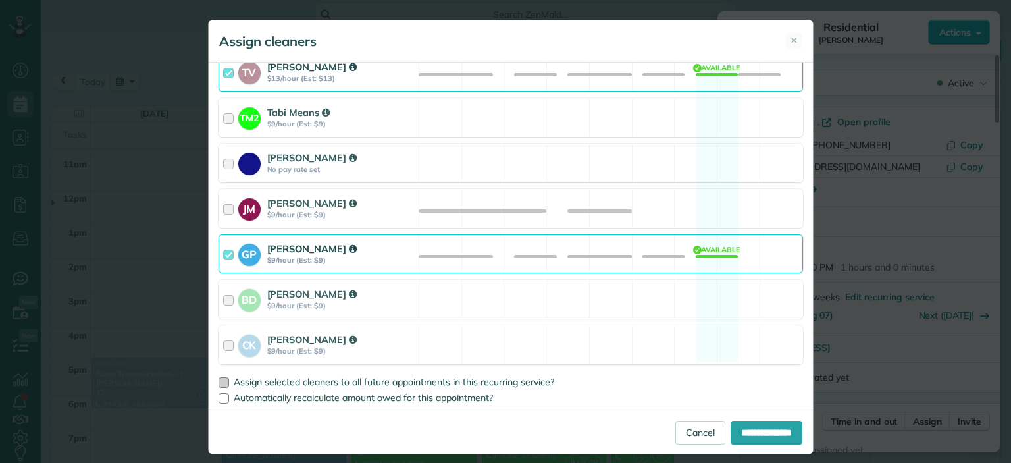
click at [341, 378] on span "Assign selected cleaners to all future appointments in this recurring service?" at bounding box center [394, 382] width 320 height 12
click at [730, 430] on input "**********" at bounding box center [766, 432] width 72 height 24
type input "**********"
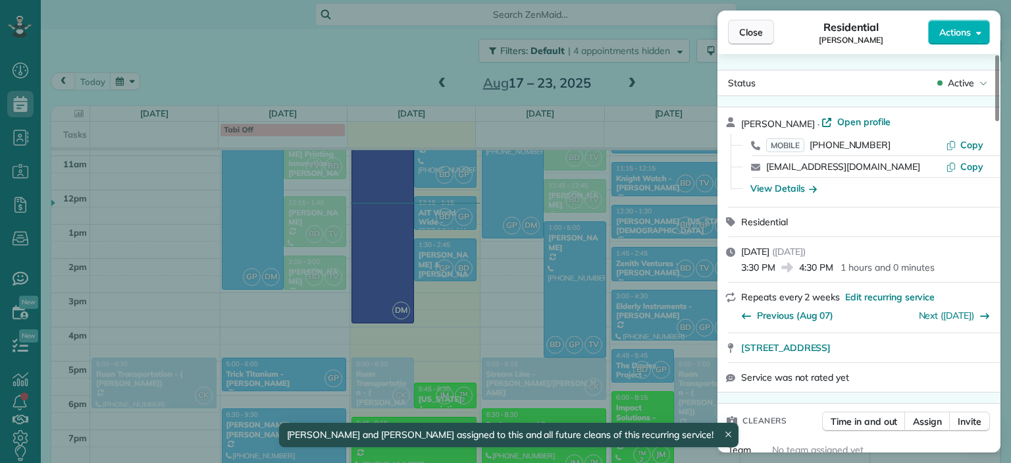
click at [742, 34] on span "Close" at bounding box center [751, 32] width 24 height 13
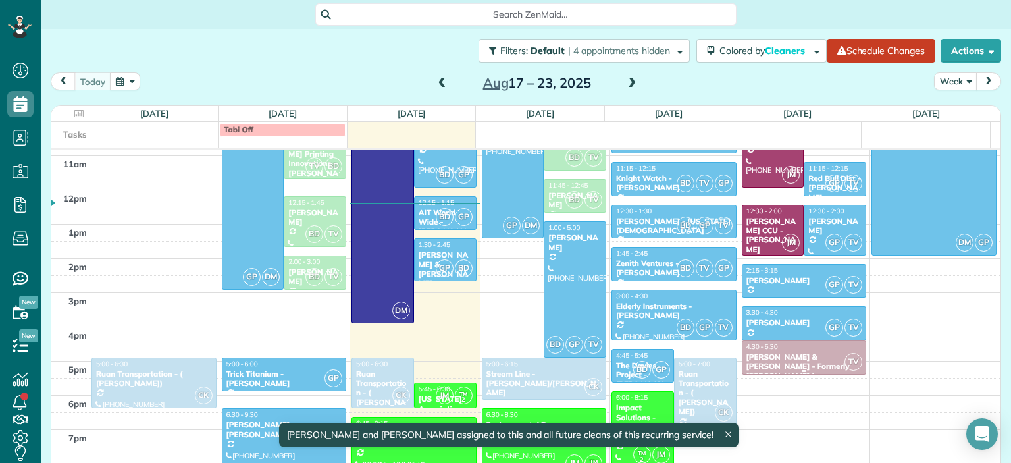
click at [758, 357] on div "[PERSON_NAME] & [PERSON_NAME] - Formerly [PERSON_NAME] Law" at bounding box center [804, 366] width 117 height 28
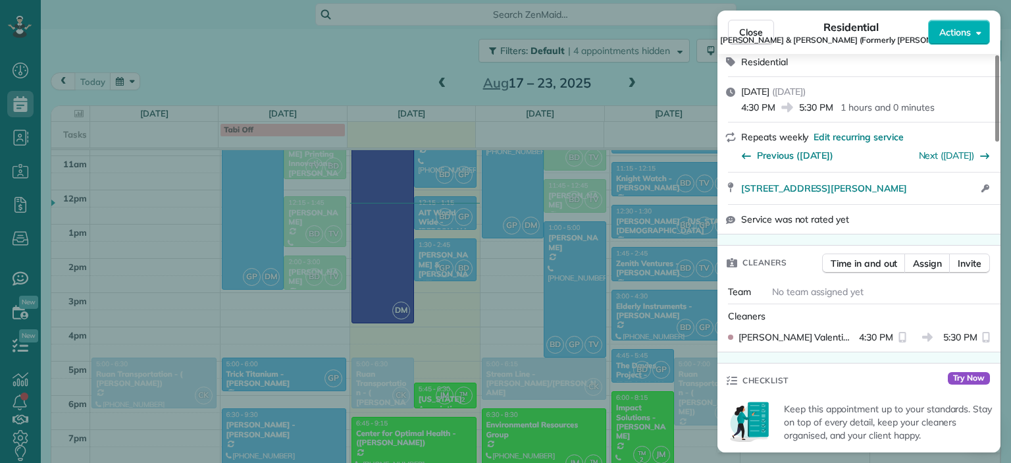
scroll to position [264, 0]
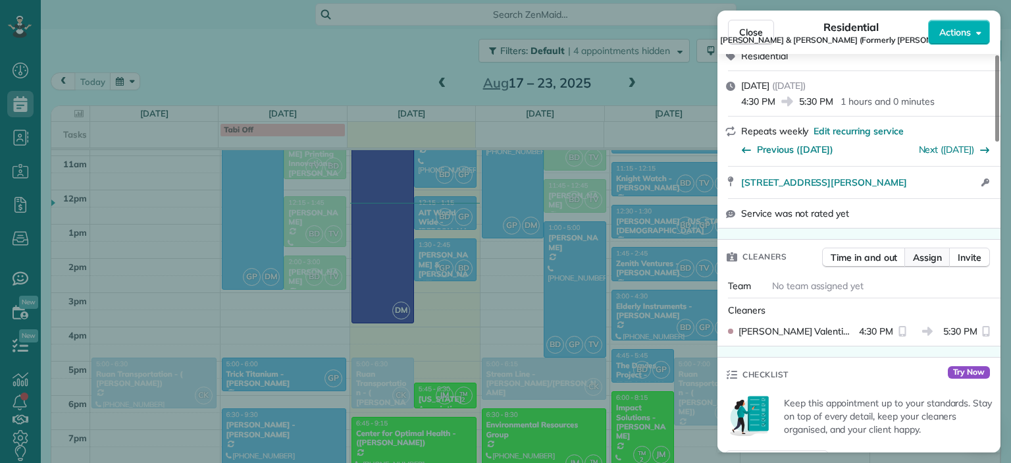
click at [923, 251] on span "Assign" at bounding box center [927, 257] width 29 height 13
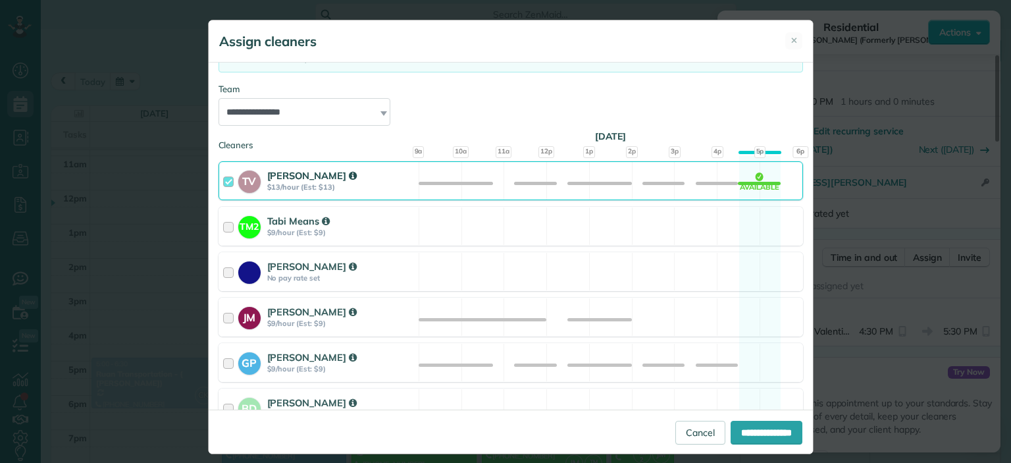
scroll to position [132, 0]
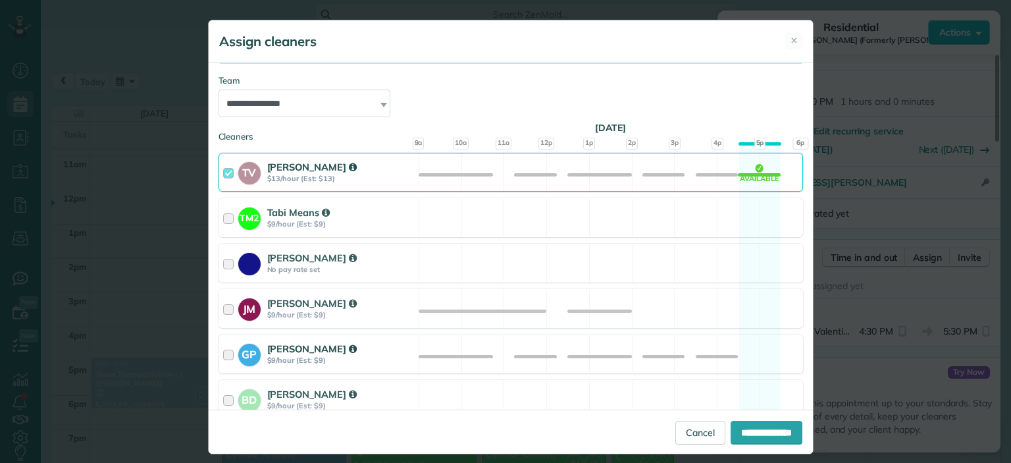
click at [267, 344] on strong "[PERSON_NAME]" at bounding box center [311, 348] width 89 height 13
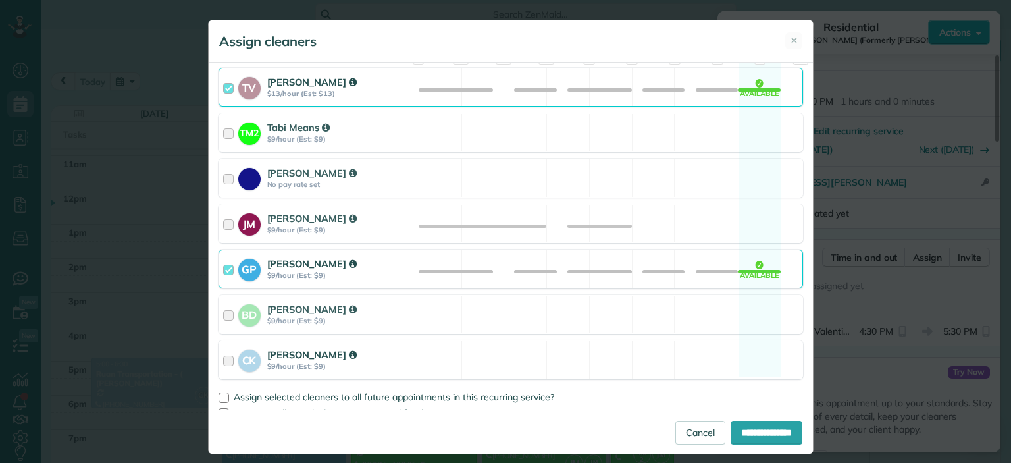
scroll to position [232, 0]
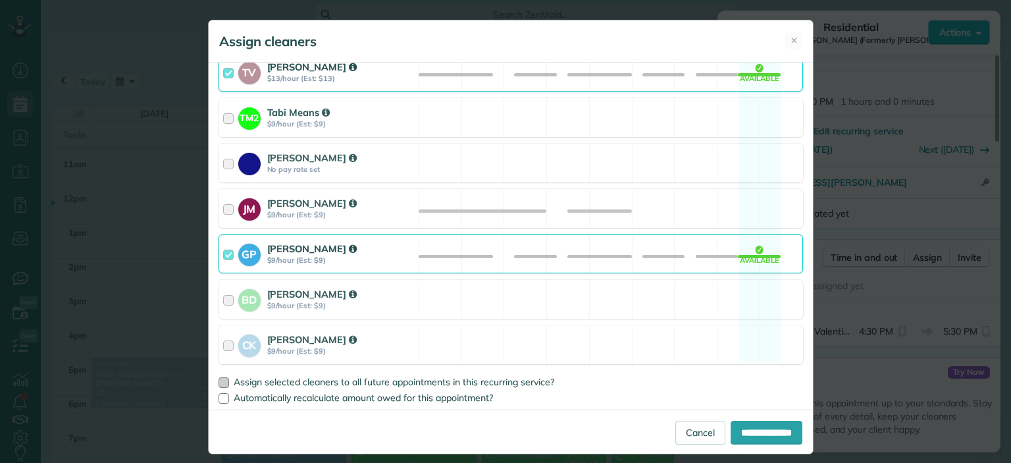
click at [263, 379] on span "Assign selected cleaners to all future appointments in this recurring service?" at bounding box center [394, 382] width 320 height 12
click at [751, 436] on input "**********" at bounding box center [766, 432] width 72 height 24
type input "**********"
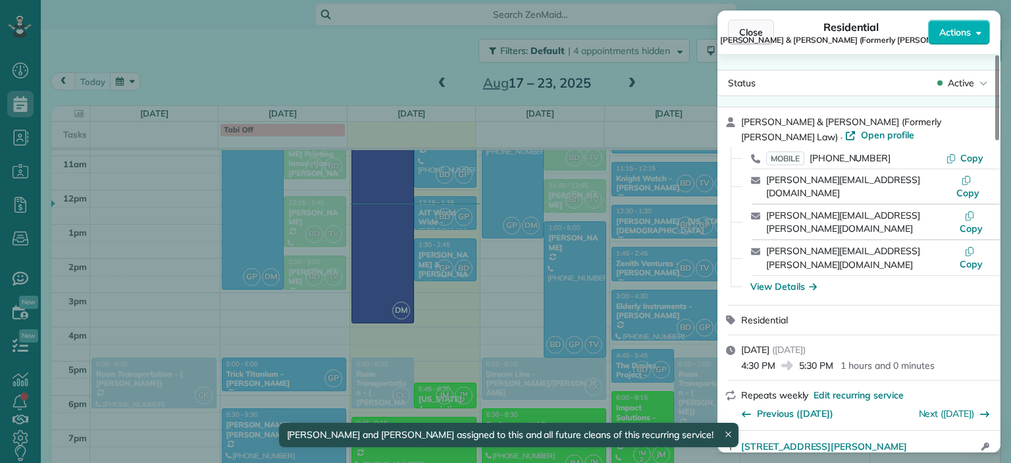
click at [743, 32] on span "Close" at bounding box center [751, 32] width 24 height 13
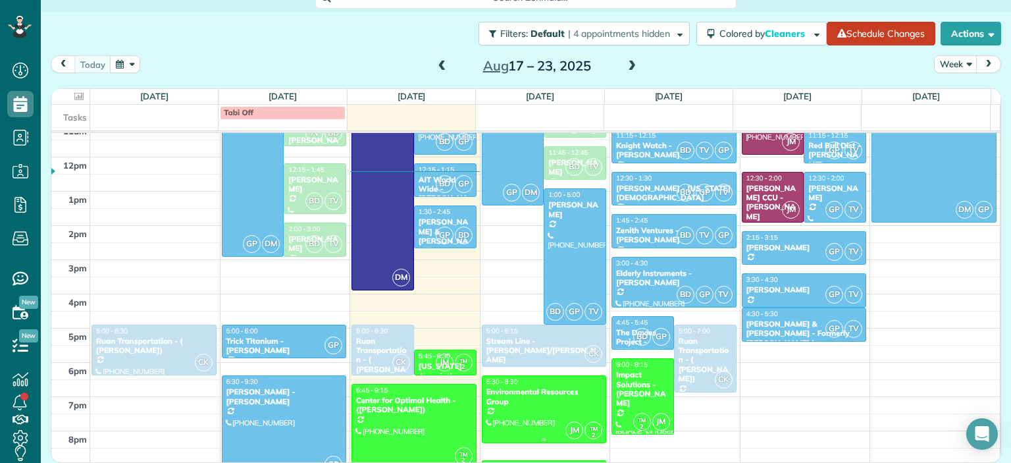
scroll to position [348, 0]
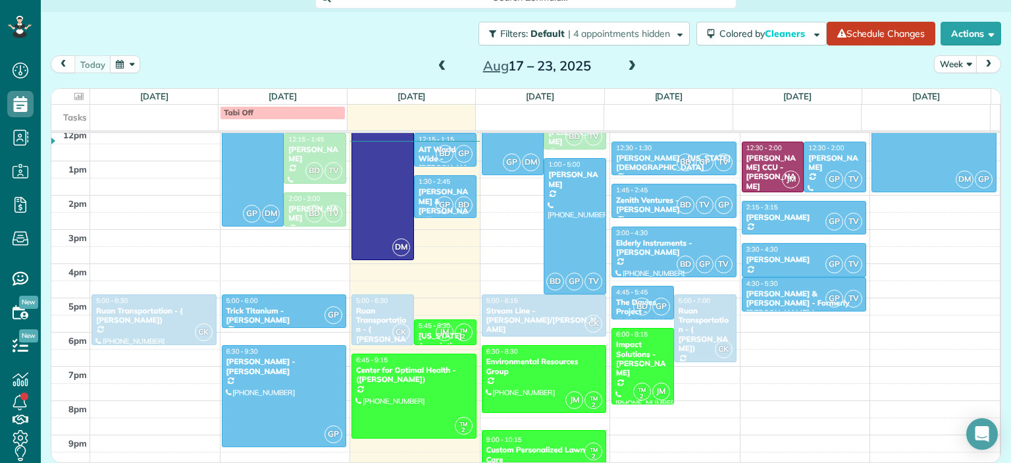
click at [630, 65] on span at bounding box center [631, 67] width 14 height 12
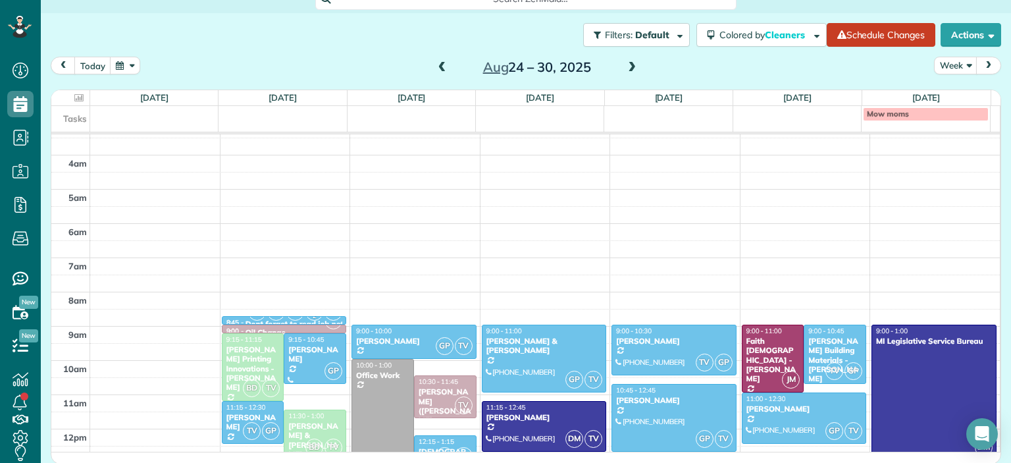
scroll to position [32, 0]
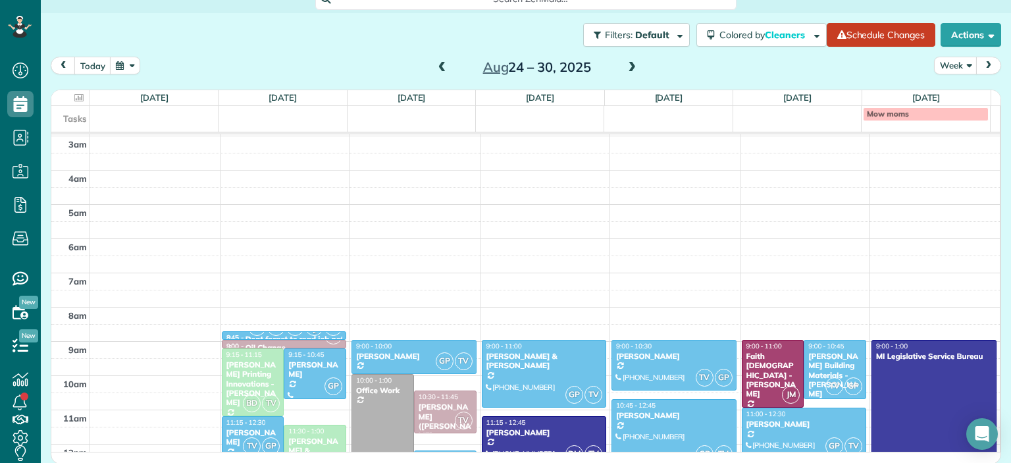
click at [626, 69] on span at bounding box center [631, 68] width 14 height 12
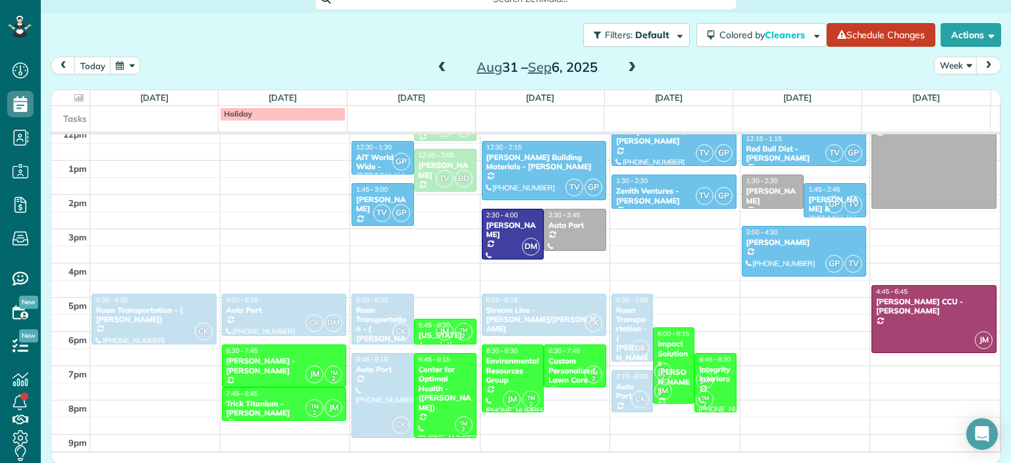
scroll to position [361, 0]
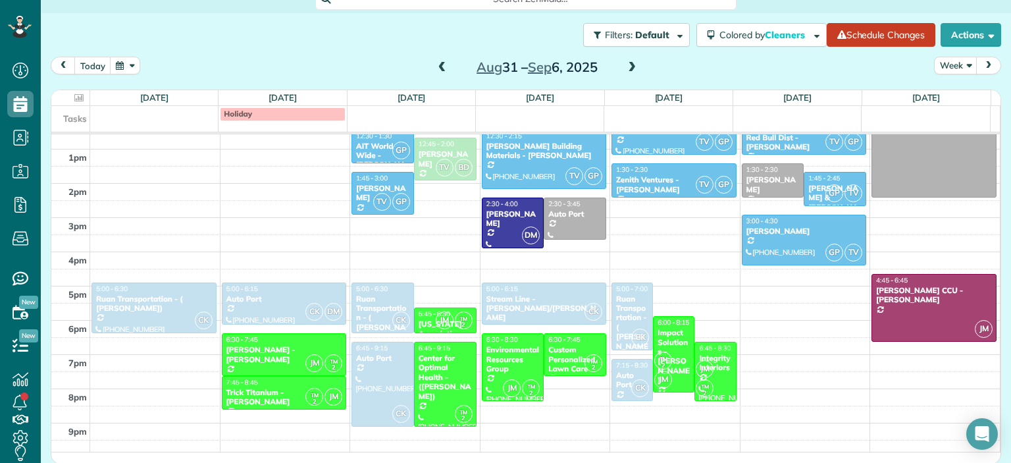
click at [436, 65] on span at bounding box center [442, 68] width 14 height 12
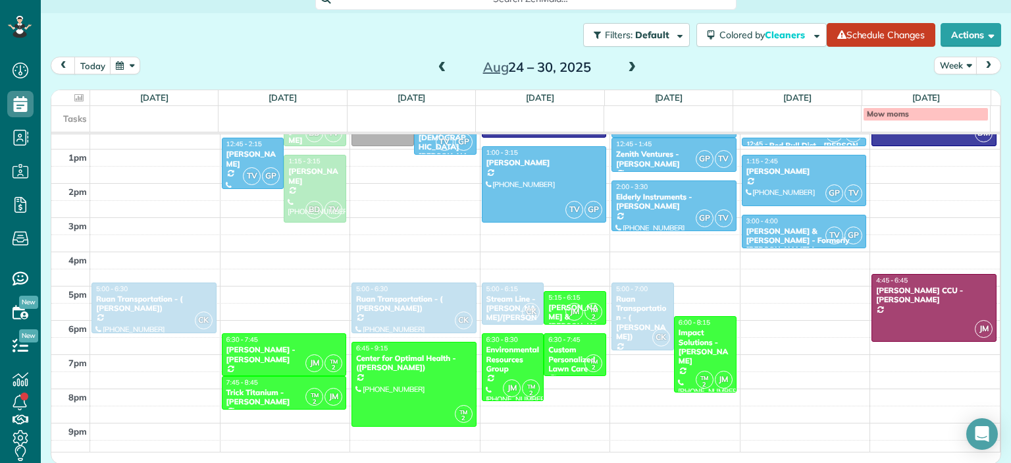
click at [435, 68] on span at bounding box center [442, 68] width 14 height 12
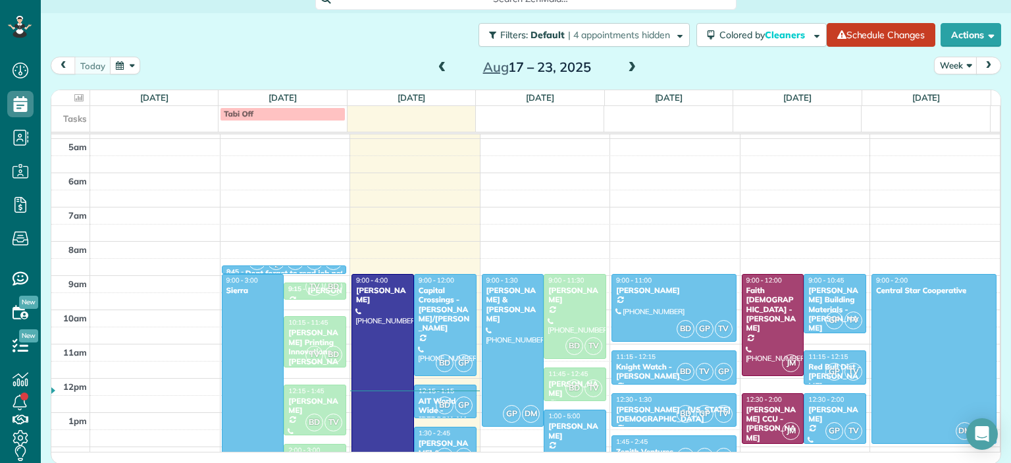
click at [626, 70] on span at bounding box center [631, 68] width 14 height 12
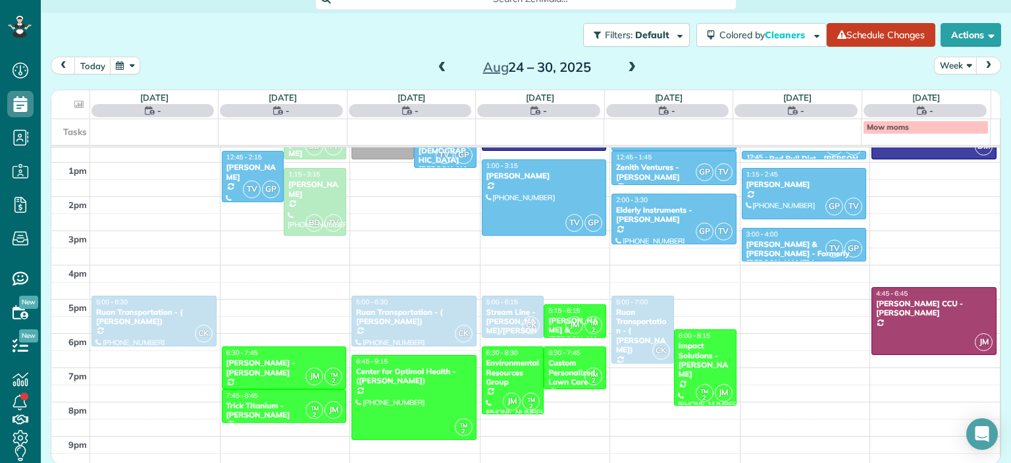
click at [625, 65] on span at bounding box center [631, 68] width 14 height 12
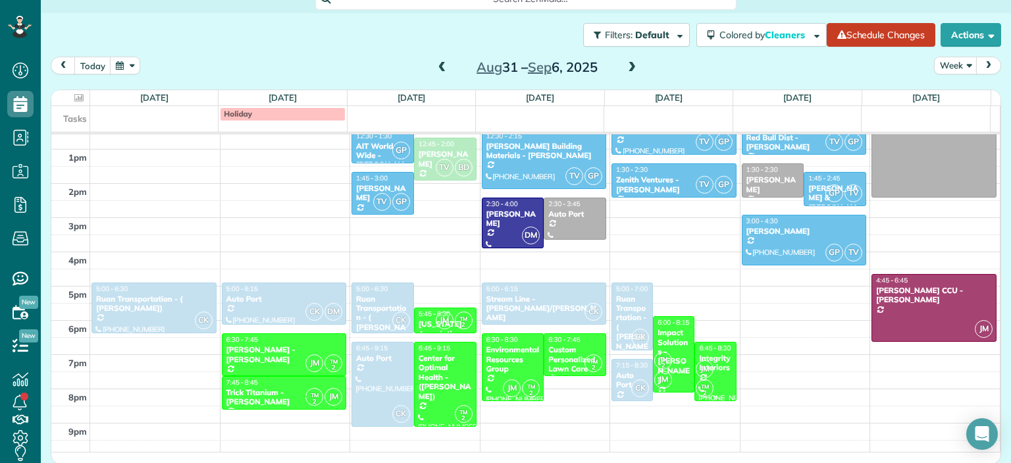
click at [697, 368] on span "JM" at bounding box center [704, 369] width 18 height 18
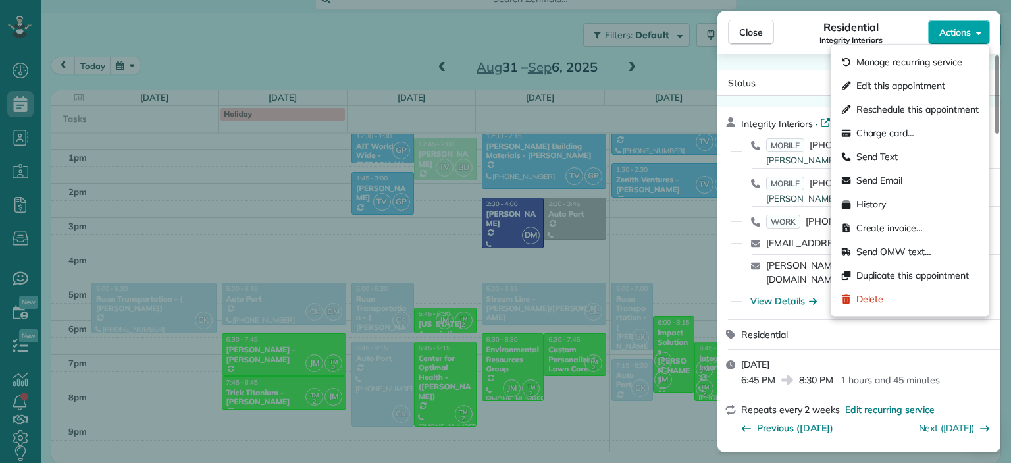
click at [949, 28] on span "Actions" at bounding box center [955, 32] width 32 height 13
click at [909, 66] on span "Manage recurring service" at bounding box center [909, 61] width 106 height 13
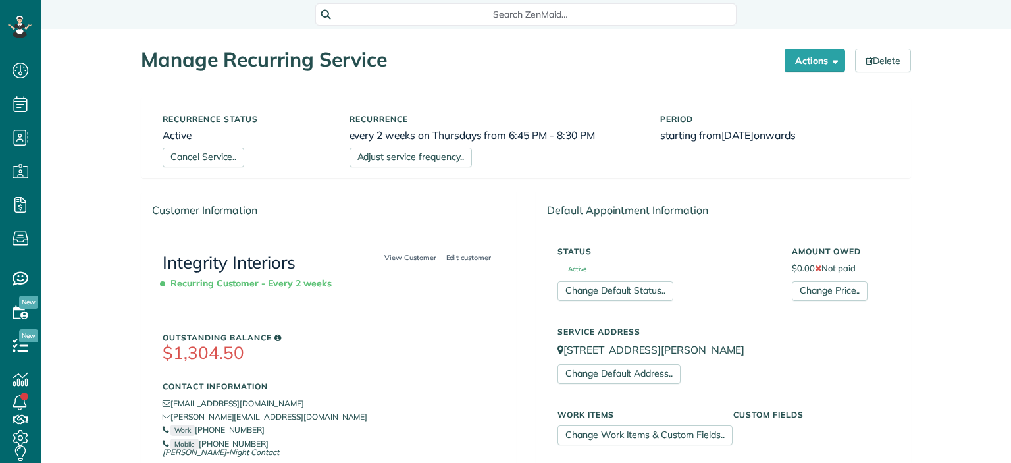
scroll to position [6, 6]
click at [200, 160] on link "Cancel Service.." at bounding box center [204, 157] width 82 height 20
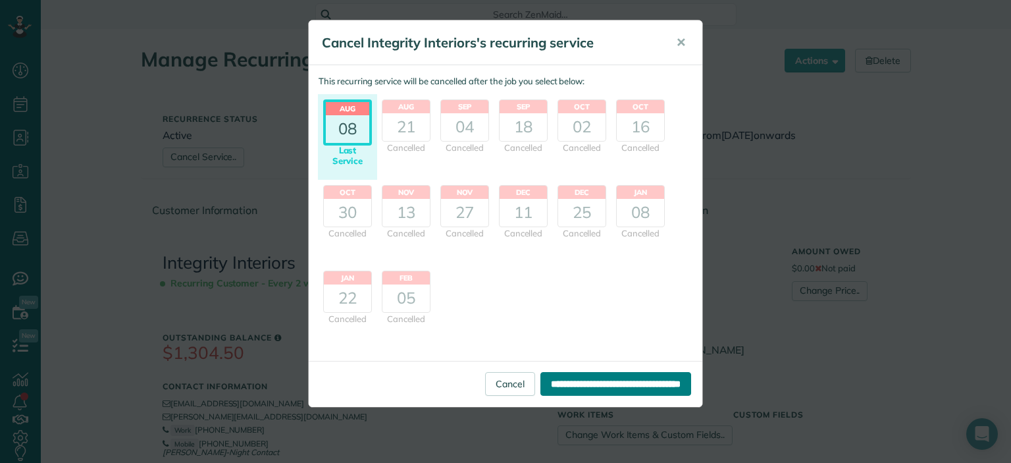
click at [576, 384] on input "**********" at bounding box center [615, 384] width 151 height 24
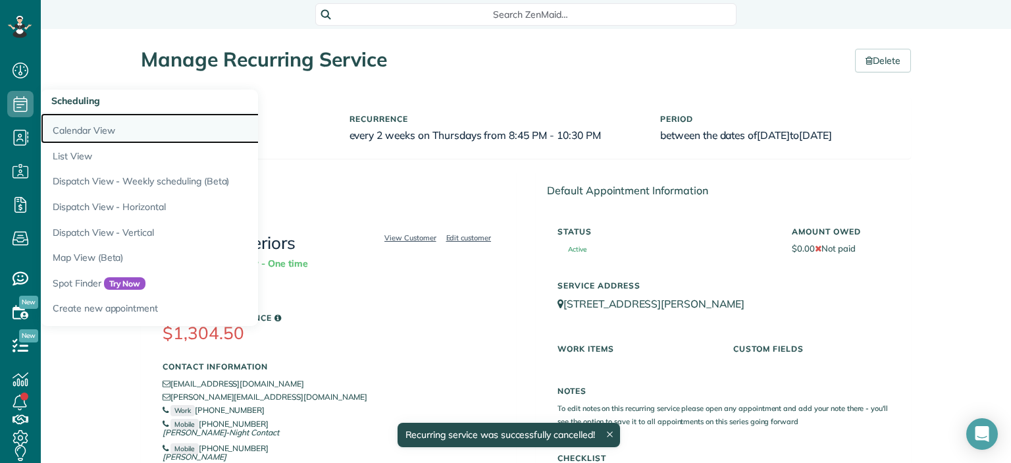
click at [64, 126] on link "Calendar View" at bounding box center [205, 128] width 329 height 30
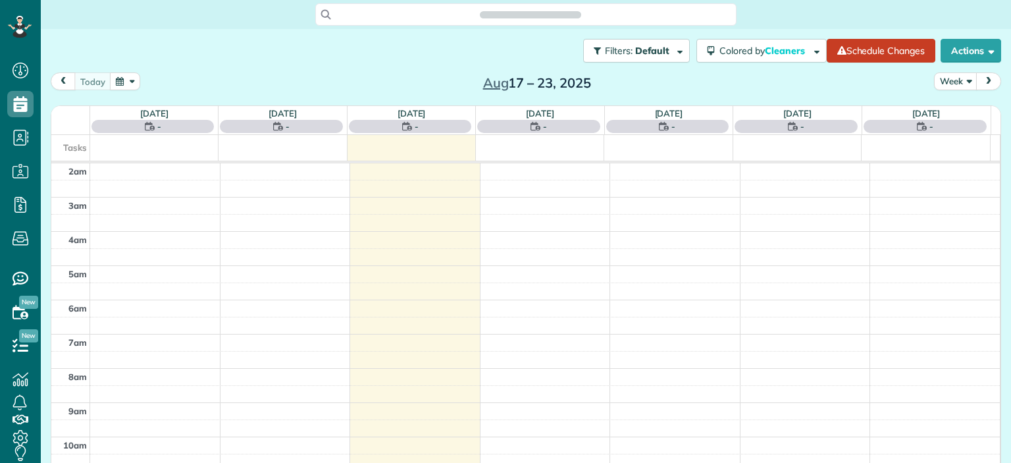
scroll to position [170, 0]
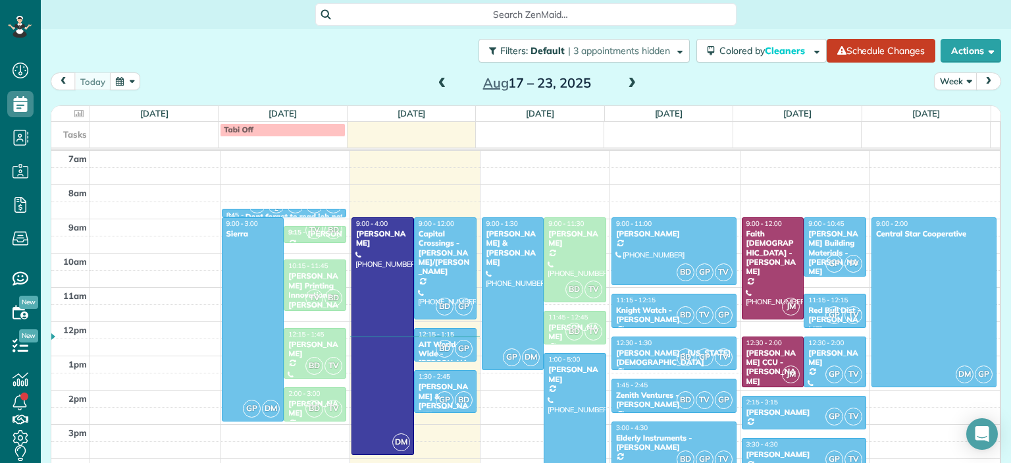
click at [625, 81] on span at bounding box center [631, 84] width 14 height 12
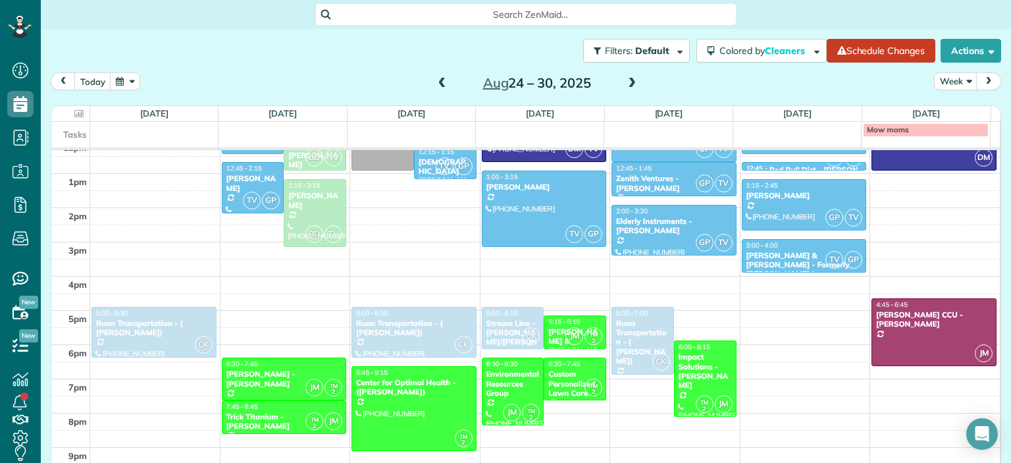
scroll to position [361, 0]
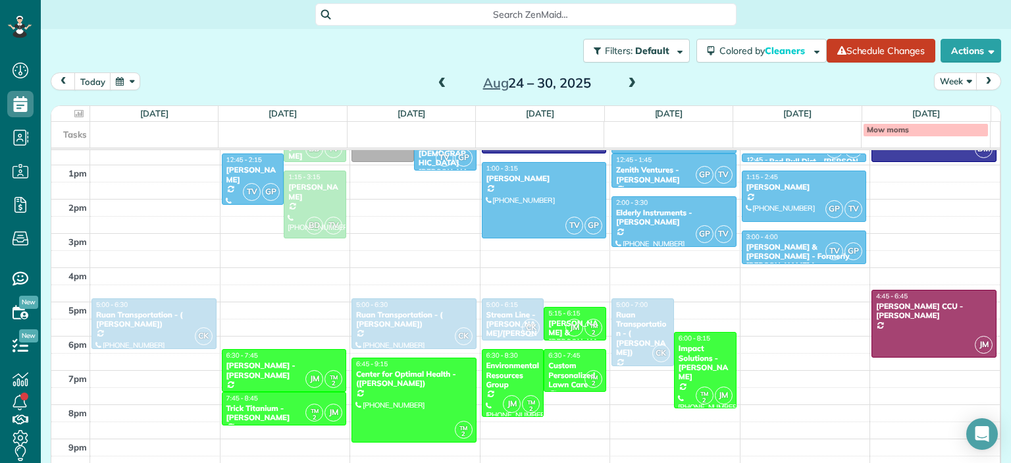
click at [624, 87] on span at bounding box center [631, 84] width 14 height 12
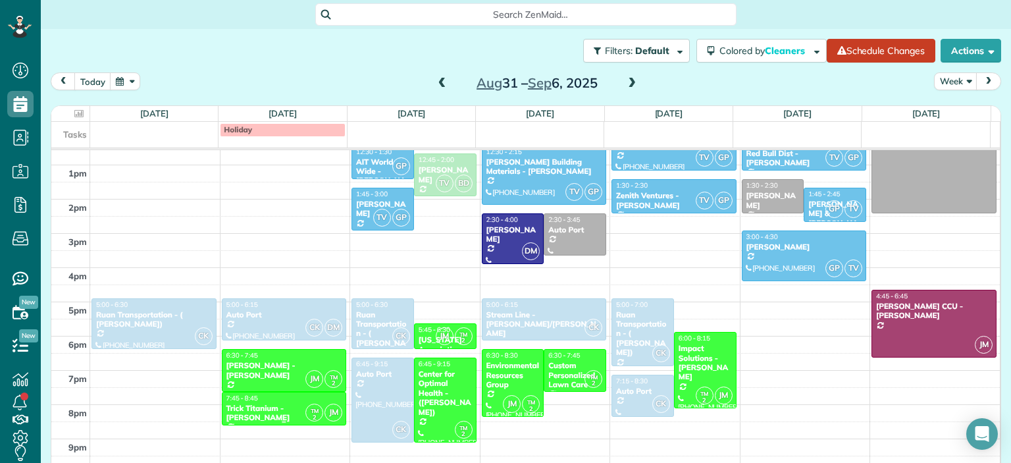
click at [280, 397] on div "7:45 - 8:45" at bounding box center [284, 397] width 117 height 9
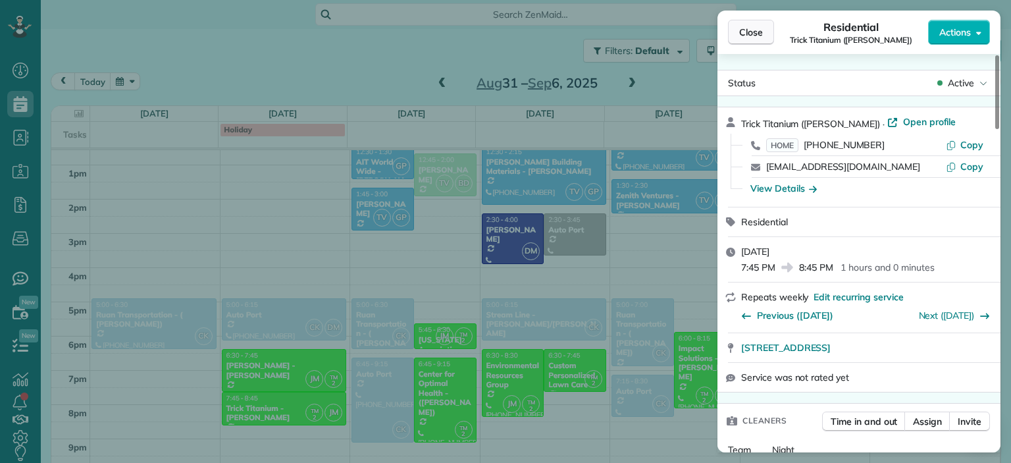
click at [747, 32] on span "Close" at bounding box center [751, 32] width 24 height 13
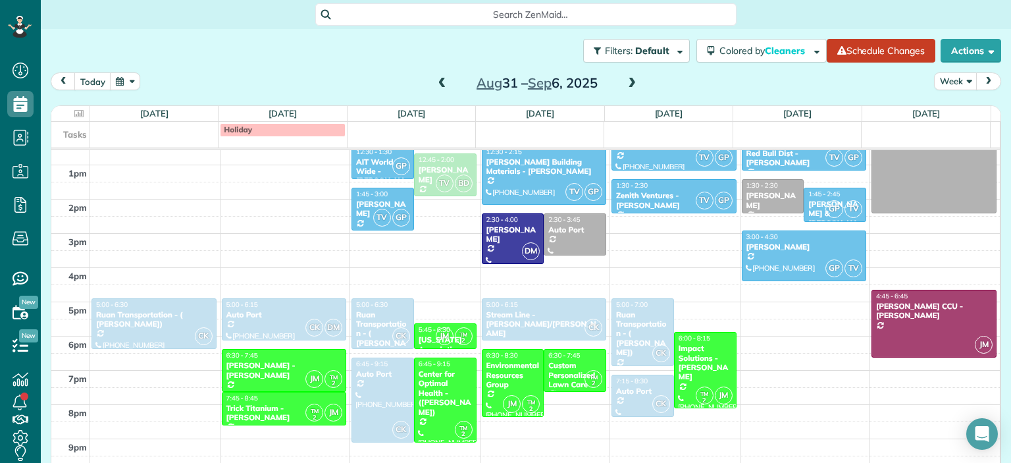
click at [440, 84] on span at bounding box center [442, 84] width 14 height 12
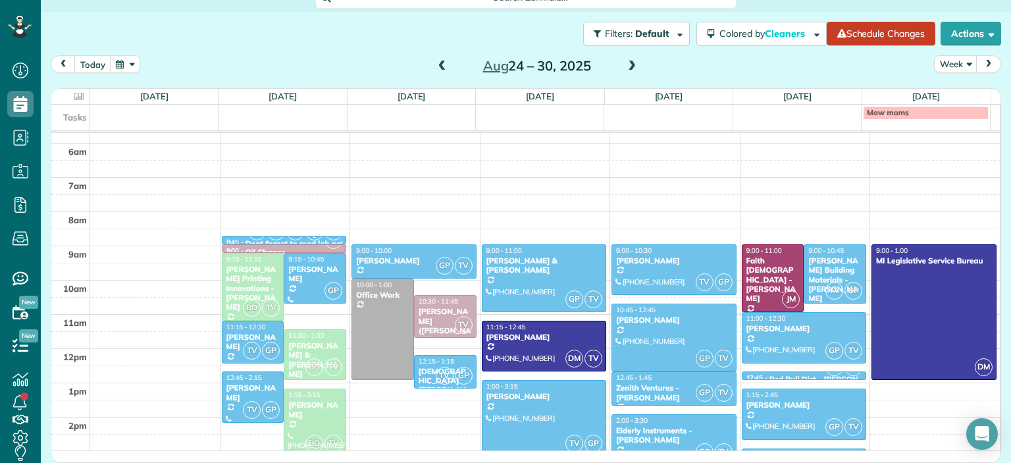
scroll to position [98, 0]
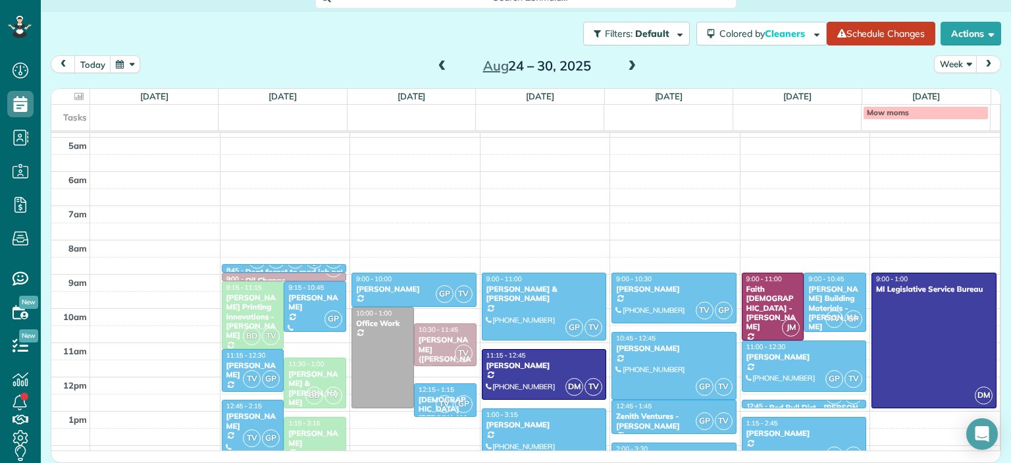
click at [627, 61] on span at bounding box center [631, 67] width 14 height 12
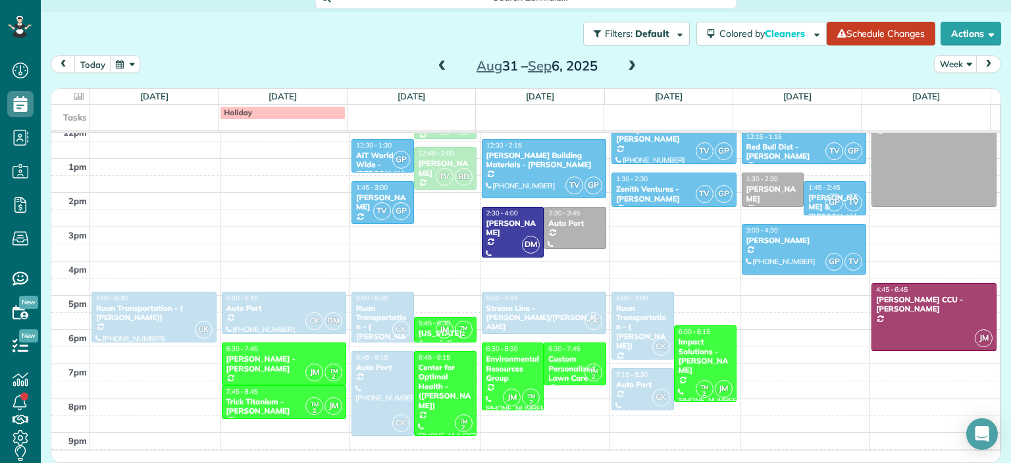
scroll to position [361, 0]
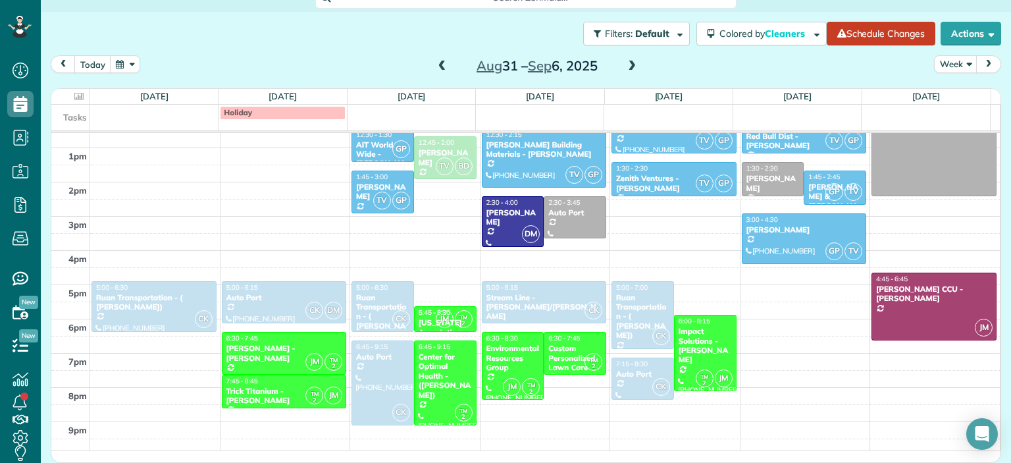
click at [625, 65] on span at bounding box center [631, 67] width 14 height 12
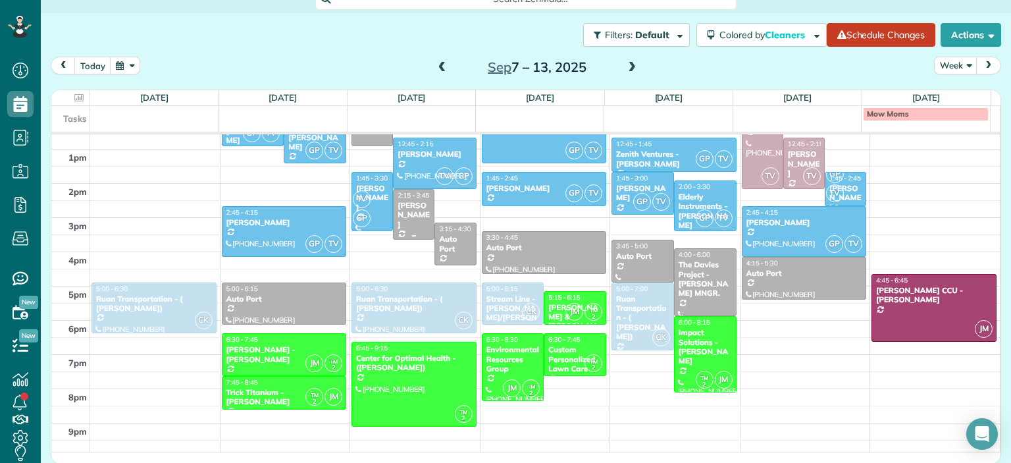
scroll to position [295, 0]
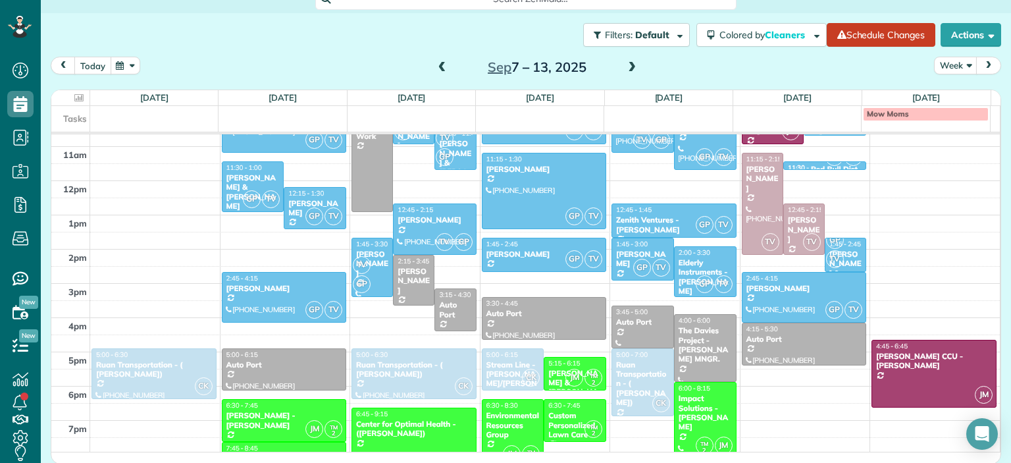
click at [85, 63] on button "today" at bounding box center [92, 66] width 37 height 18
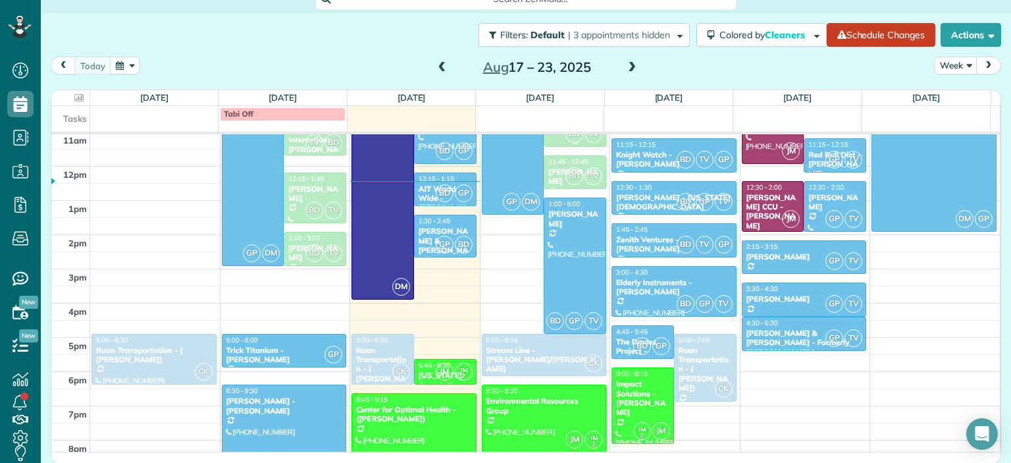
scroll to position [361, 0]
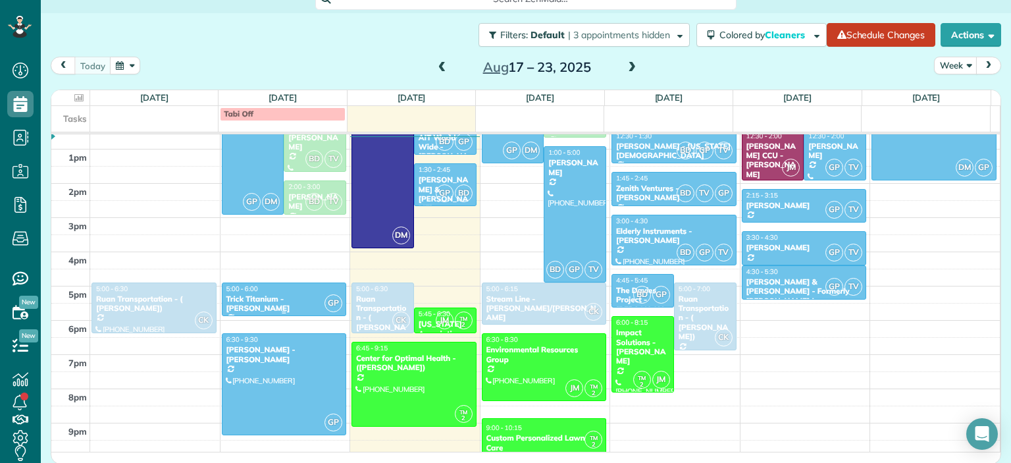
click at [268, 297] on div "Trick Titanium - [PERSON_NAME]" at bounding box center [284, 303] width 117 height 19
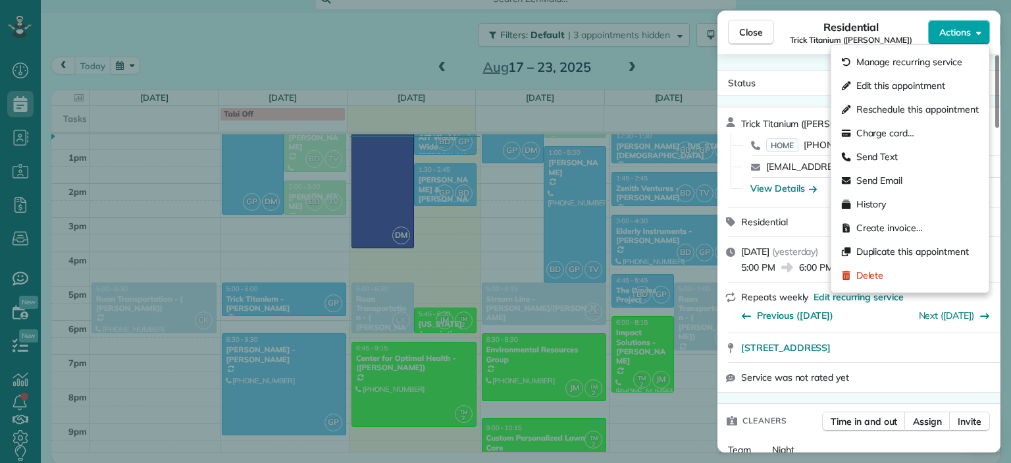
click at [961, 36] on span "Actions" at bounding box center [955, 32] width 32 height 13
click at [888, 62] on span "Manage recurring service" at bounding box center [909, 61] width 106 height 13
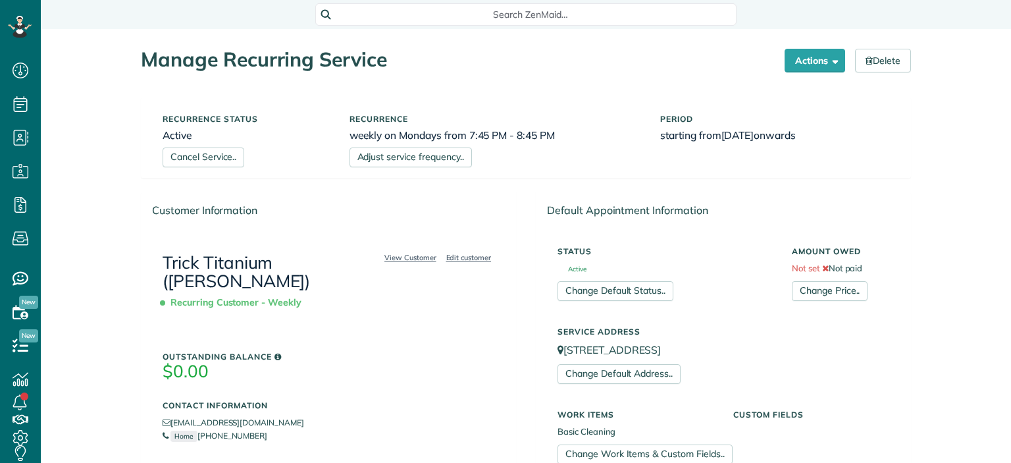
scroll to position [6, 6]
click at [461, 255] on link "Edit customer" at bounding box center [468, 257] width 53 height 12
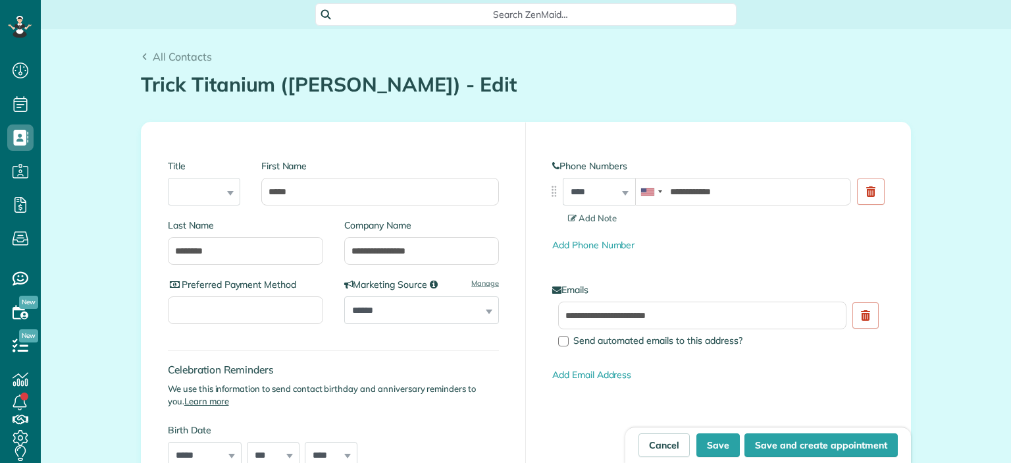
type input "**********"
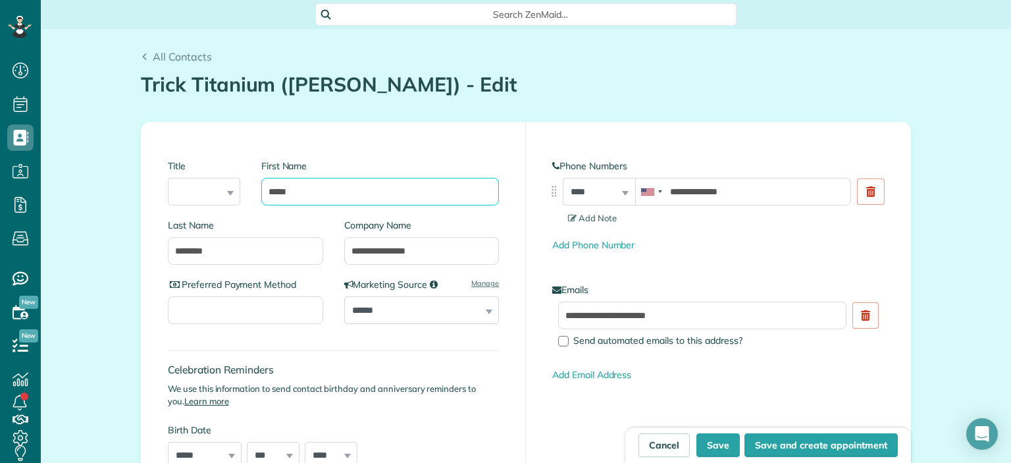
drag, startPoint x: 276, startPoint y: 192, endPoint x: 180, endPoint y: 203, distance: 97.4
click at [181, 203] on div "Title *** **** *** *** First Name *****" at bounding box center [333, 184] width 331 height 70
type input "**********"
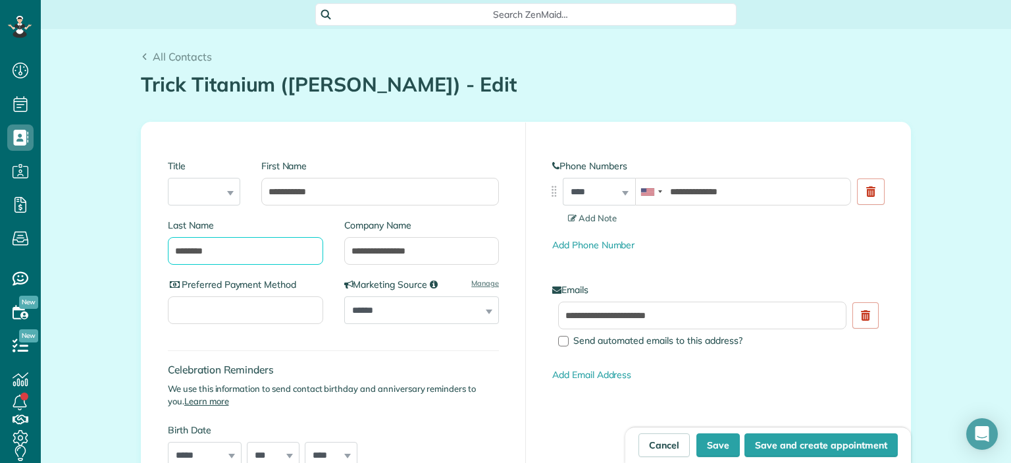
drag, startPoint x: 235, startPoint y: 248, endPoint x: 321, endPoint y: 195, distance: 101.0
click at [141, 247] on div "**********" at bounding box center [526, 349] width 770 height 455
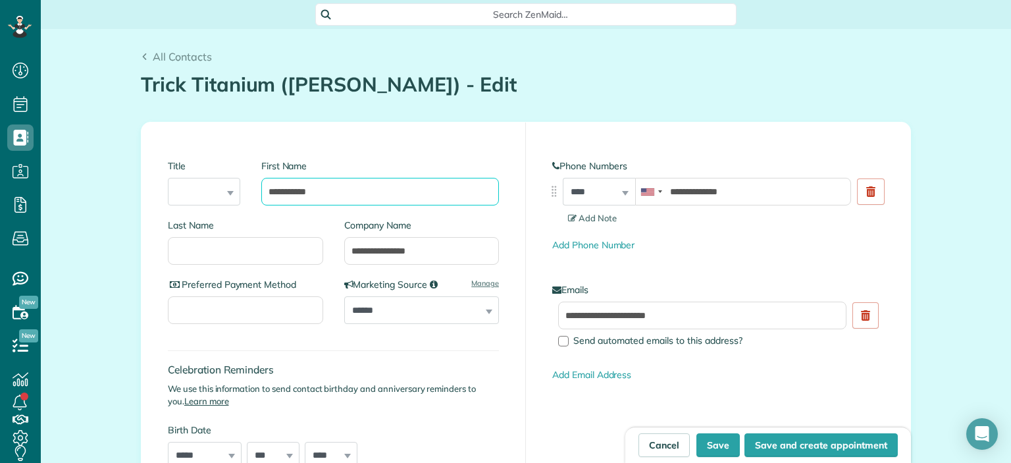
drag, startPoint x: 323, startPoint y: 192, endPoint x: 287, endPoint y: 193, distance: 36.2
click at [287, 193] on input "**********" at bounding box center [380, 192] width 238 height 28
type input "***"
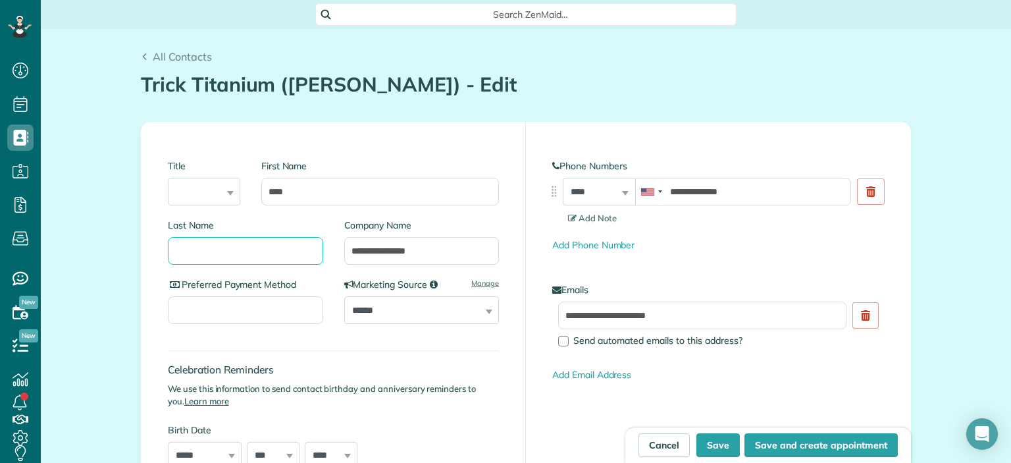
click at [202, 252] on input "Last Name" at bounding box center [245, 251] width 155 height 28
paste input "*******"
type input "*******"
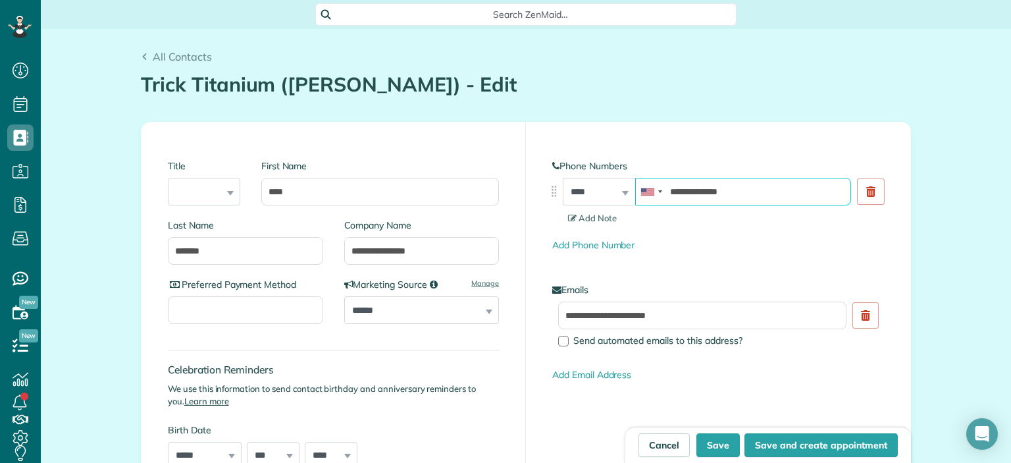
drag, startPoint x: 743, startPoint y: 190, endPoint x: 688, endPoint y: 192, distance: 55.3
click at [688, 192] on input "**********" at bounding box center [743, 192] width 216 height 28
type input "**********"
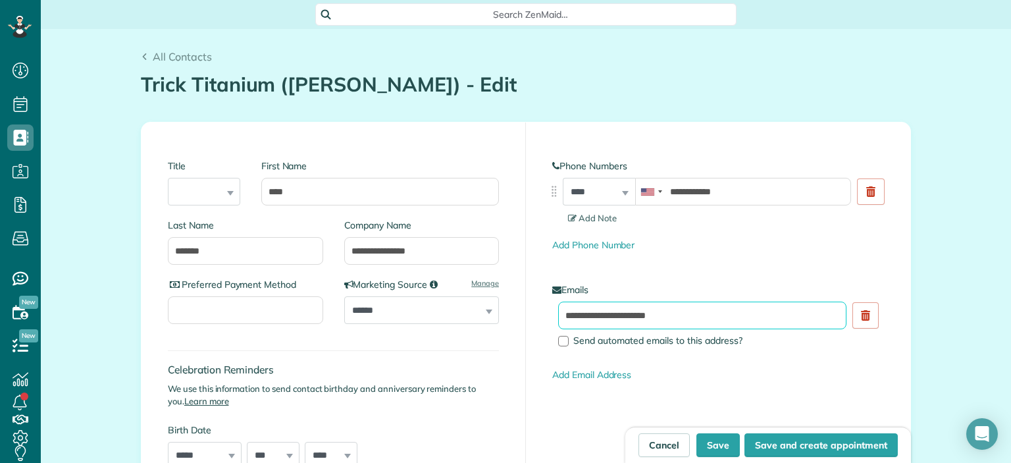
drag, startPoint x: 672, startPoint y: 316, endPoint x: 532, endPoint y: 318, distance: 140.2
click at [526, 324] on div "**********" at bounding box center [718, 264] width 384 height 285
type input "**********"
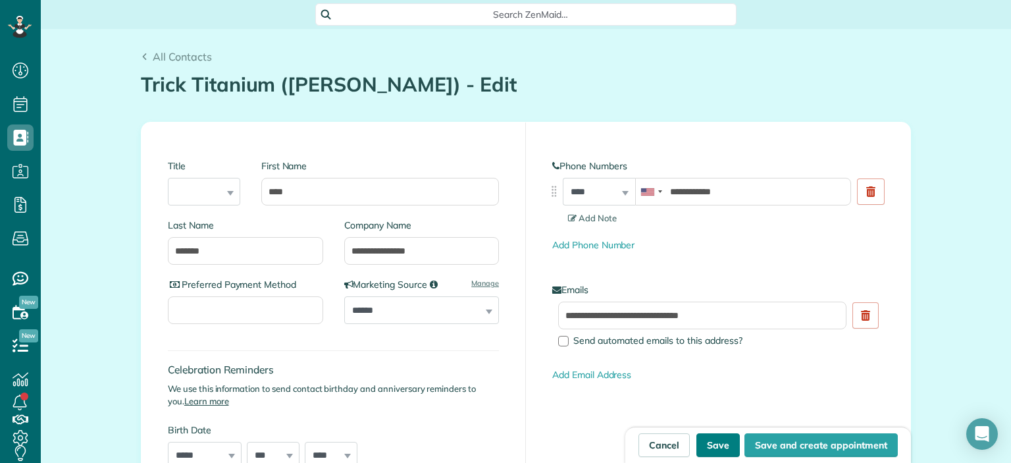
click at [719, 441] on button "Save" at bounding box center [717, 445] width 43 height 24
type input "**********"
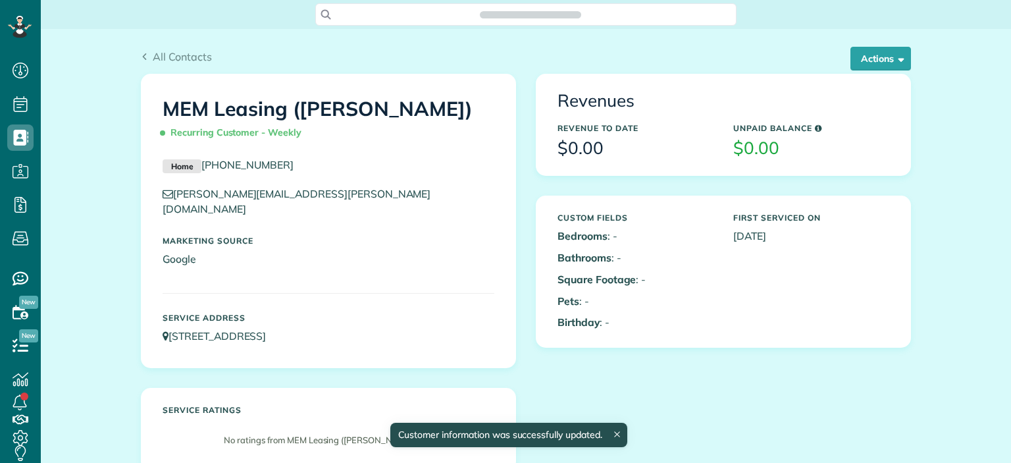
scroll to position [6, 6]
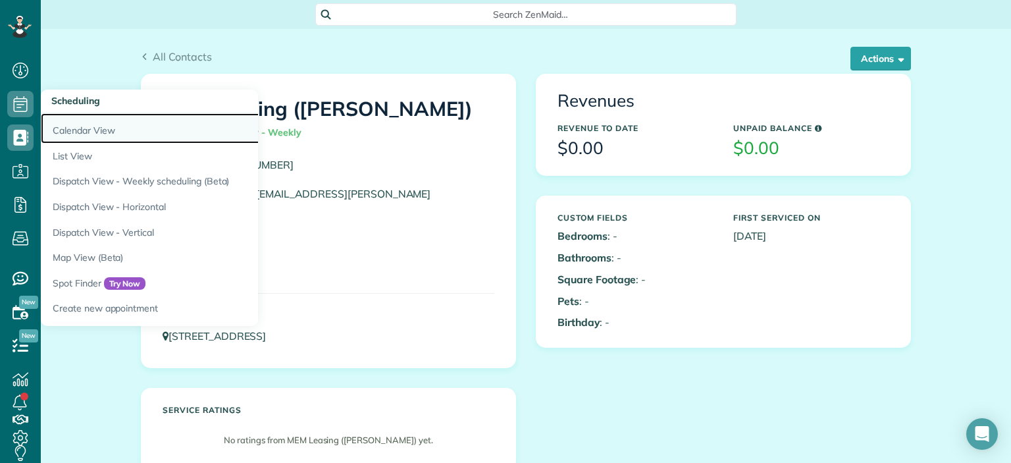
click at [83, 130] on link "Calendar View" at bounding box center [205, 128] width 329 height 30
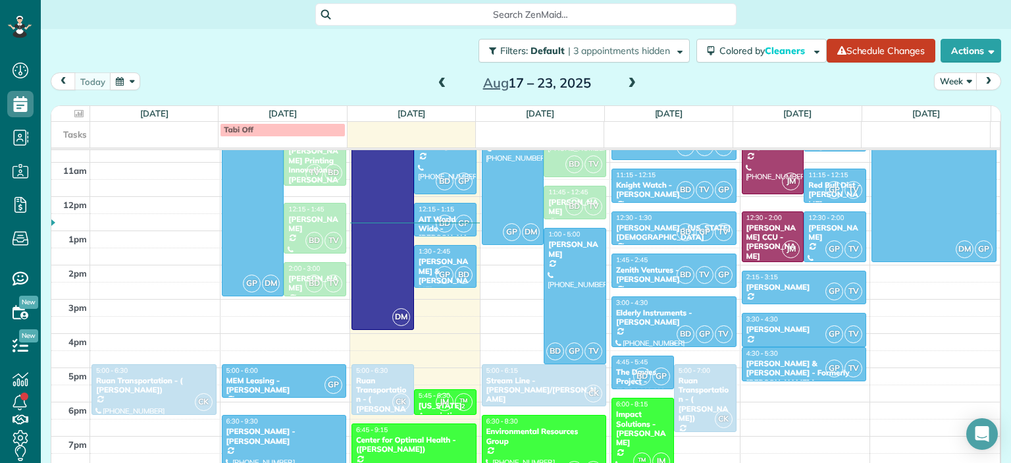
scroll to position [361, 0]
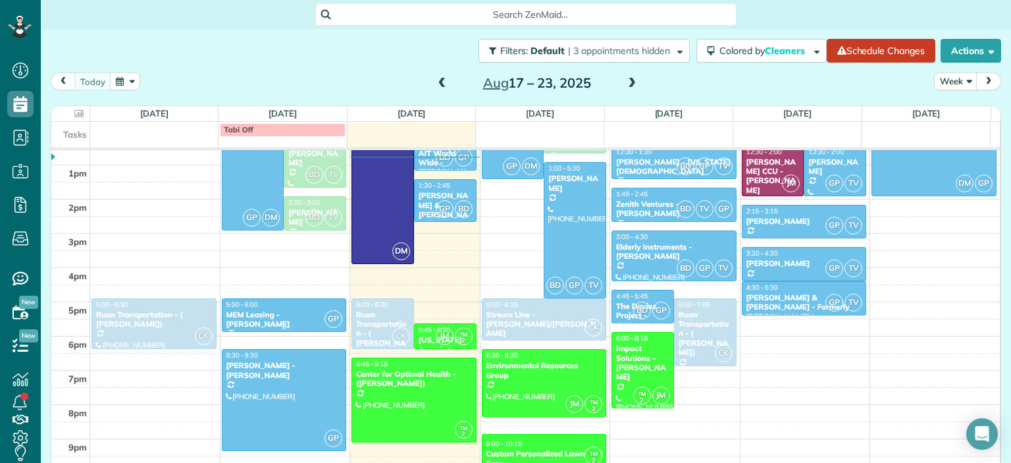
click at [266, 323] on div "MEM Leasing - [PERSON_NAME]" at bounding box center [284, 319] width 117 height 19
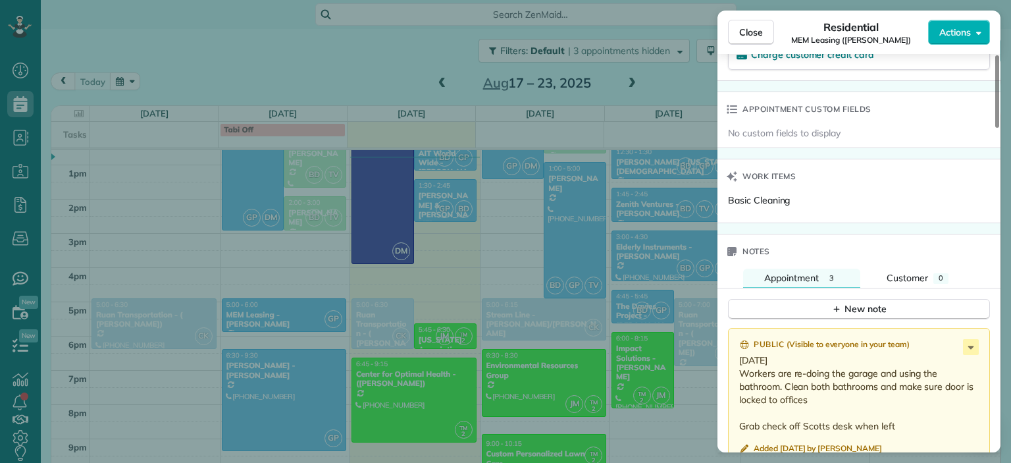
scroll to position [992, 0]
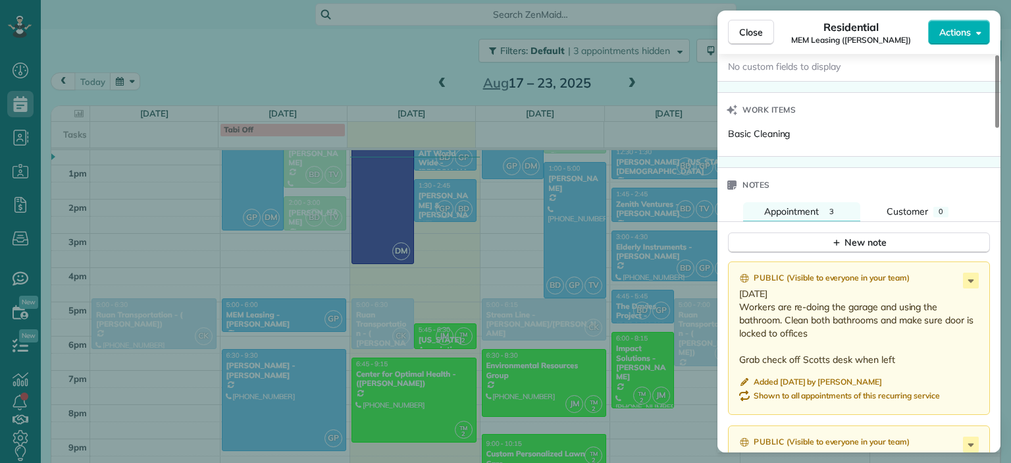
drag, startPoint x: 896, startPoint y: 351, endPoint x: 731, endPoint y: 353, distance: 165.2
click at [731, 353] on div "Public ( Visible to everyone in your team ) 6.1.25 Workers are re-doing the gar…" at bounding box center [859, 337] width 262 height 153
click at [839, 237] on icon "button" at bounding box center [836, 242] width 11 height 11
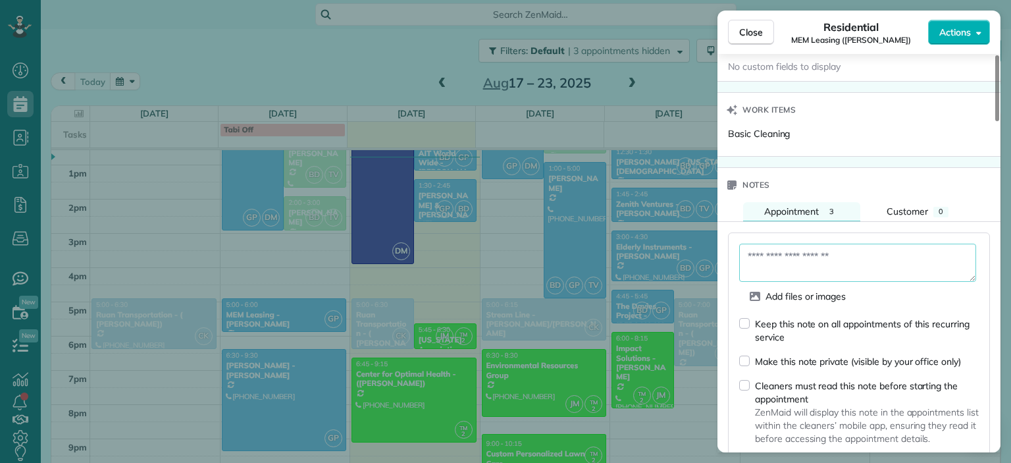
click at [806, 248] on textarea at bounding box center [857, 262] width 237 height 38
paste textarea "**********"
type textarea "**********"
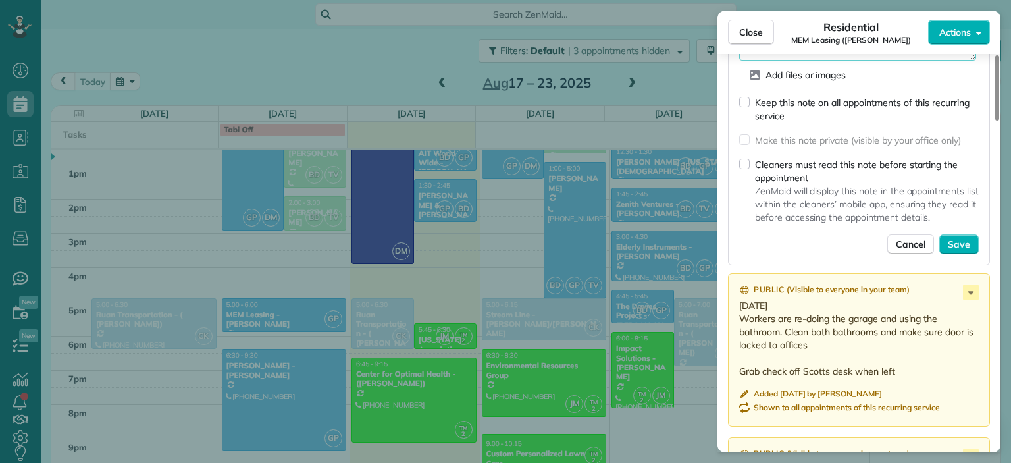
scroll to position [1255, 0]
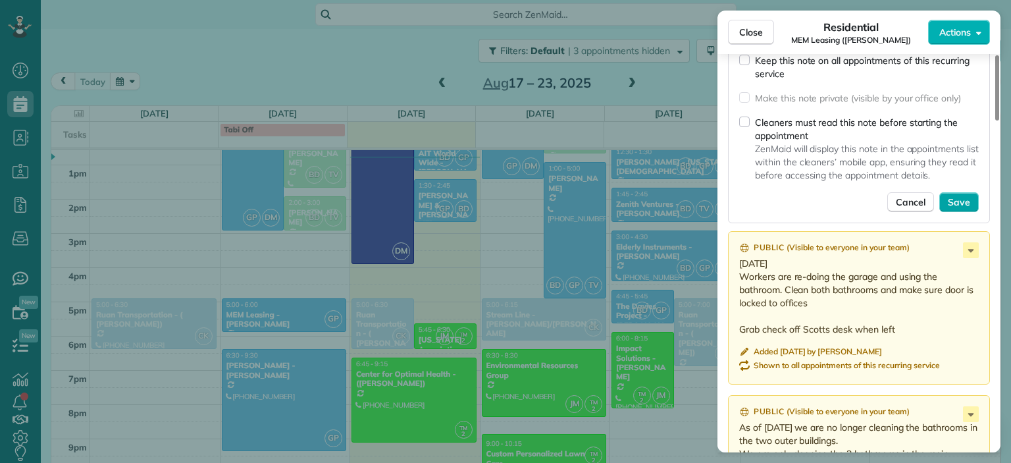
click at [955, 195] on span "Save" at bounding box center [959, 201] width 22 height 13
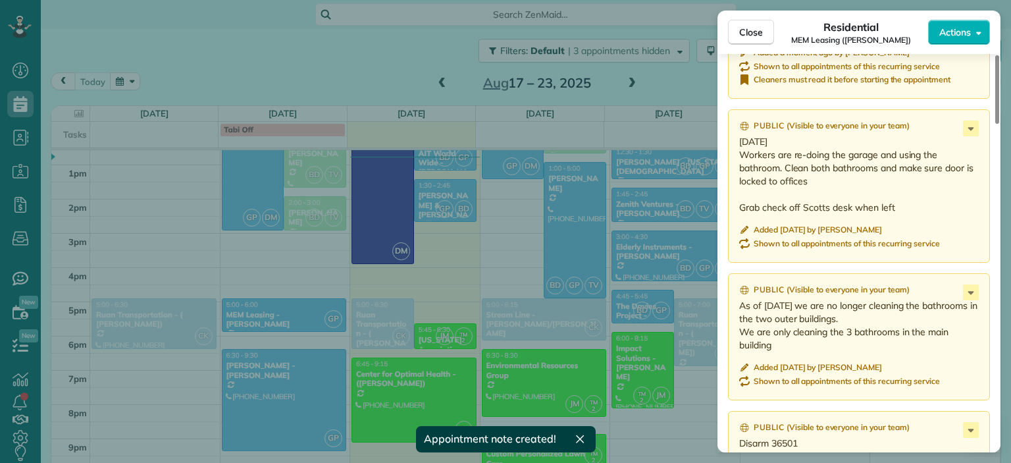
scroll to position [1123, 0]
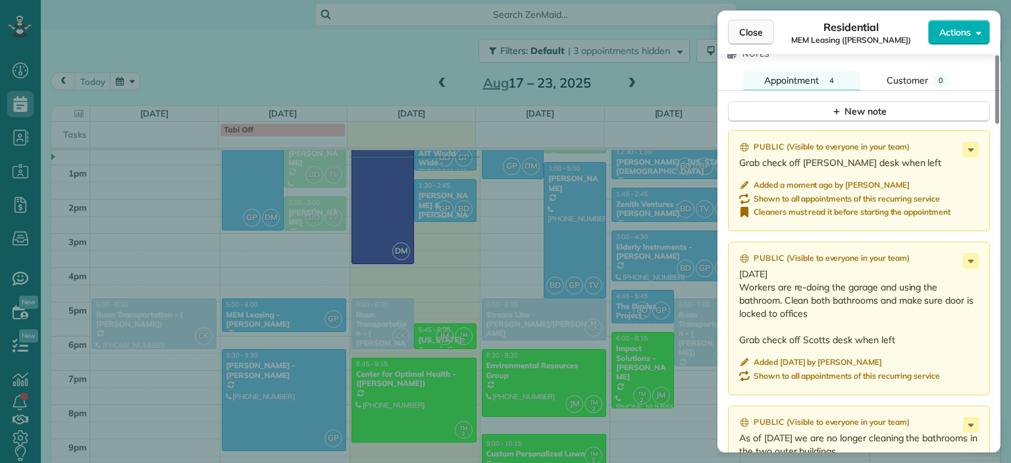
click at [747, 32] on span "Close" at bounding box center [751, 32] width 24 height 13
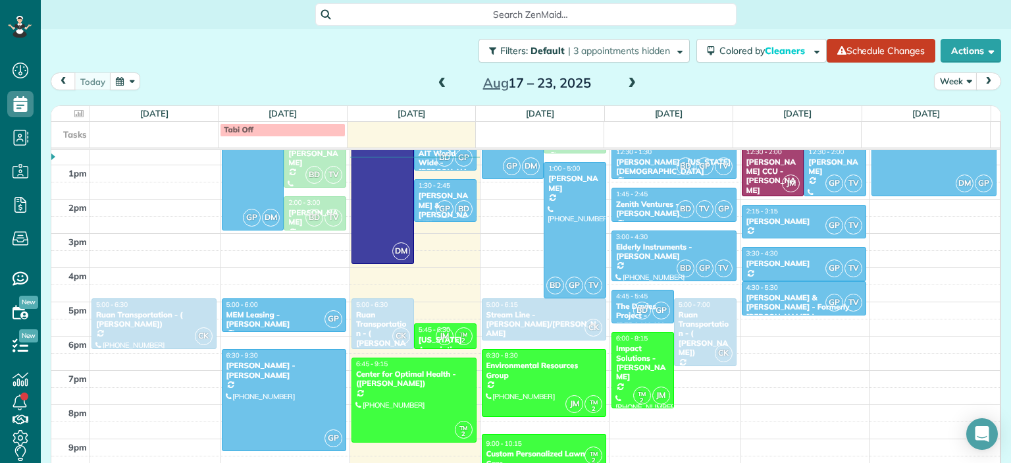
click at [630, 84] on span at bounding box center [631, 84] width 14 height 12
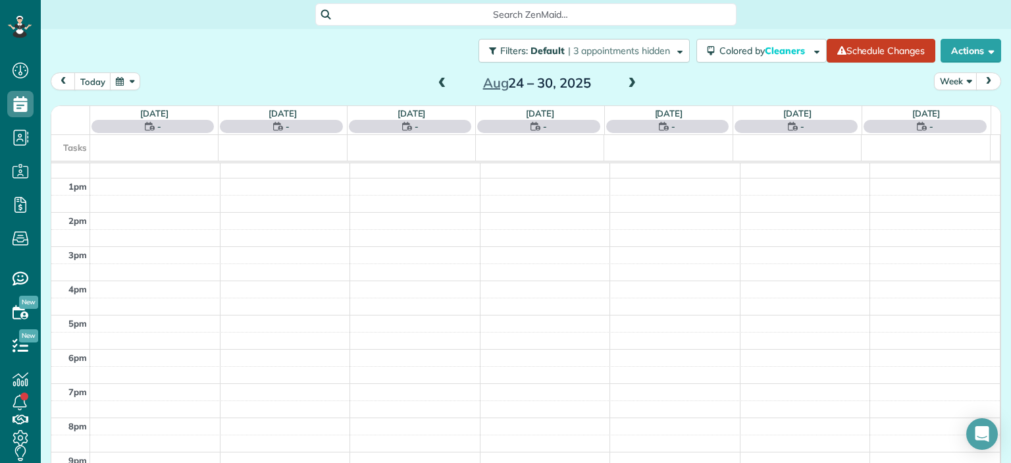
scroll to position [170, 0]
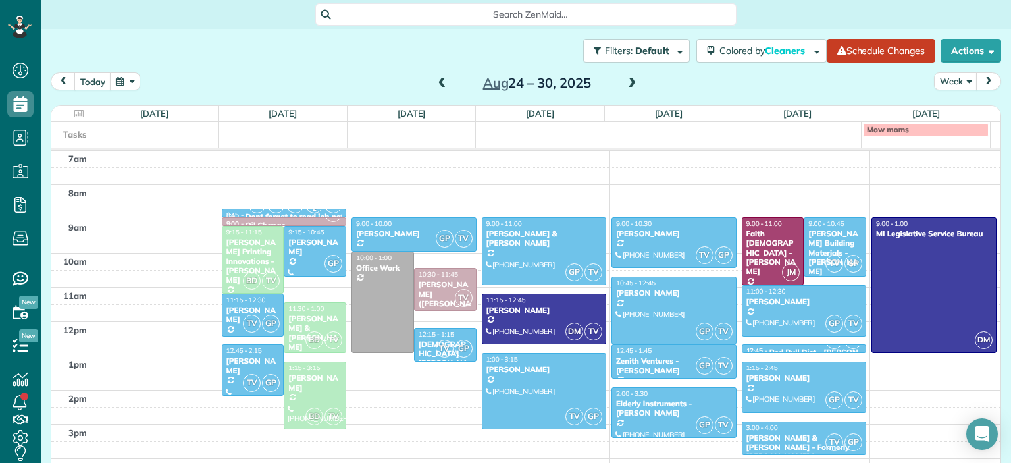
click at [630, 84] on span at bounding box center [631, 84] width 14 height 12
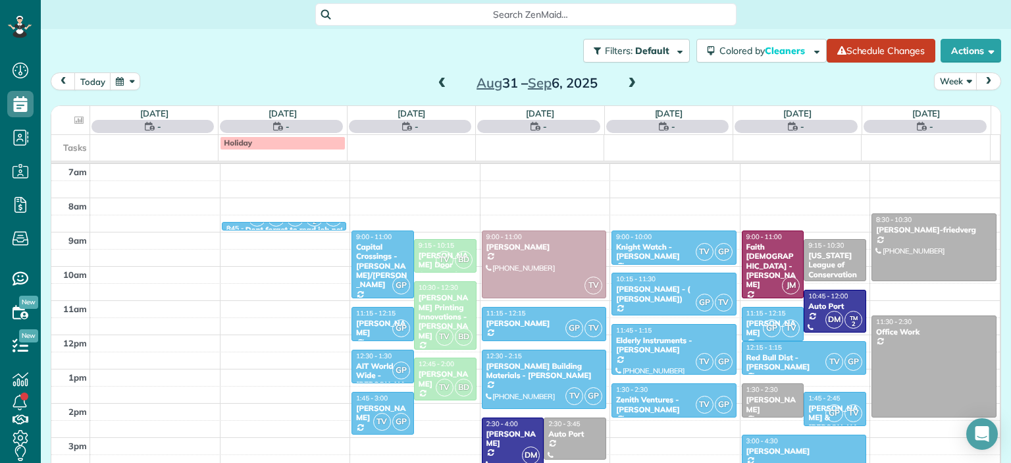
scroll to position [361, 0]
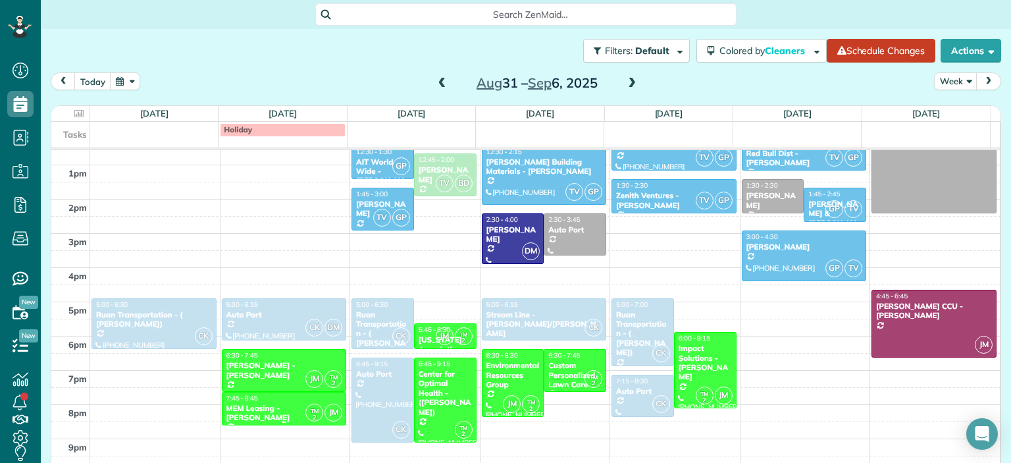
click at [254, 404] on div "MEM Leasing - [PERSON_NAME]" at bounding box center [284, 412] width 117 height 19
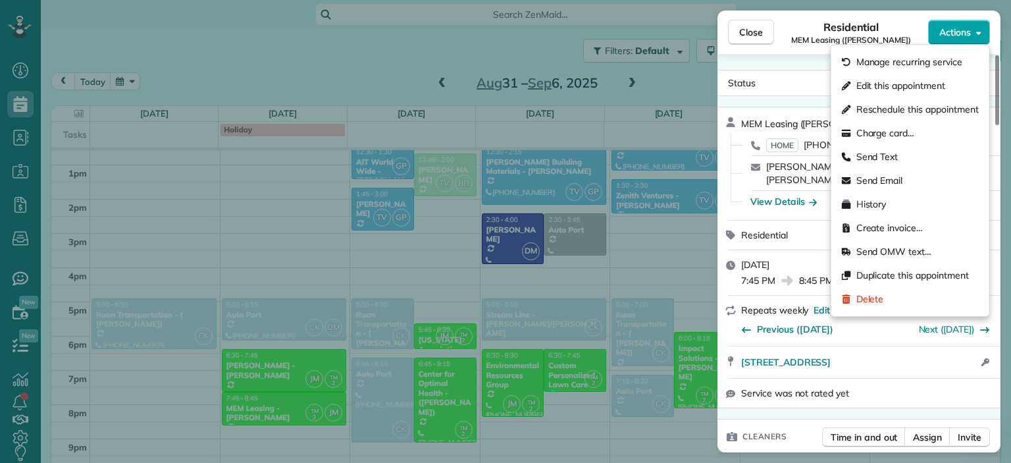
click at [967, 34] on span "Actions" at bounding box center [955, 32] width 32 height 13
click at [882, 89] on span "Edit this appointment" at bounding box center [900, 85] width 89 height 13
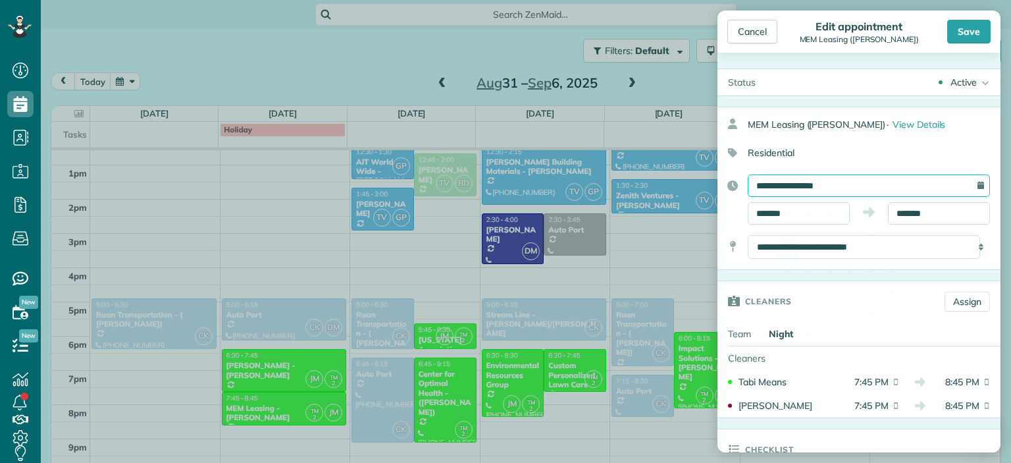
click at [834, 187] on input "**********" at bounding box center [868, 185] width 242 height 22
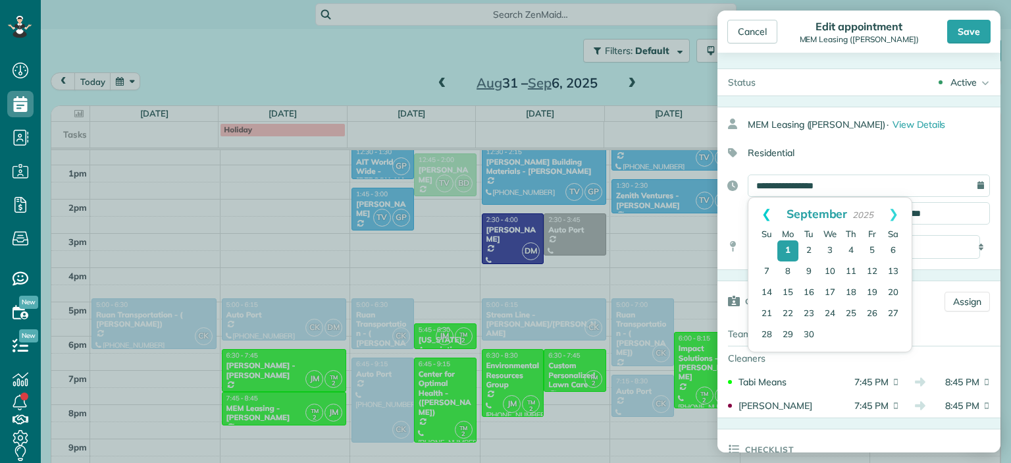
click at [765, 213] on link "Prev" at bounding box center [766, 213] width 36 height 33
click at [873, 332] on link "29" at bounding box center [871, 335] width 21 height 21
type input "**********"
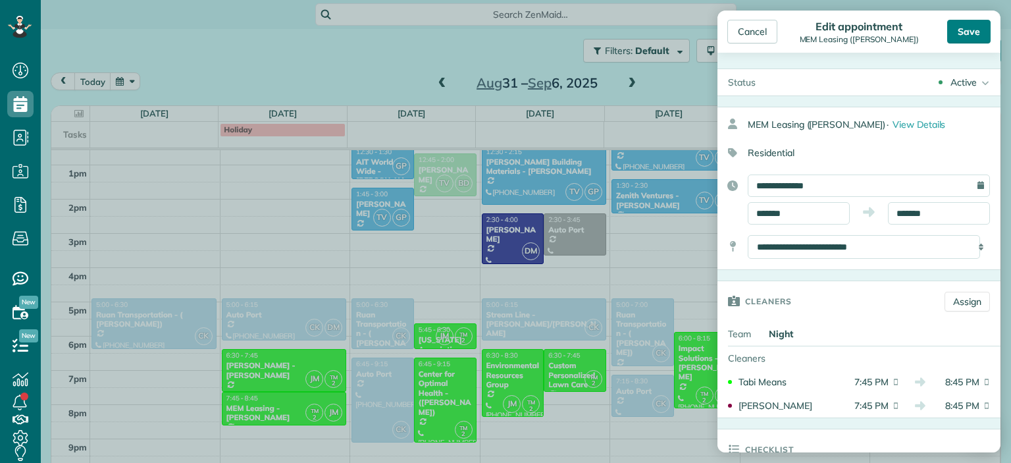
click at [969, 36] on div "Save" at bounding box center [968, 32] width 43 height 24
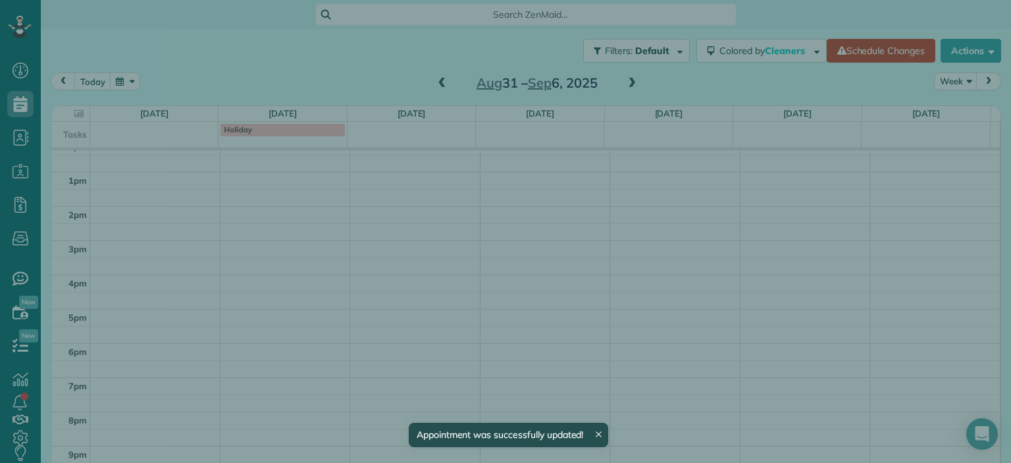
scroll to position [349, 0]
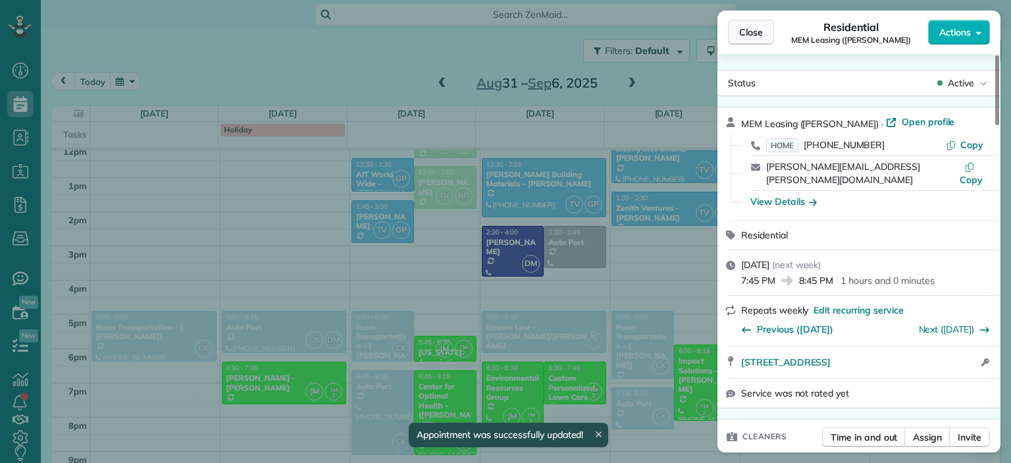
click at [758, 32] on span "Close" at bounding box center [751, 32] width 24 height 13
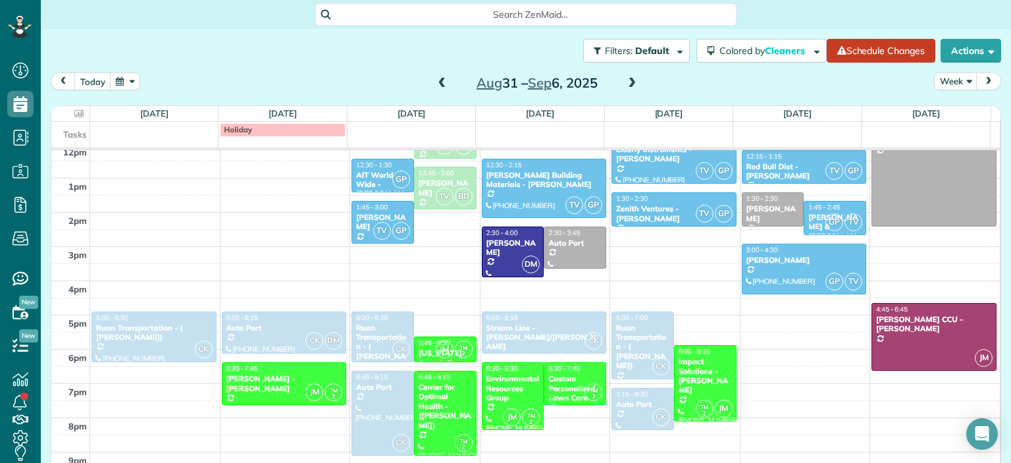
scroll to position [85, 0]
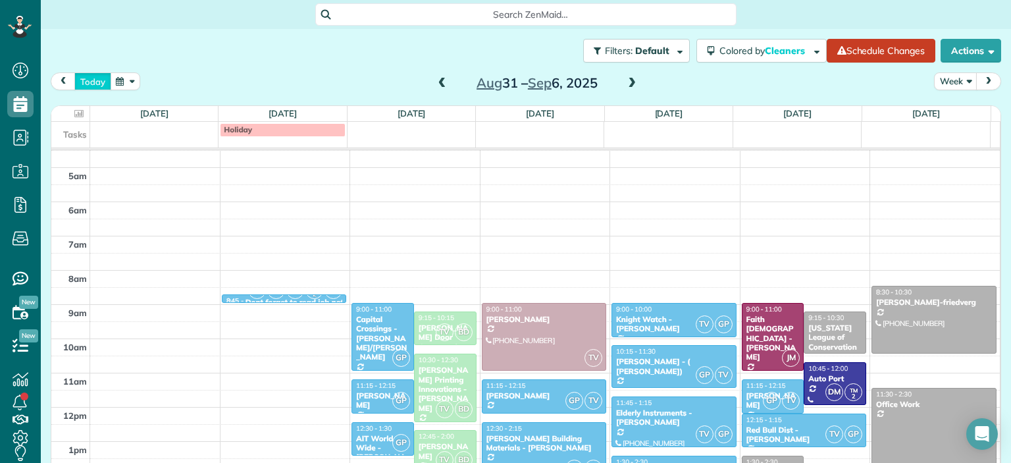
click at [95, 85] on button "today" at bounding box center [92, 81] width 37 height 18
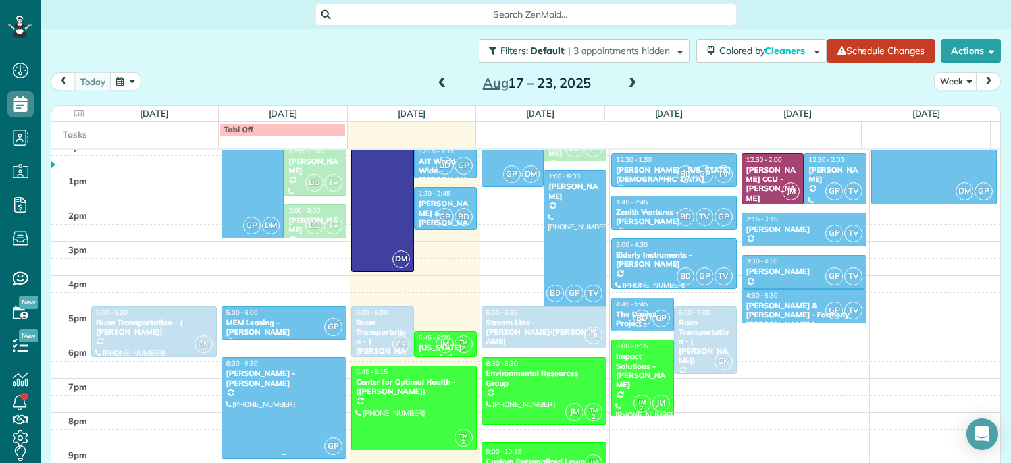
scroll to position [361, 0]
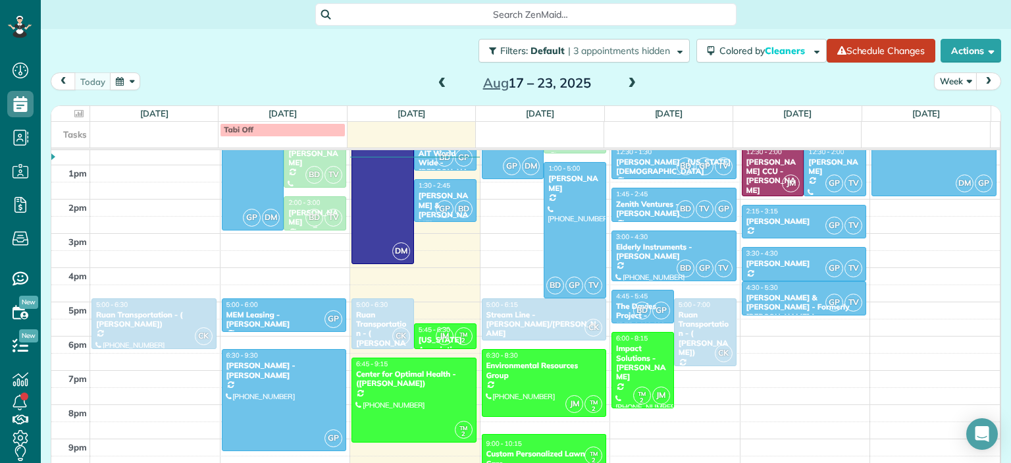
click at [308, 203] on span "2:00 - 3:00" at bounding box center [304, 202] width 32 height 9
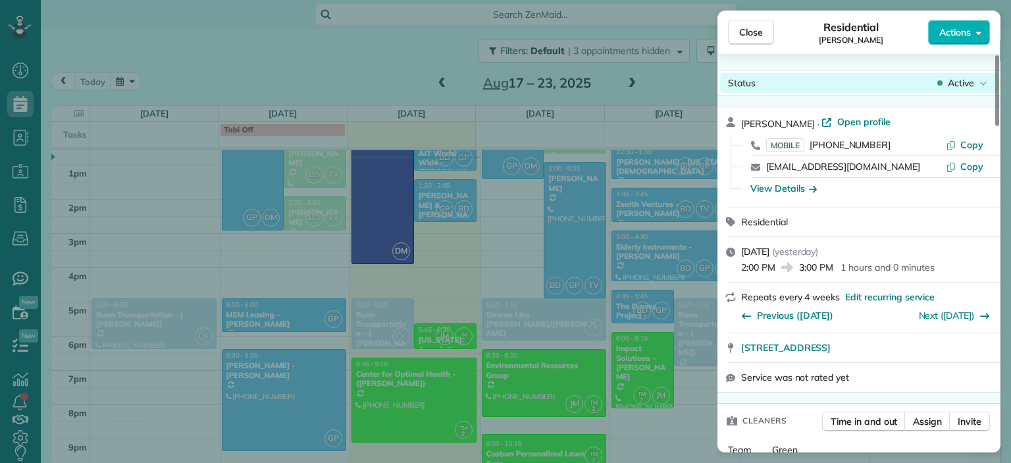
click at [961, 80] on span "Active" at bounding box center [961, 82] width 26 height 13
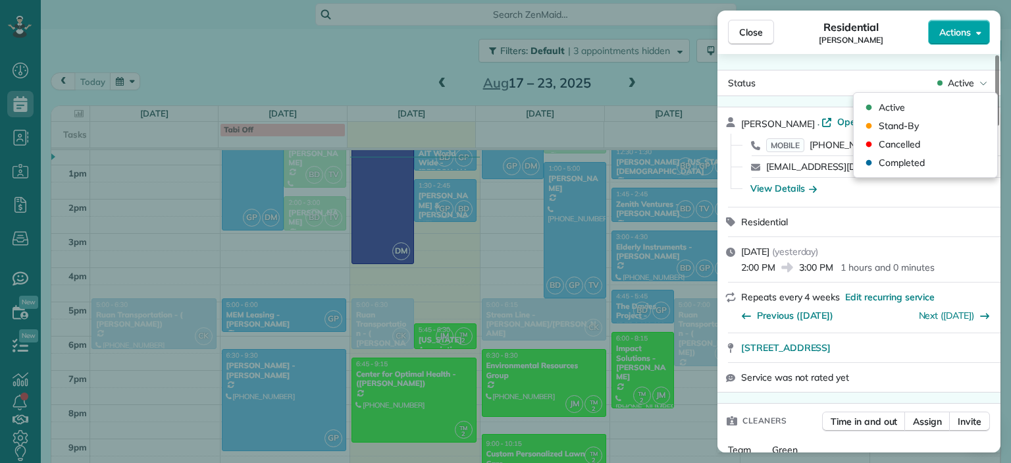
click at [958, 34] on span "Actions" at bounding box center [955, 32] width 32 height 13
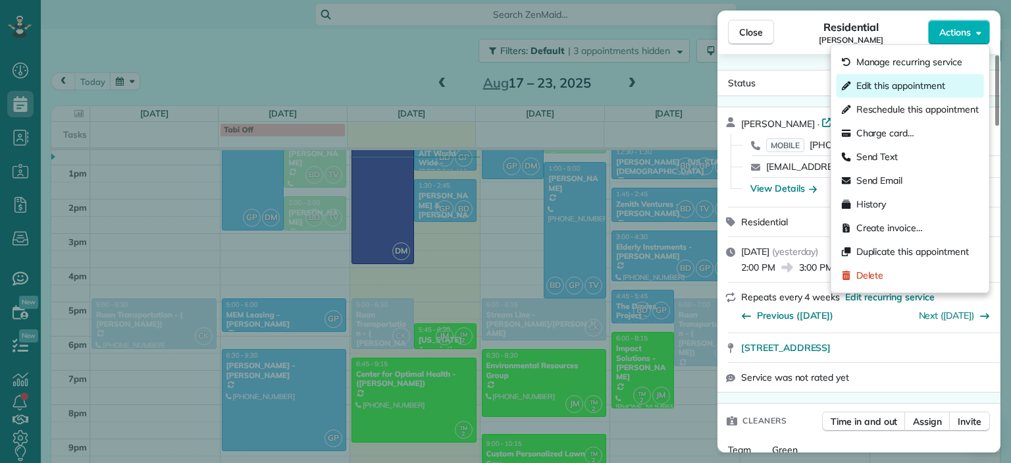
click at [894, 86] on span "Edit this appointment" at bounding box center [900, 85] width 89 height 13
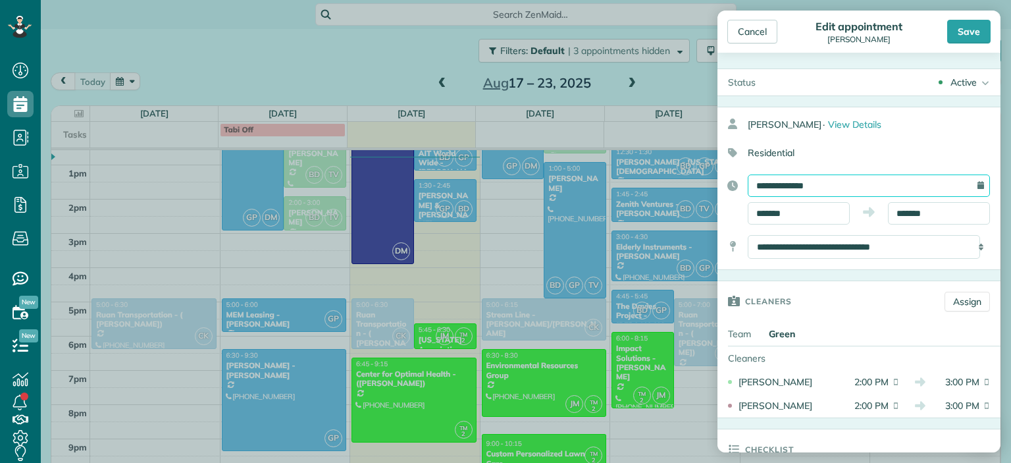
click at [974, 186] on input "**********" at bounding box center [868, 185] width 242 height 22
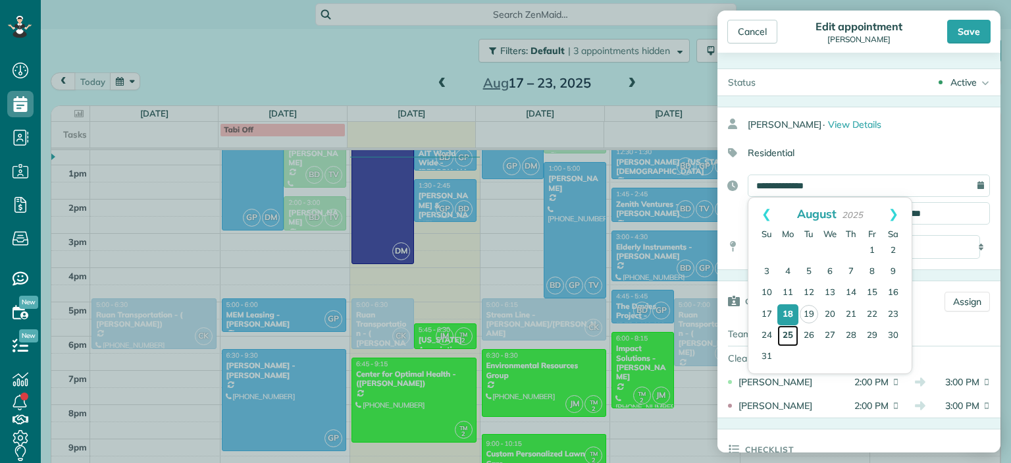
click at [792, 335] on link "25" at bounding box center [787, 335] width 21 height 21
type input "**********"
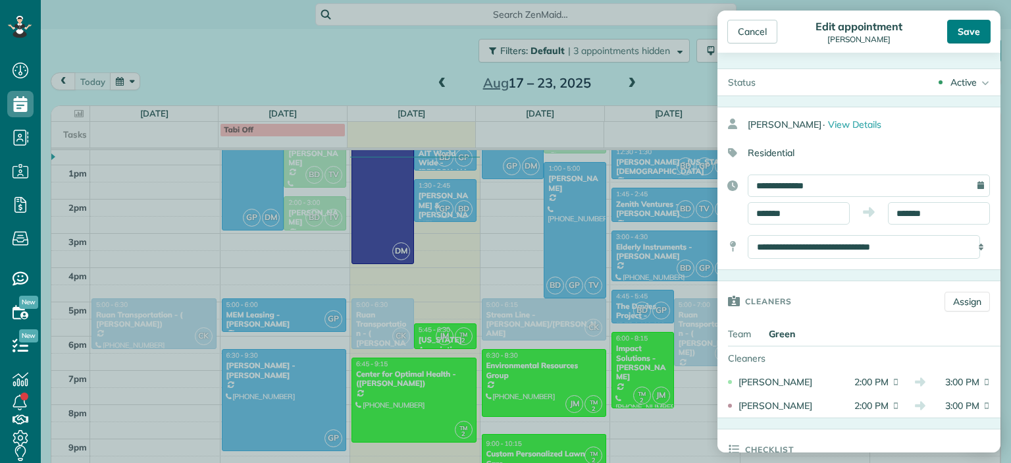
click at [974, 36] on div "Save" at bounding box center [968, 32] width 43 height 24
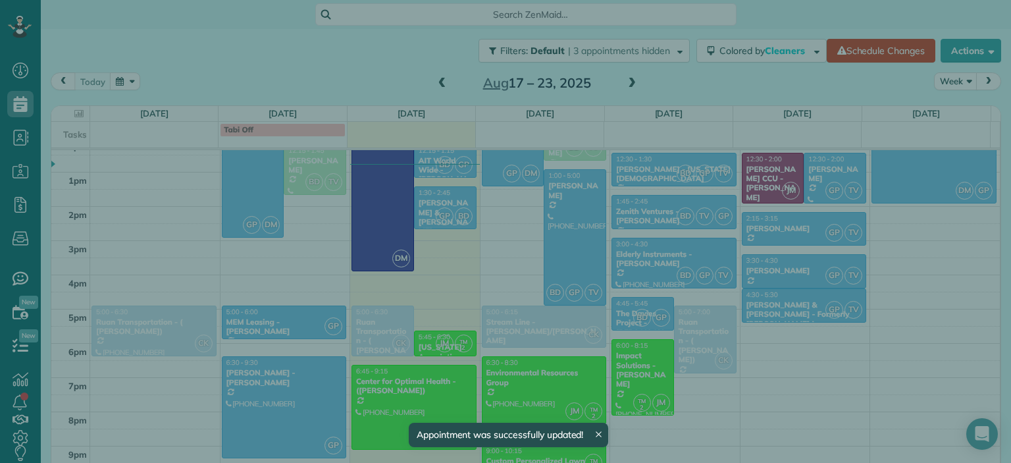
scroll to position [349, 0]
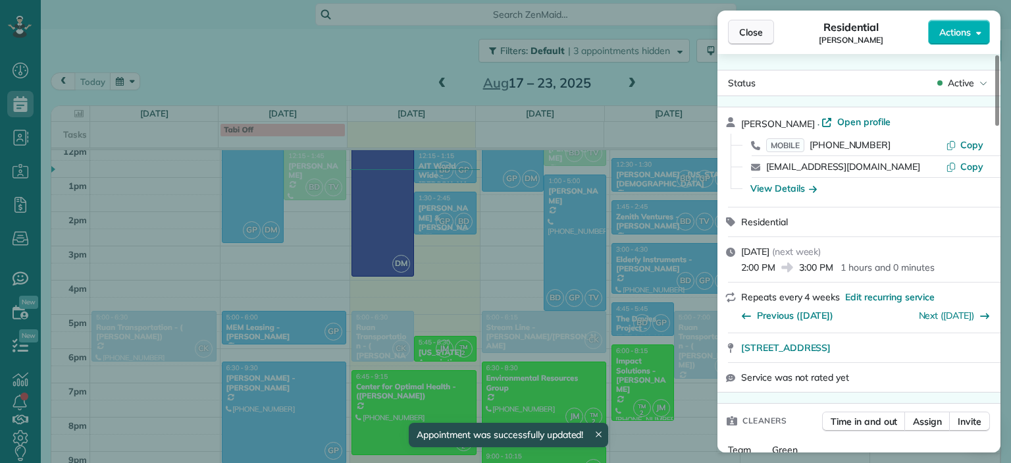
click at [760, 35] on span "Close" at bounding box center [751, 32] width 24 height 13
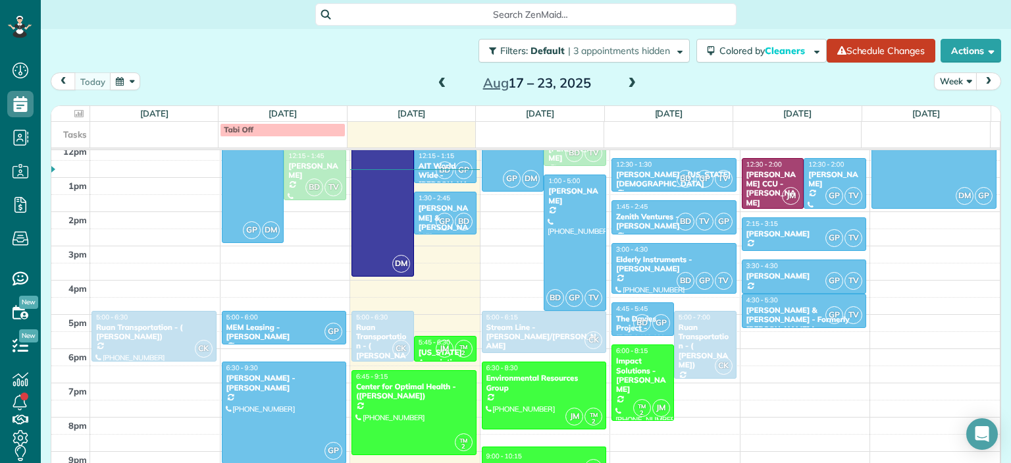
click at [632, 83] on span at bounding box center [631, 84] width 14 height 12
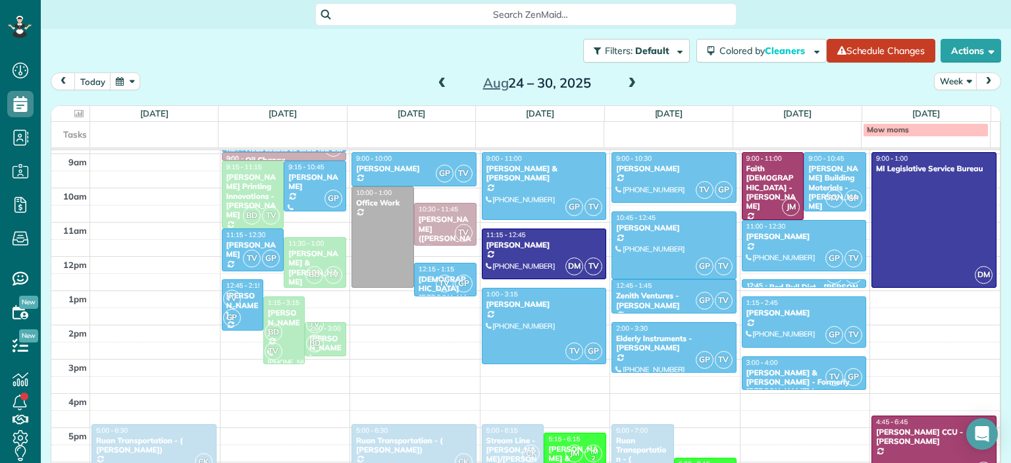
scroll to position [236, 0]
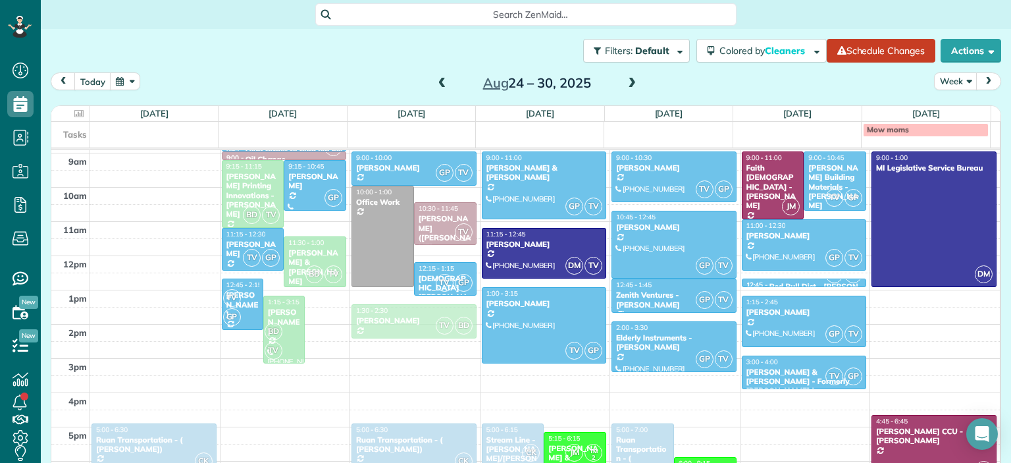
drag, startPoint x: 324, startPoint y: 340, endPoint x: 395, endPoint y: 323, distance: 73.7
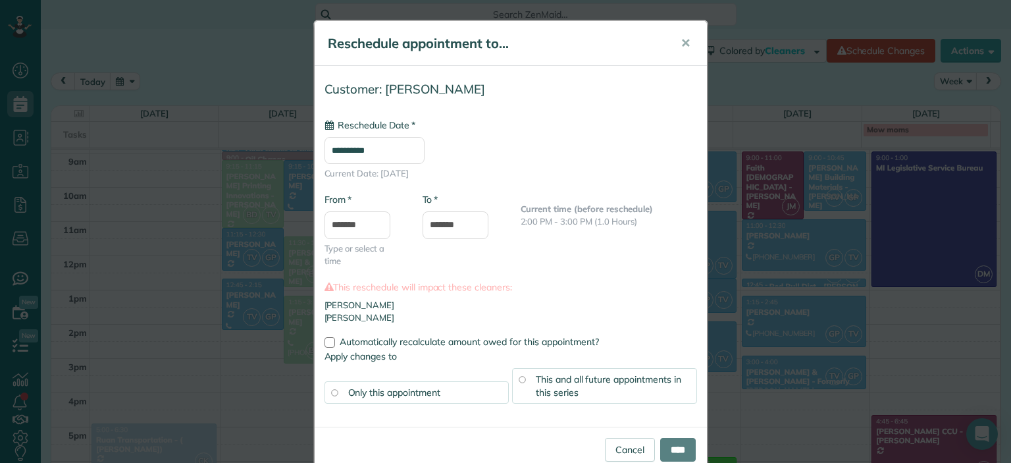
type input "**********"
click at [667, 449] on input "****" at bounding box center [678, 450] width 36 height 24
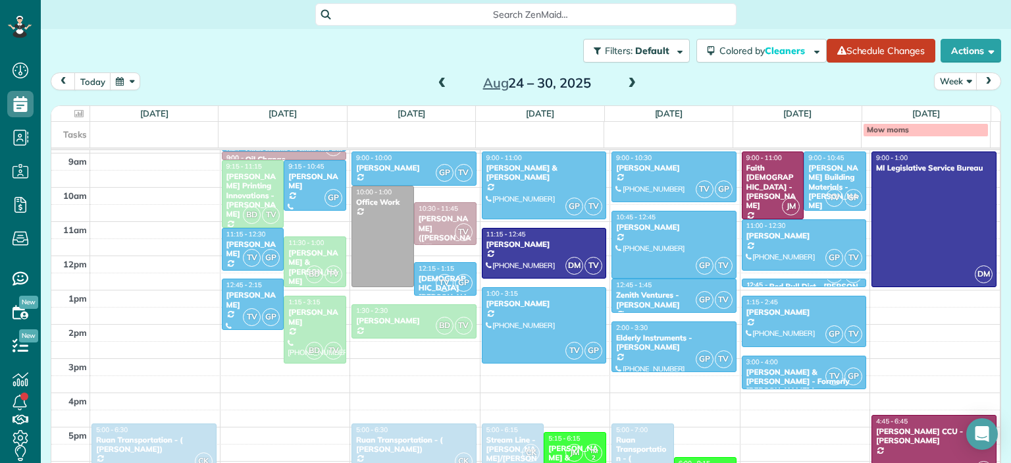
click at [435, 86] on span at bounding box center [442, 84] width 14 height 12
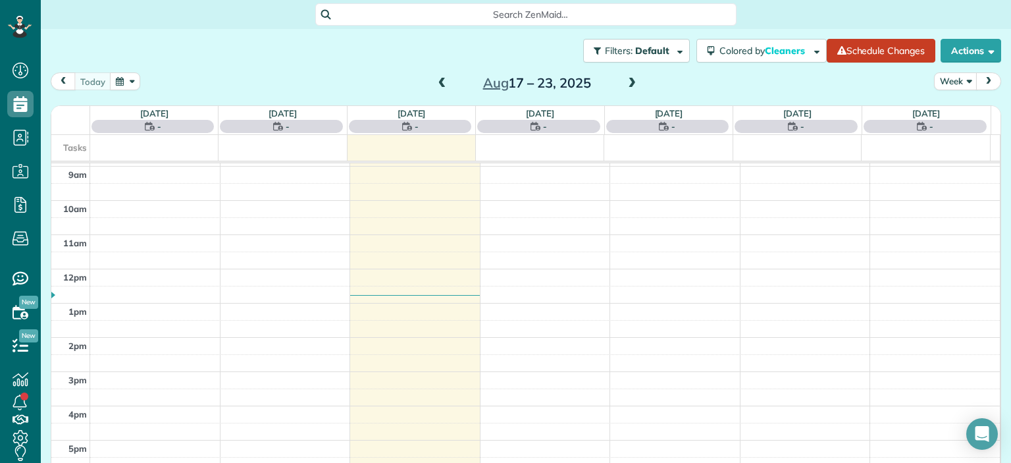
scroll to position [170, 0]
click at [435, 86] on span at bounding box center [442, 84] width 14 height 12
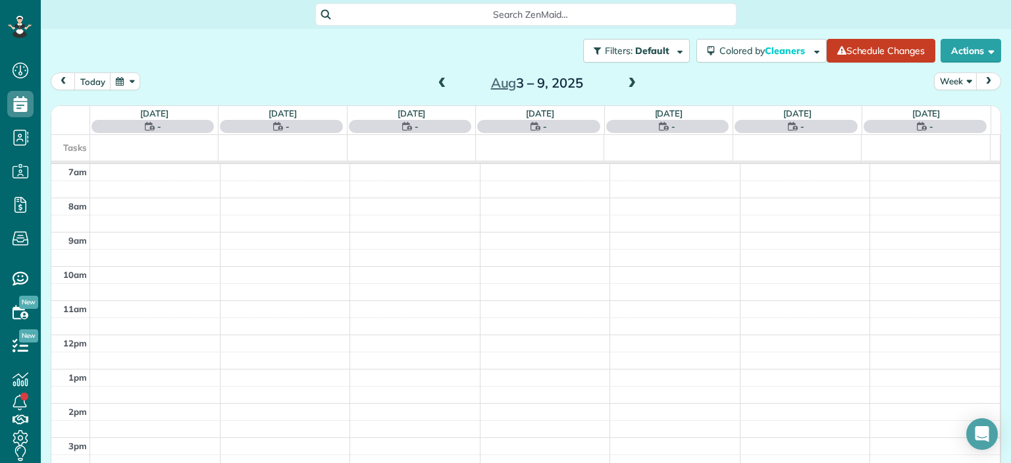
click at [435, 86] on span at bounding box center [442, 84] width 14 height 12
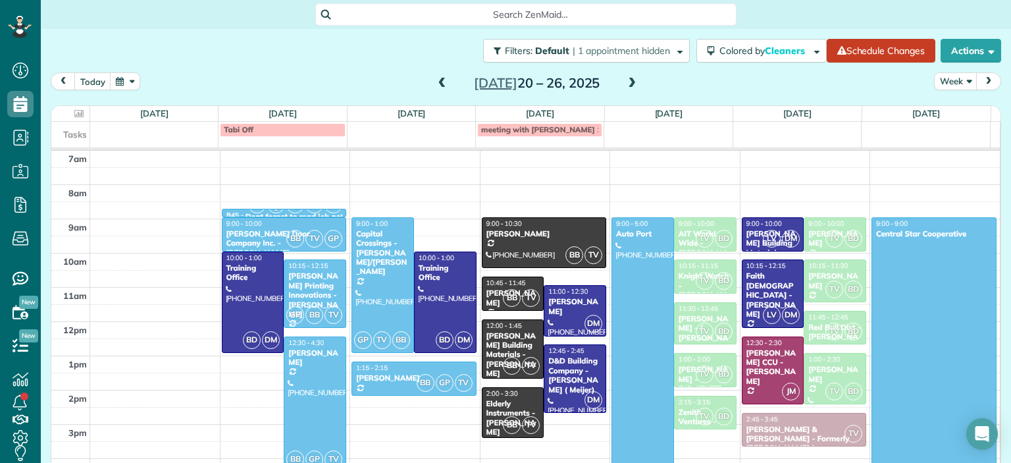
click at [435, 86] on span at bounding box center [442, 84] width 14 height 12
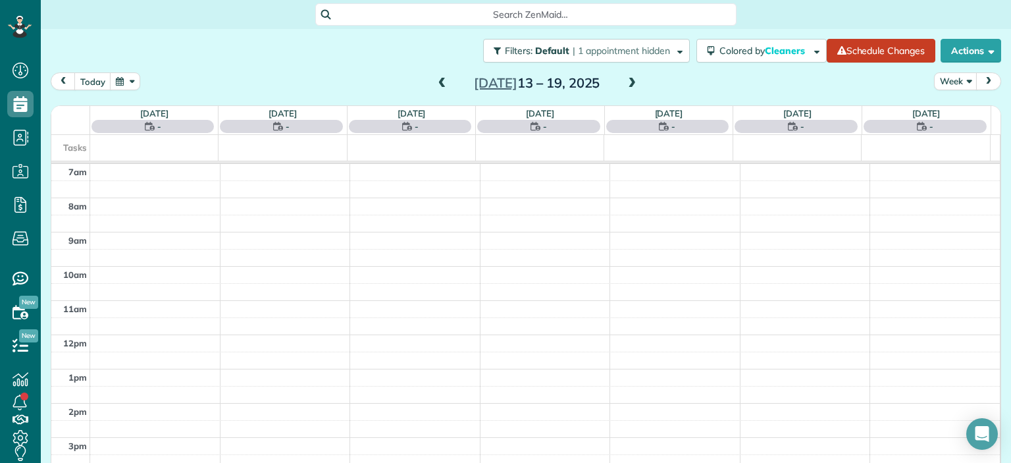
click at [435, 86] on span at bounding box center [442, 84] width 14 height 12
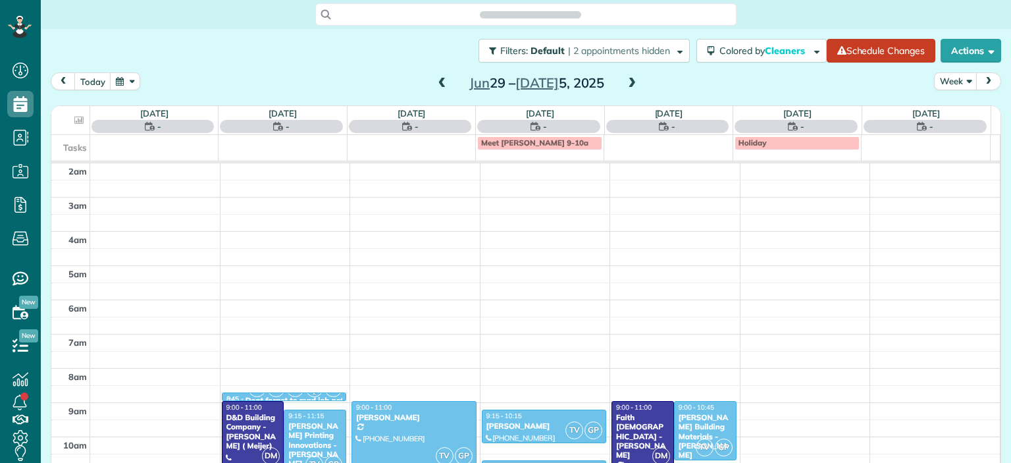
scroll to position [170, 0]
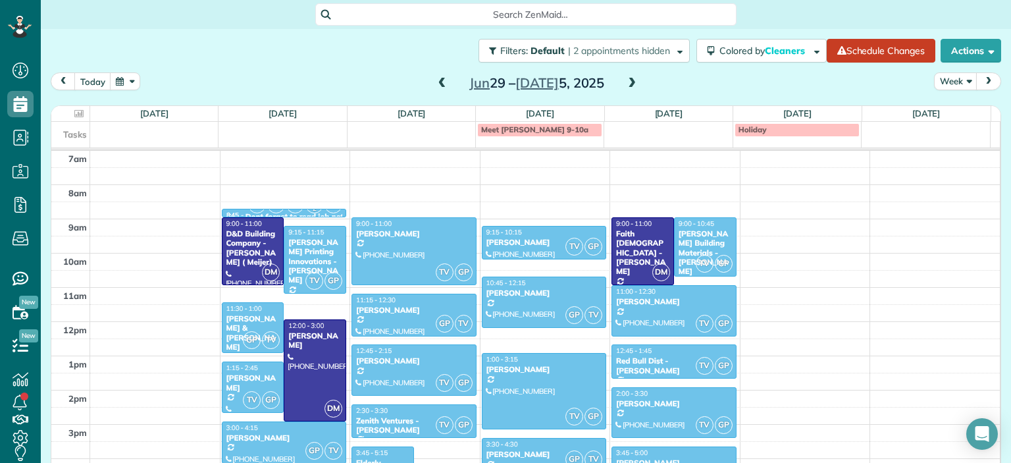
click at [624, 83] on span at bounding box center [631, 84] width 14 height 12
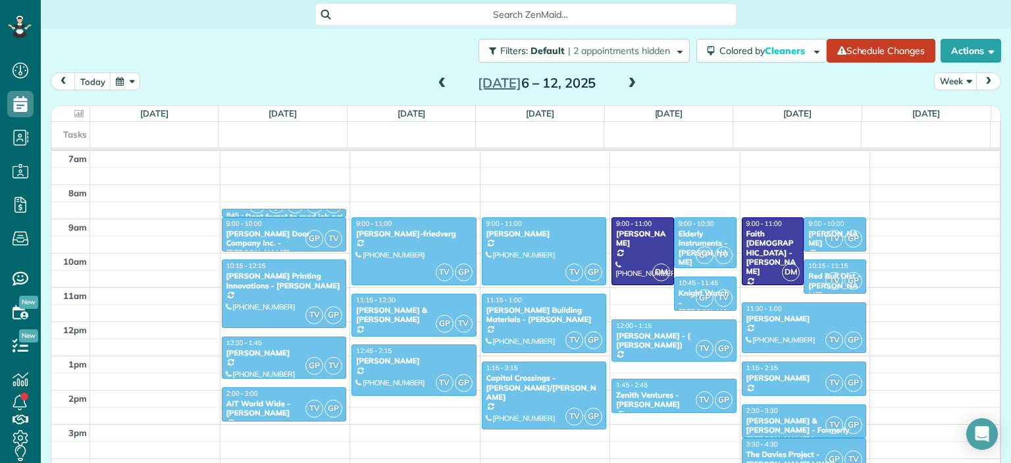
click at [626, 84] on span at bounding box center [631, 84] width 14 height 12
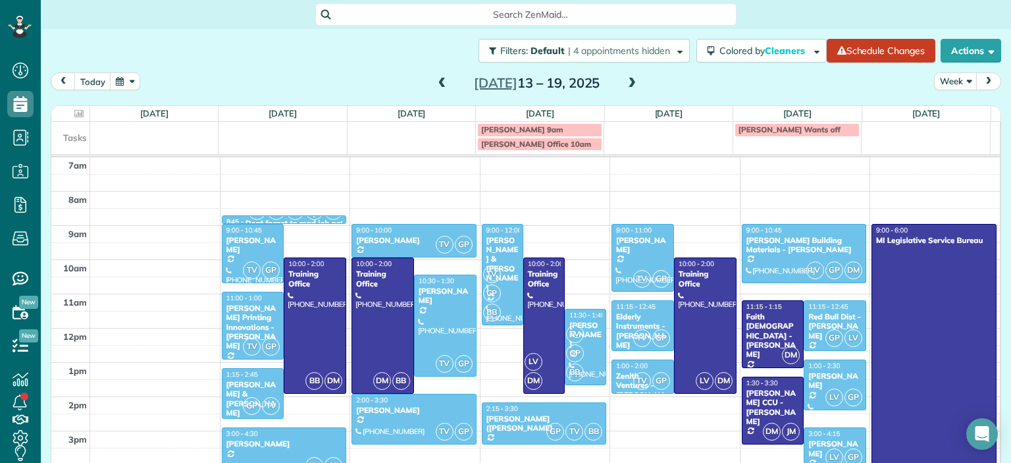
click at [624, 80] on span at bounding box center [631, 84] width 14 height 12
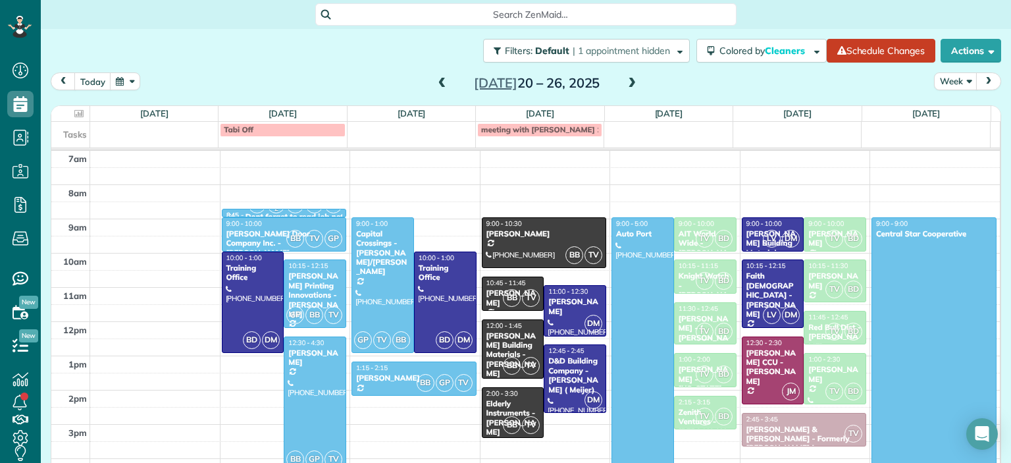
click at [634, 88] on div "[DATE] – [DATE]" at bounding box center [537, 82] width 211 height 21
click at [628, 84] on span at bounding box center [631, 84] width 14 height 12
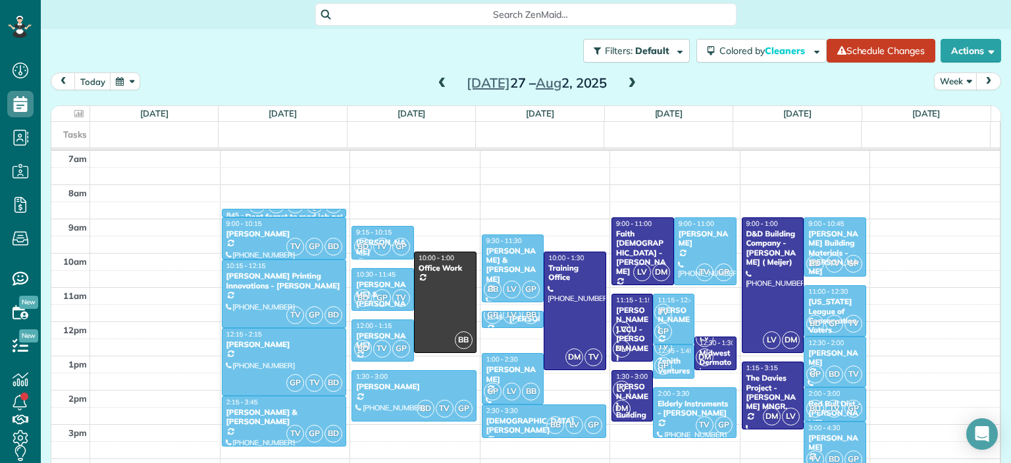
click at [436, 86] on span at bounding box center [442, 84] width 14 height 12
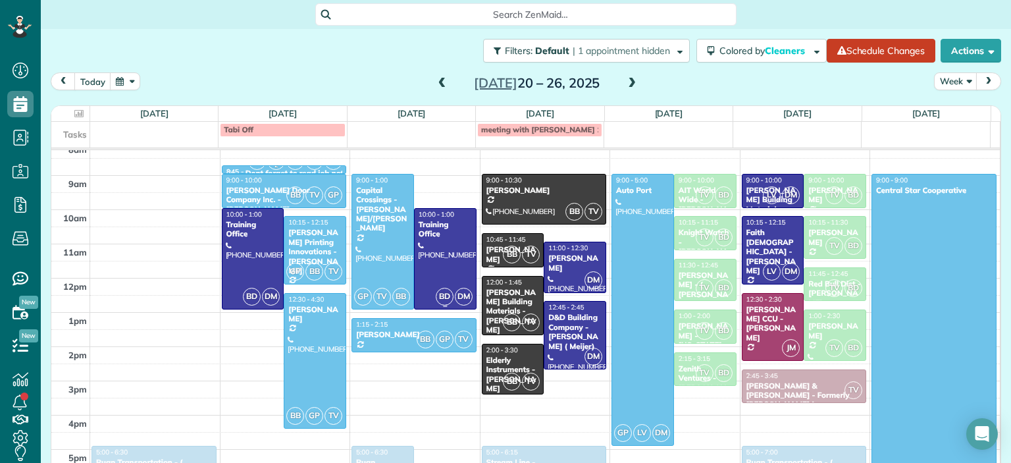
scroll to position [236, 0]
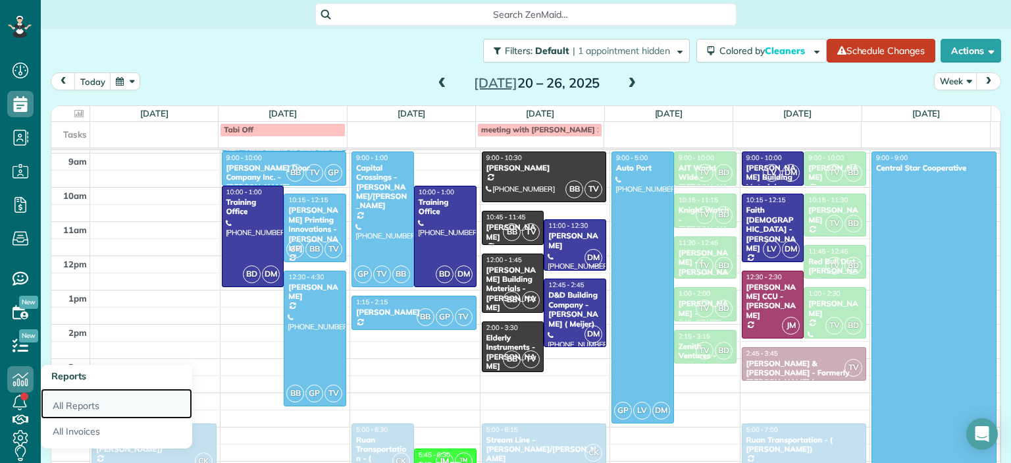
click at [77, 405] on link "All Reports" at bounding box center [116, 403] width 151 height 30
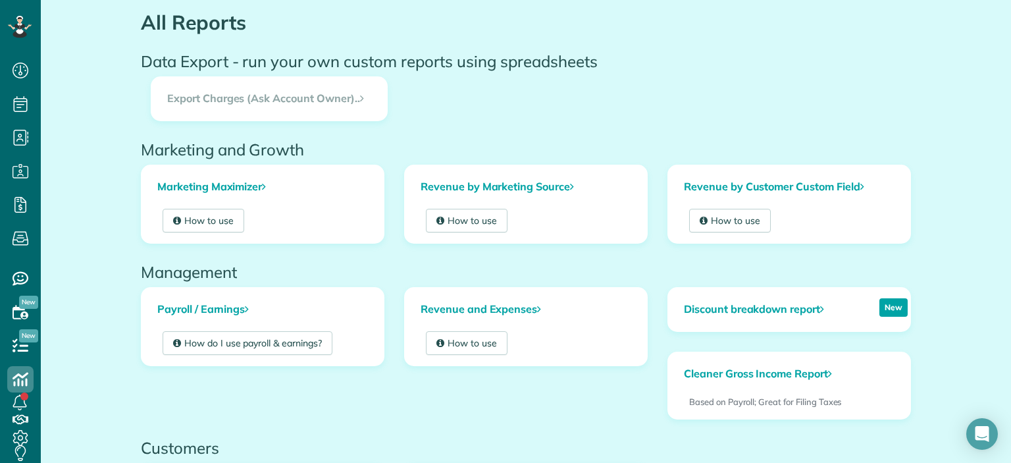
scroll to position [263, 0]
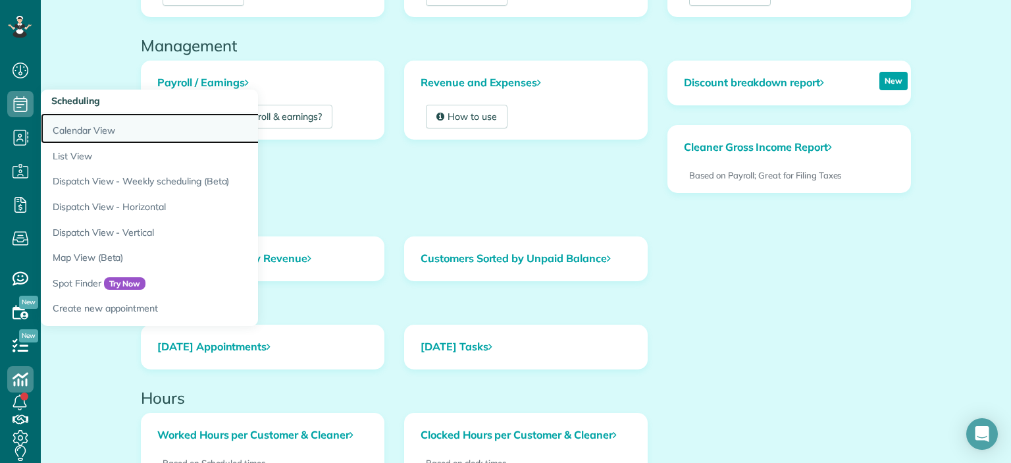
click at [80, 130] on link "Calendar View" at bounding box center [205, 128] width 329 height 30
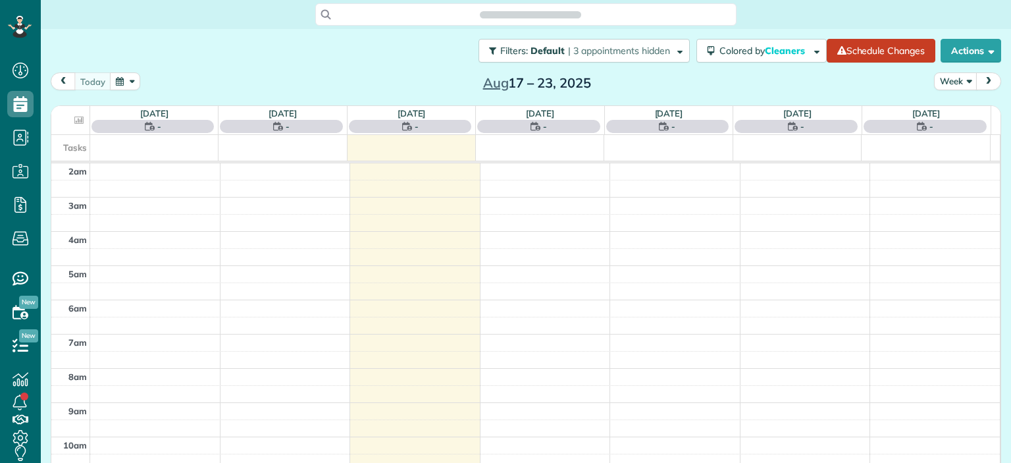
scroll to position [170, 0]
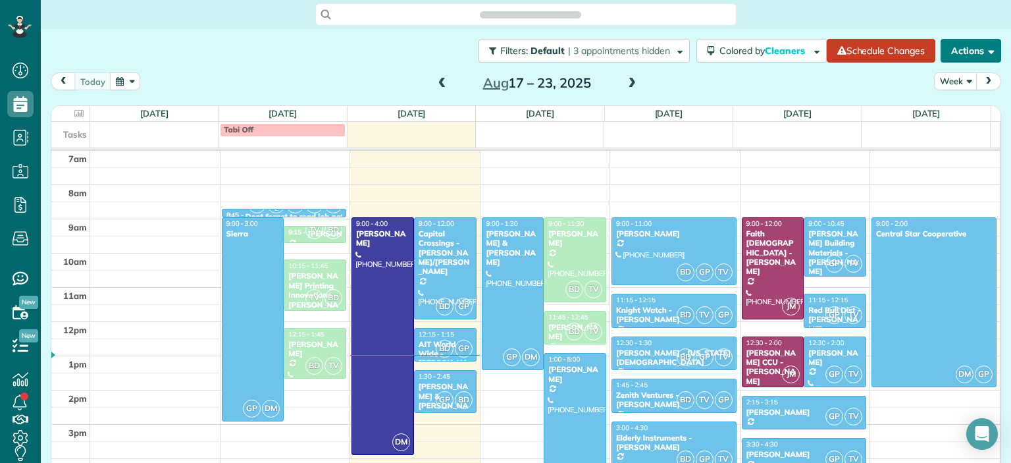
click at [972, 50] on button "Actions" at bounding box center [970, 51] width 61 height 24
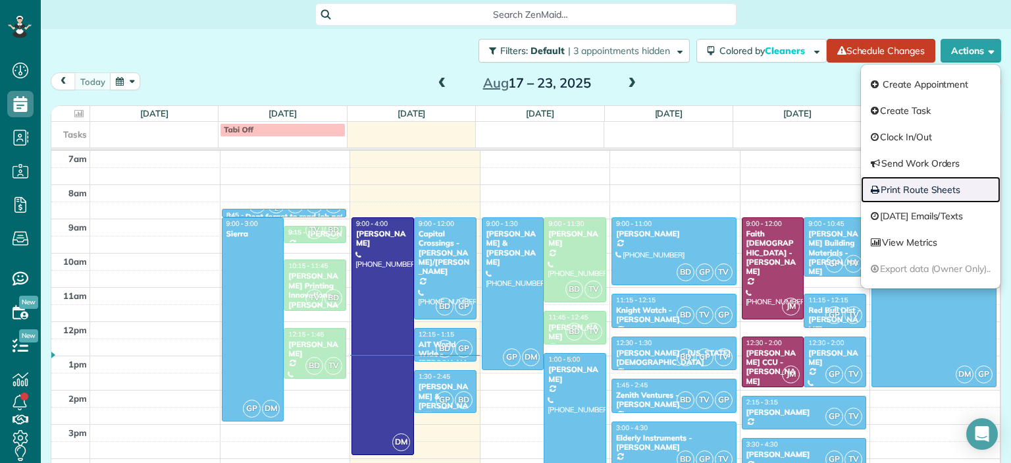
click at [909, 185] on link "Print Route Sheets" at bounding box center [930, 189] width 139 height 26
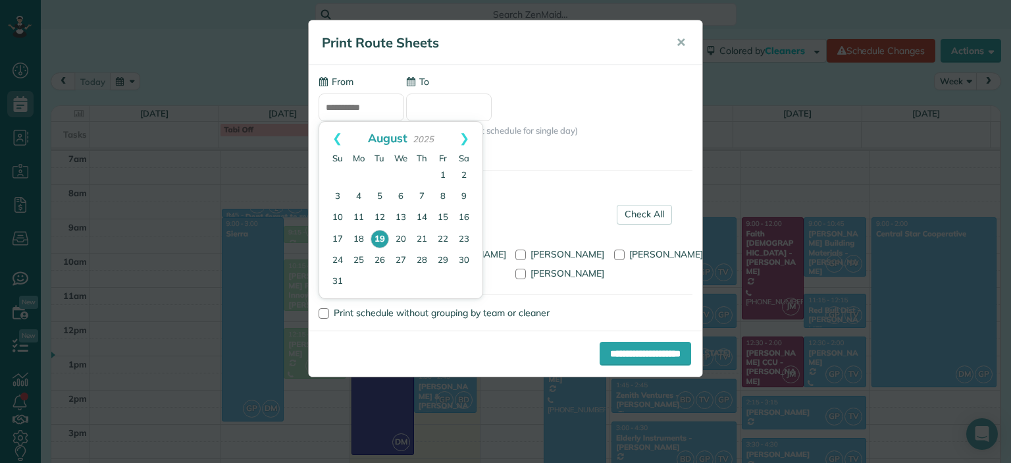
drag, startPoint x: 374, startPoint y: 107, endPoint x: 282, endPoint y: 102, distance: 92.9
click at [282, 102] on div "**********" at bounding box center [505, 231] width 1011 height 463
click at [332, 136] on link "Prev" at bounding box center [337, 138] width 36 height 33
click at [466, 139] on link "Next" at bounding box center [464, 138] width 36 height 33
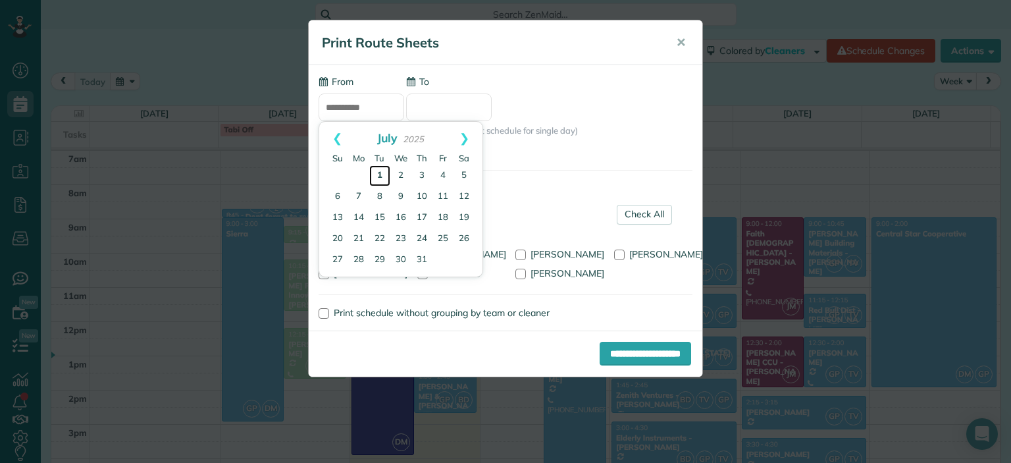
click at [376, 169] on link "1" at bounding box center [379, 175] width 21 height 21
type input "**********"
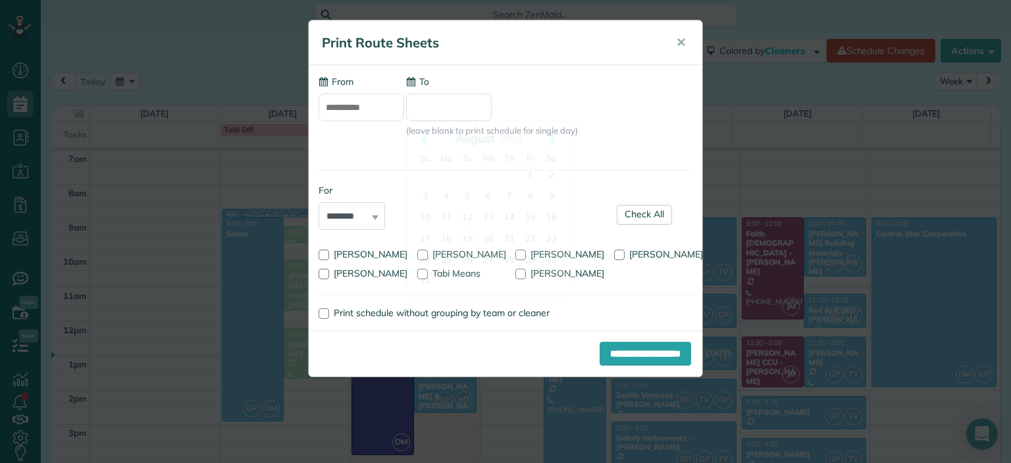
click at [432, 103] on input "To" at bounding box center [449, 107] width 86 height 28
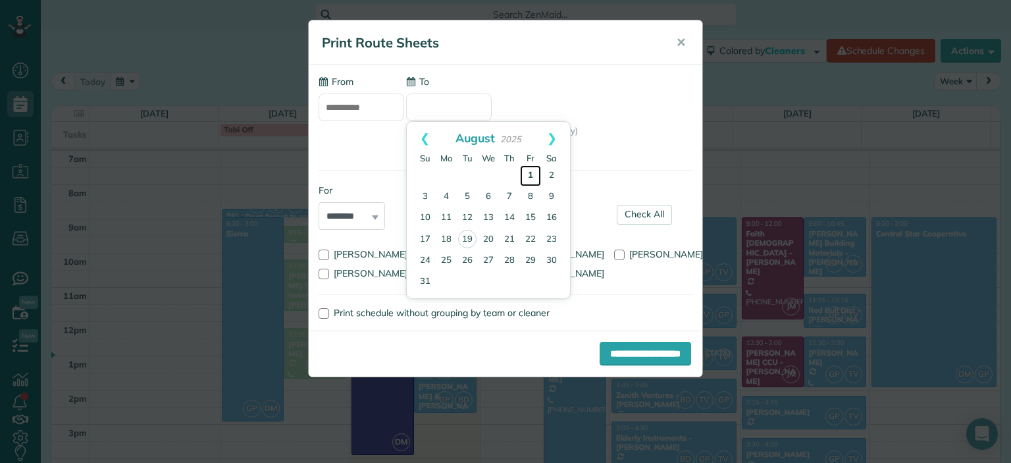
click at [533, 174] on link "1" at bounding box center [530, 175] width 21 height 21
type input "**********"
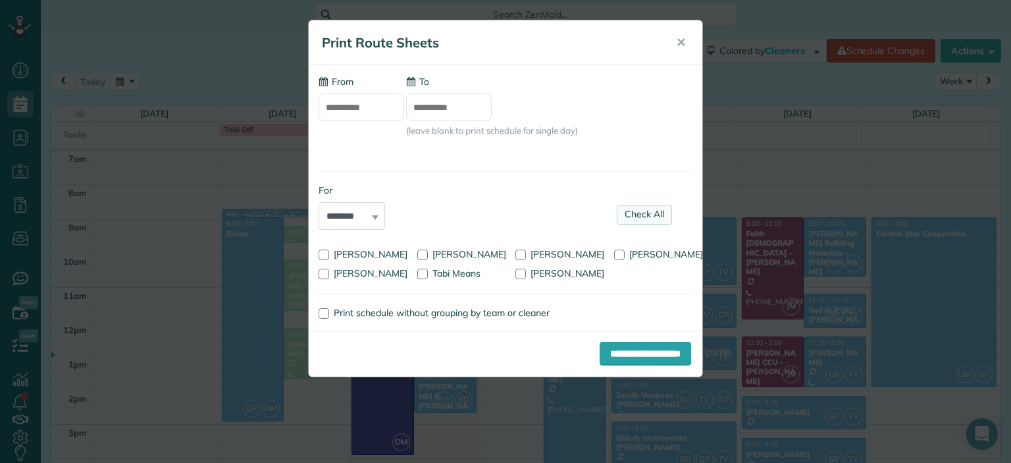
click at [655, 213] on link "Check All" at bounding box center [644, 215] width 55 height 20
click at [648, 355] on input "**********" at bounding box center [644, 353] width 91 height 24
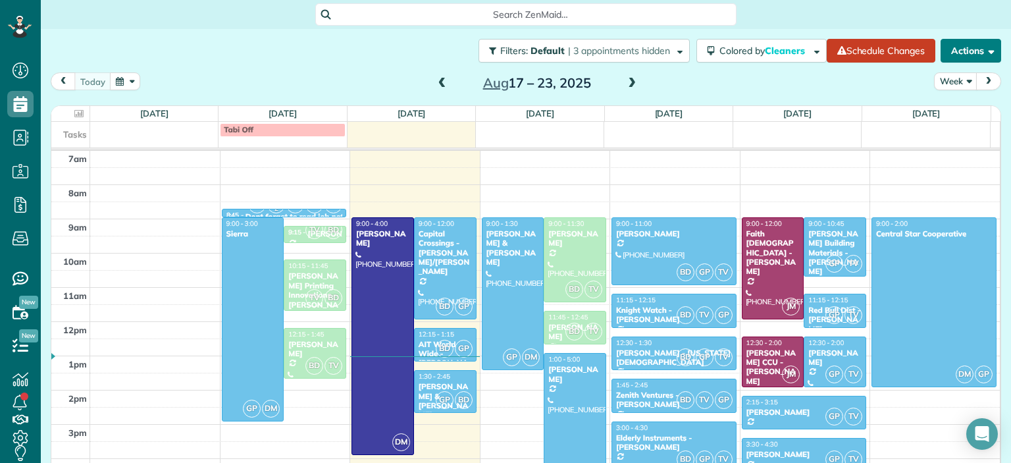
click at [963, 49] on button "Actions" at bounding box center [970, 51] width 61 height 24
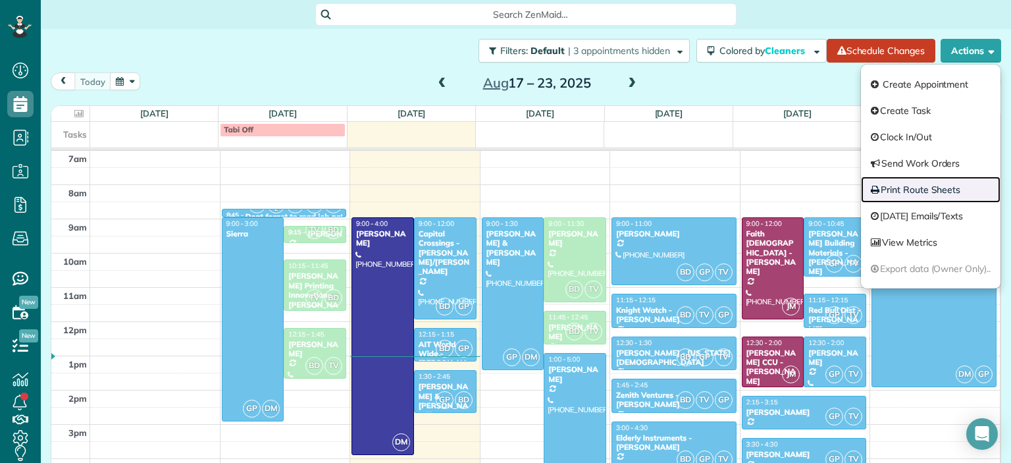
click at [888, 193] on link "Print Route Sheets" at bounding box center [930, 189] width 139 height 26
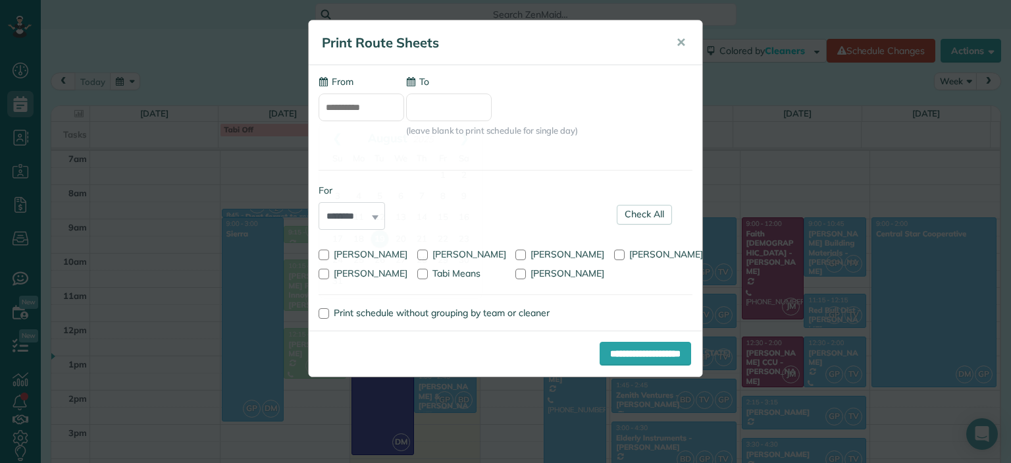
click at [373, 105] on input "**********" at bounding box center [361, 107] width 86 height 28
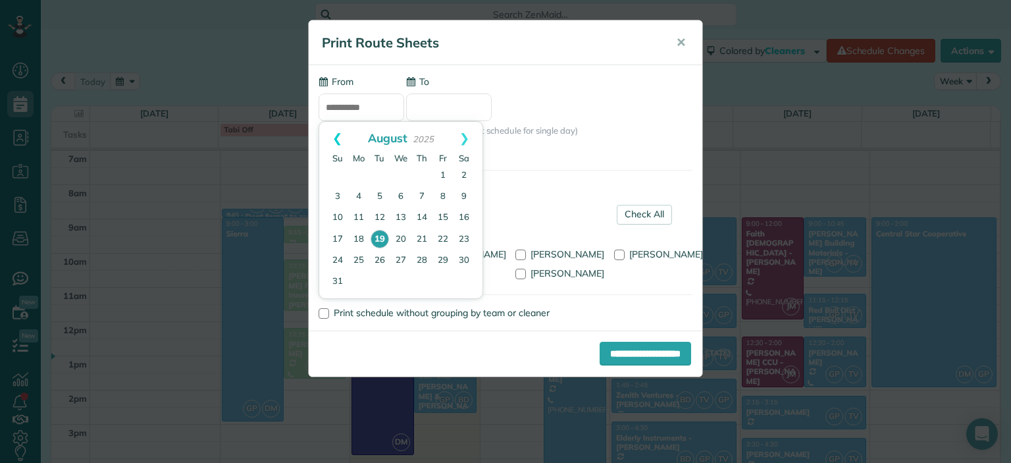
click at [333, 139] on link "Prev" at bounding box center [337, 138] width 36 height 33
click at [378, 171] on link "1" at bounding box center [379, 175] width 21 height 21
type input "**********"
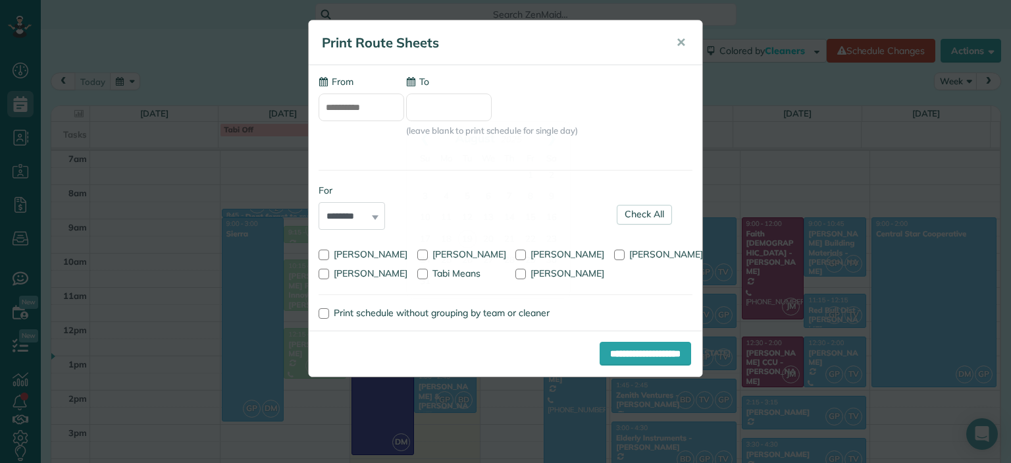
click at [482, 113] on input "To" at bounding box center [449, 107] width 86 height 28
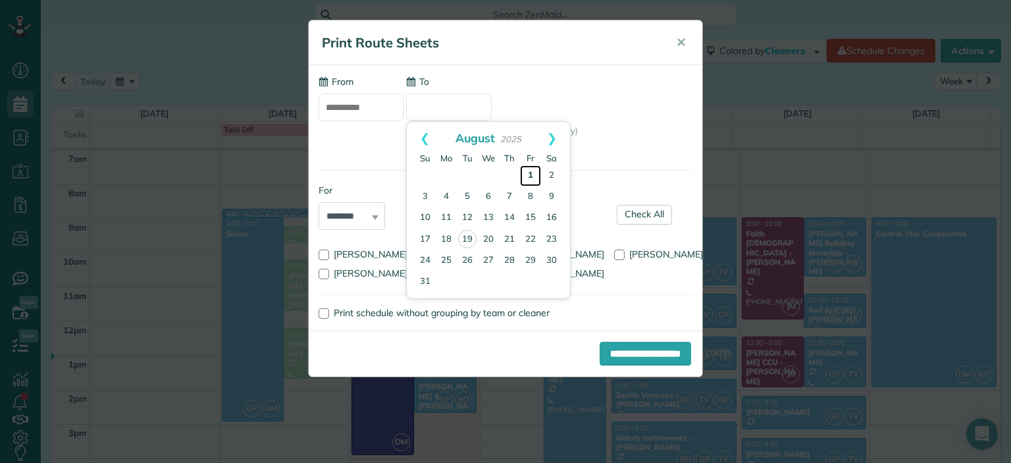
click at [532, 170] on link "1" at bounding box center [530, 175] width 21 height 21
type input "**********"
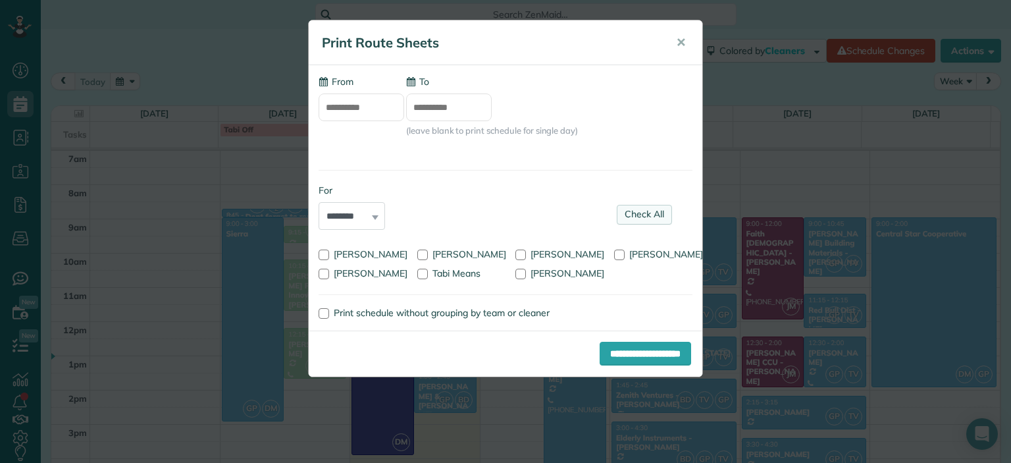
click at [640, 218] on link "Check All" at bounding box center [644, 215] width 55 height 20
click at [633, 365] on input "**********" at bounding box center [644, 353] width 91 height 24
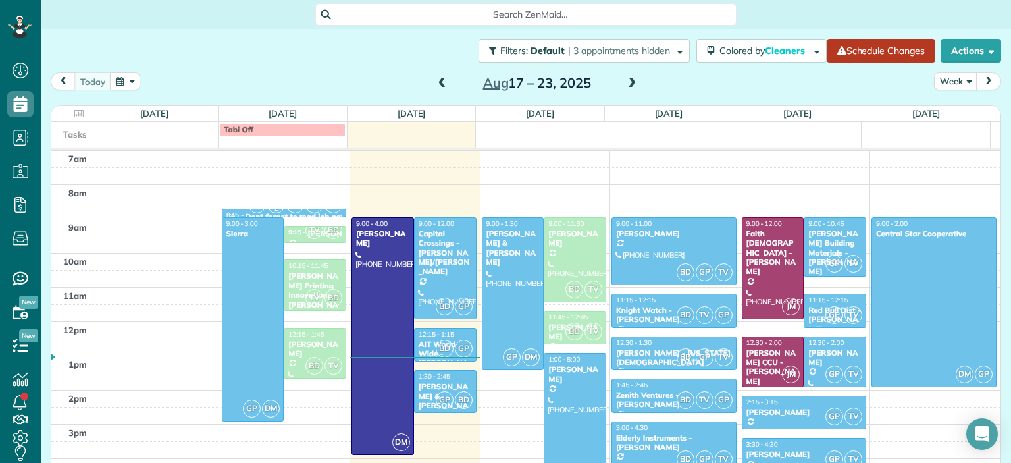
click at [882, 53] on link "Schedule Changes" at bounding box center [880, 51] width 109 height 24
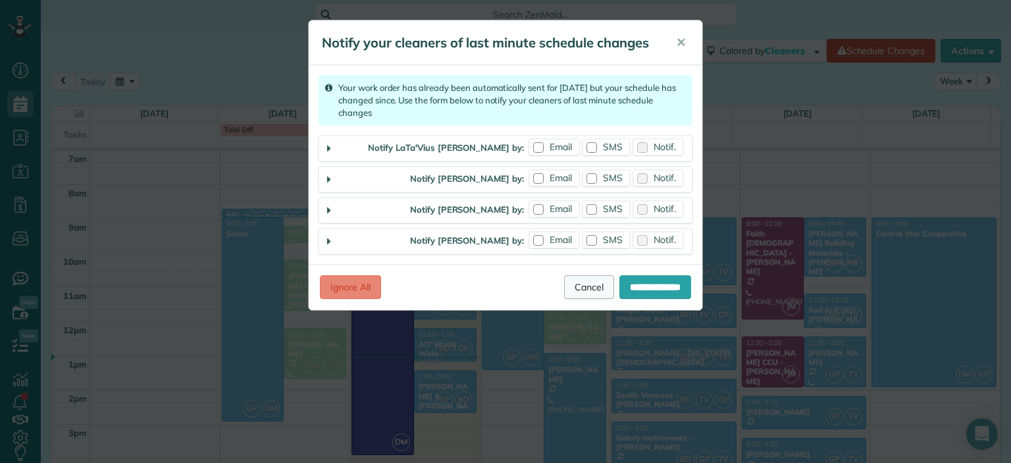
click at [593, 281] on link "Cancel" at bounding box center [589, 287] width 50 height 24
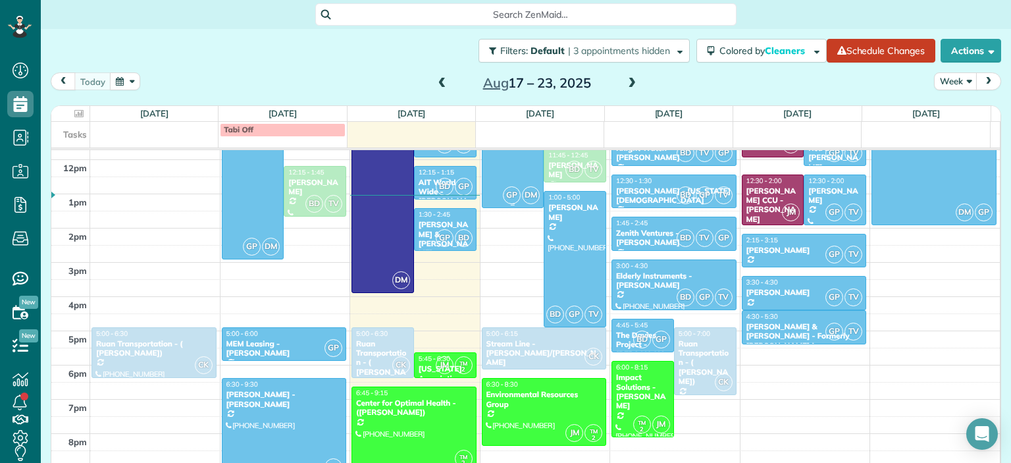
scroll to position [361, 0]
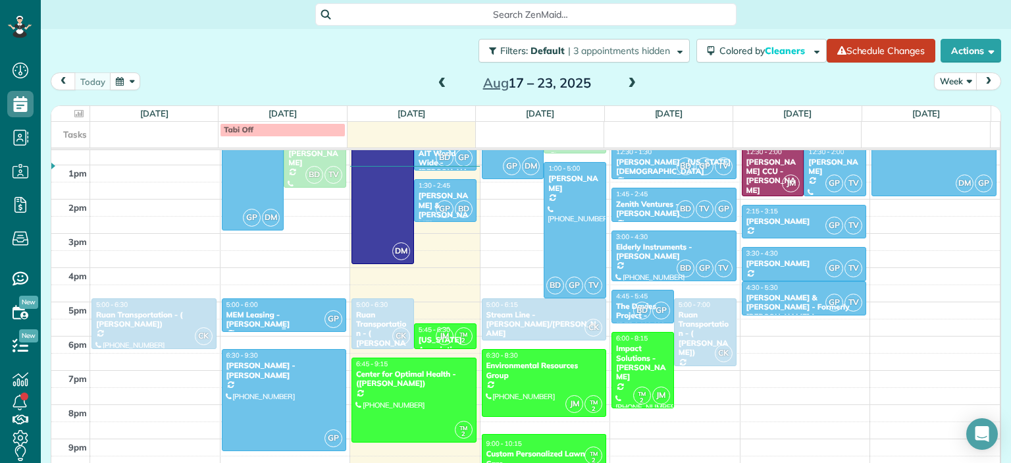
click at [290, 321] on div "MEM Leasing - [PERSON_NAME]" at bounding box center [284, 319] width 117 height 19
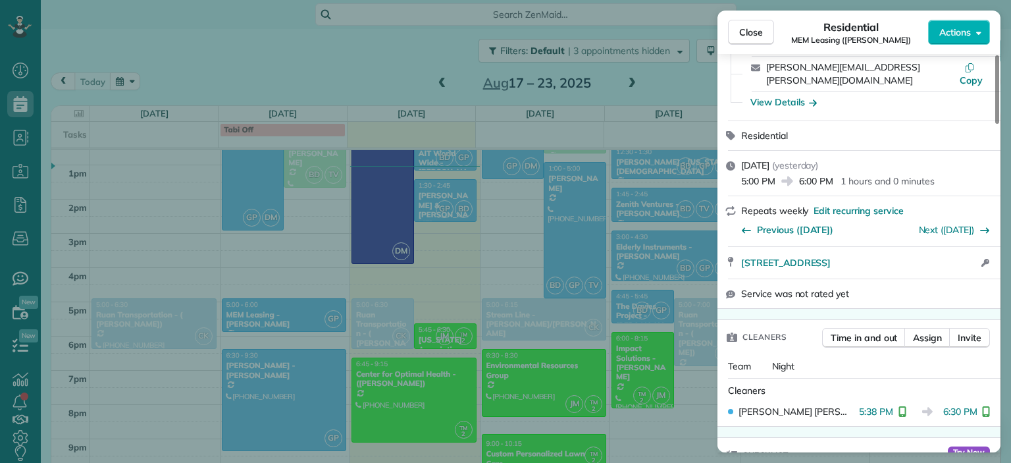
scroll to position [263, 0]
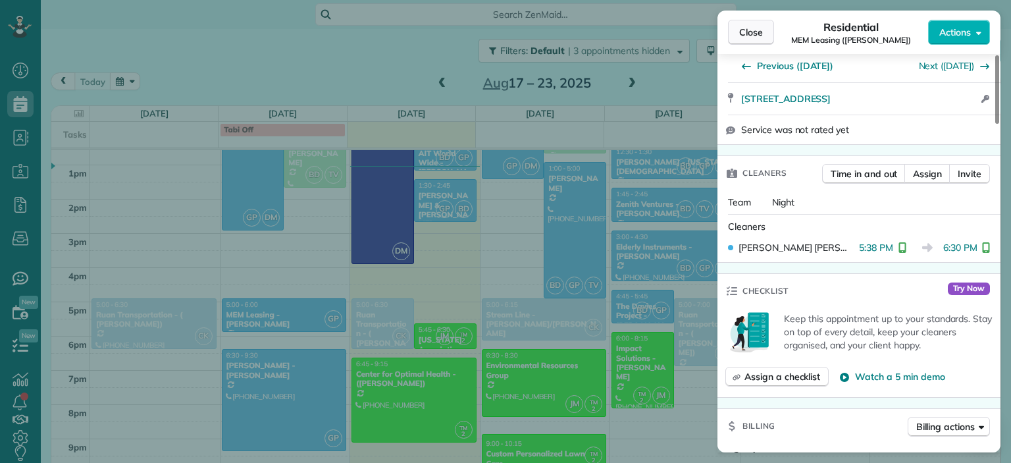
click at [758, 28] on span "Close" at bounding box center [751, 32] width 24 height 13
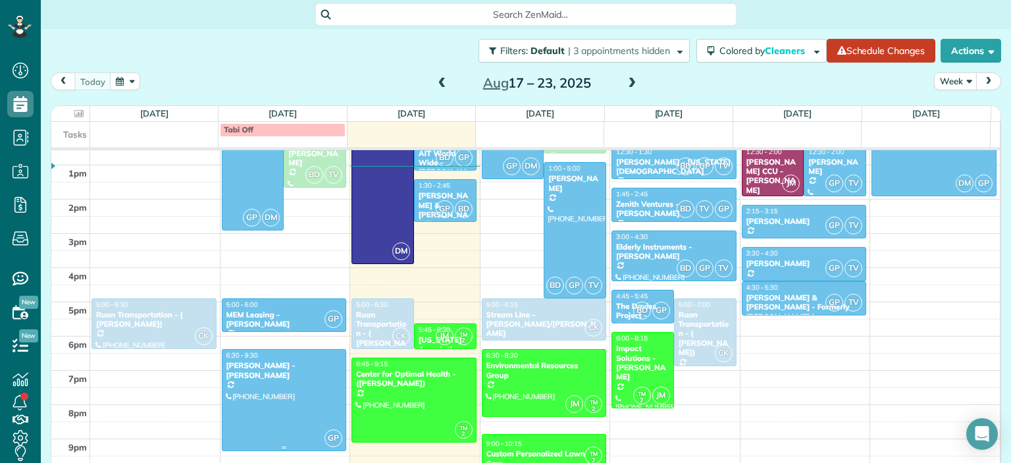
click at [307, 385] on div at bounding box center [284, 399] width 124 height 101
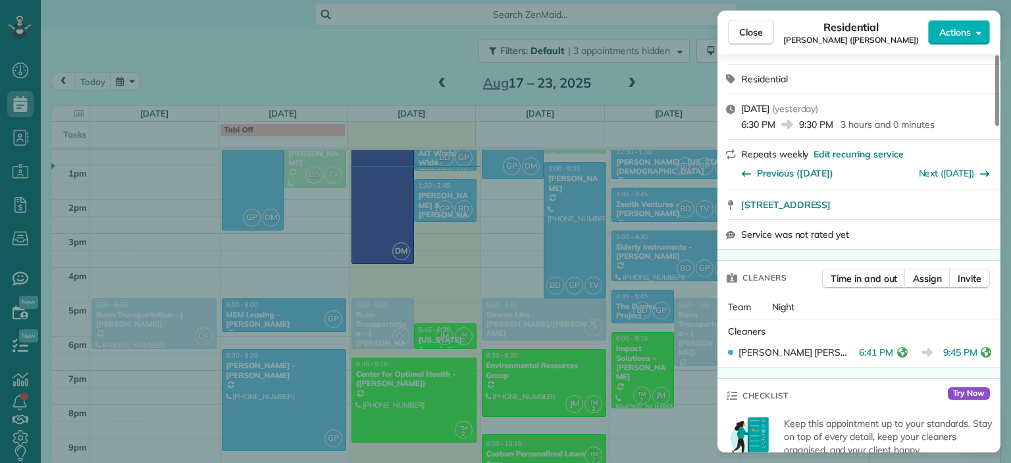
scroll to position [197, 0]
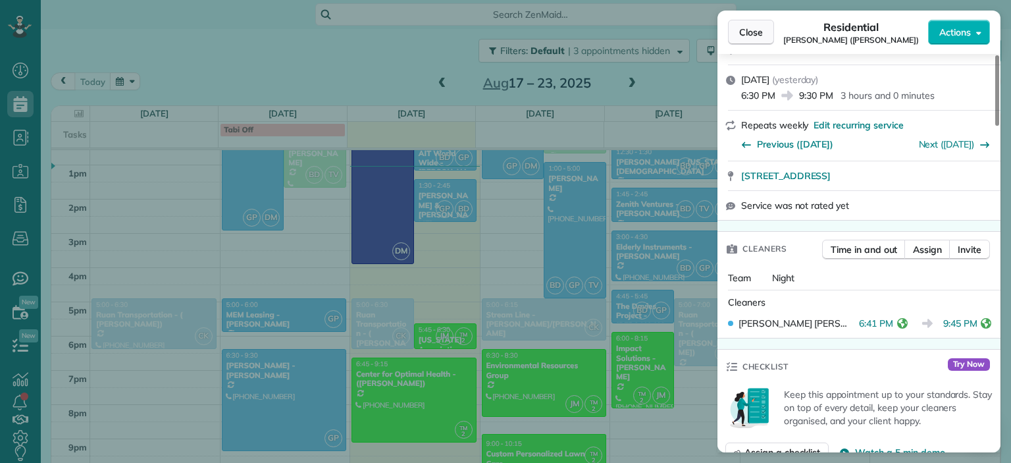
click at [748, 34] on span "Close" at bounding box center [751, 32] width 24 height 13
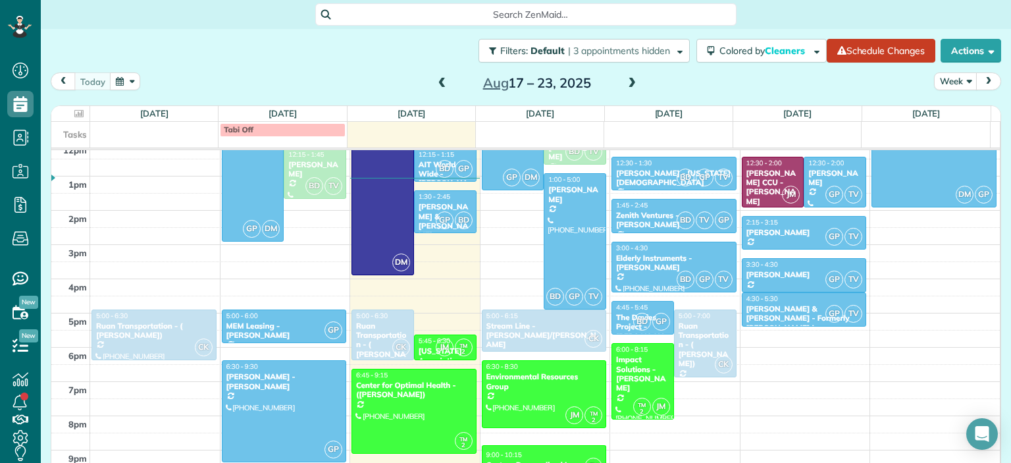
scroll to position [361, 0]
